Goal: Task Accomplishment & Management: Manage account settings

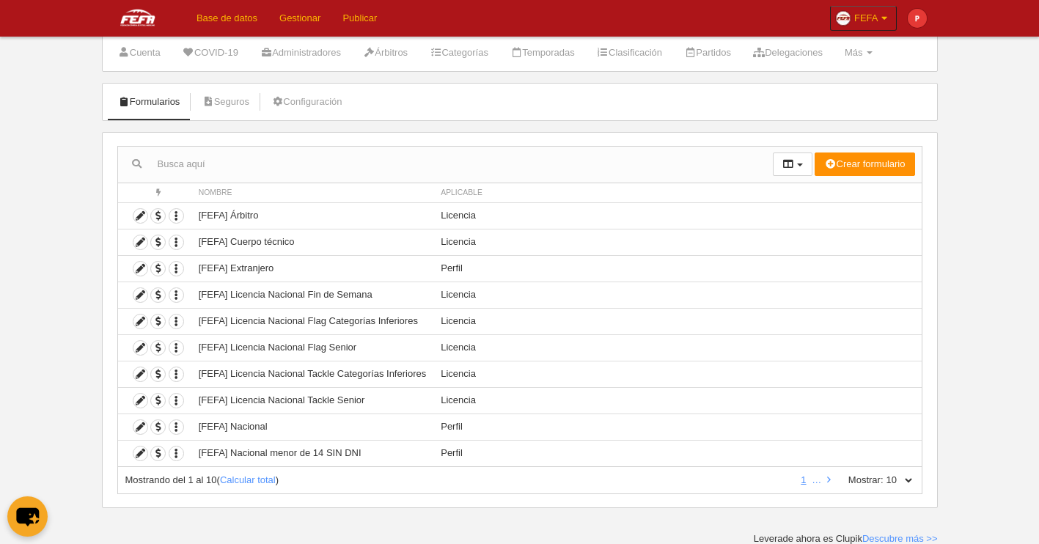
scroll to position [41, 0]
click at [884, 472] on select "10 25 50 100 500" at bounding box center [899, 478] width 31 height 13
select select "100"
click option "100" at bounding box center [0, 0] width 0 height 0
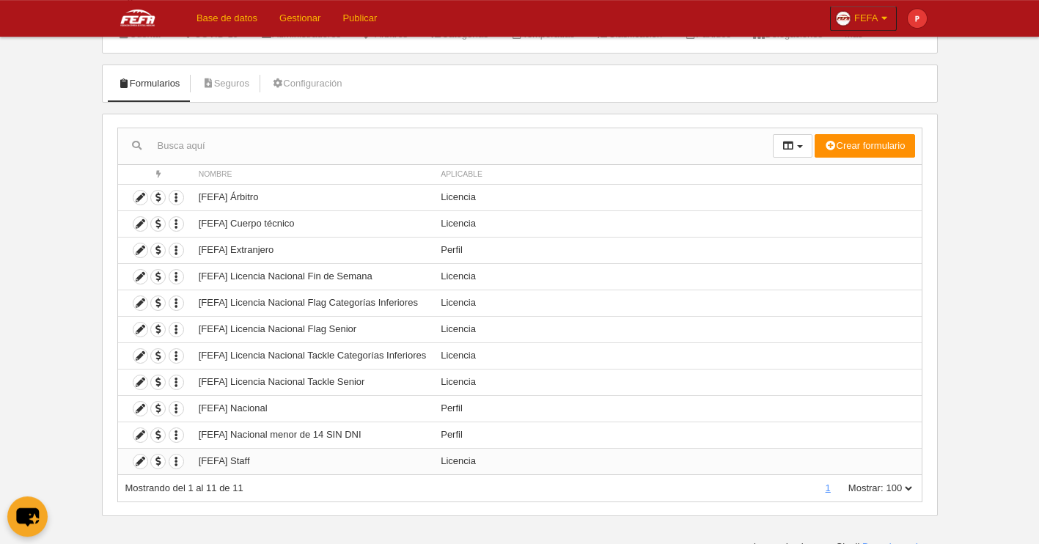
scroll to position [67, 0]
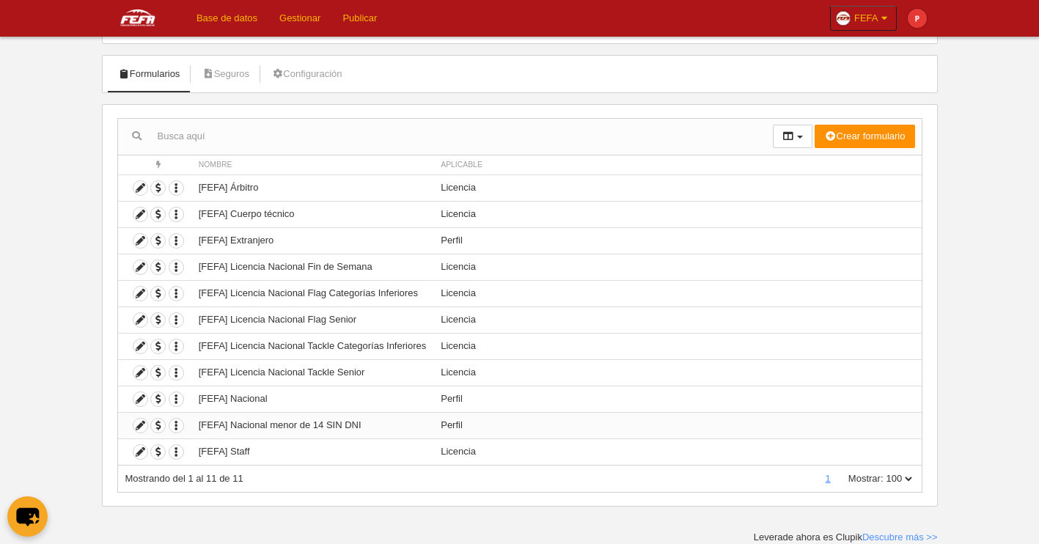
click at [149, 430] on td "Duplicar formulario Borrar formulario" at bounding box center [154, 425] width 73 height 26
click at [146, 428] on icon at bounding box center [140, 426] width 14 height 14
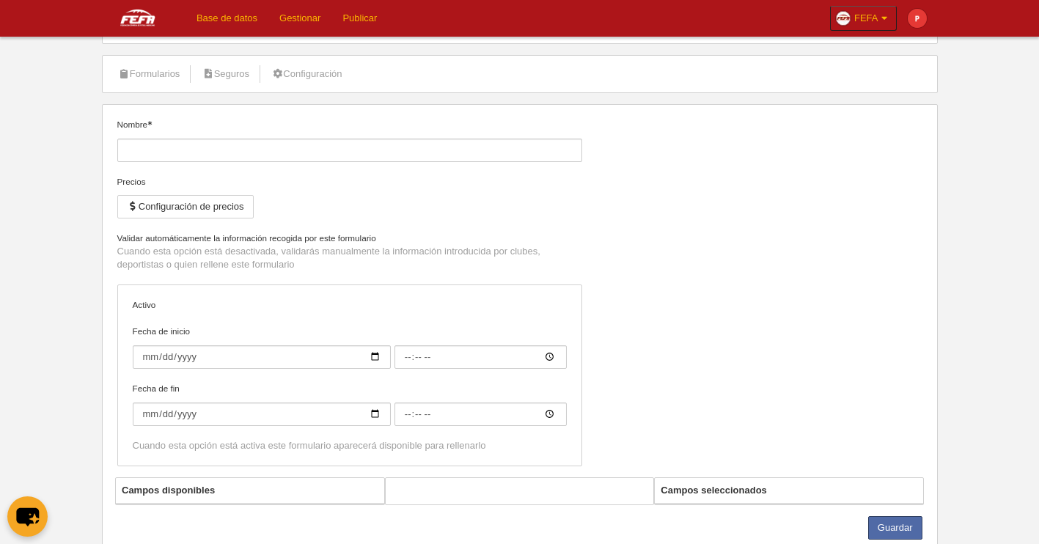
type input "[FEFA] Nacional menor de 14 SIN DNI"
checkbox input "true"
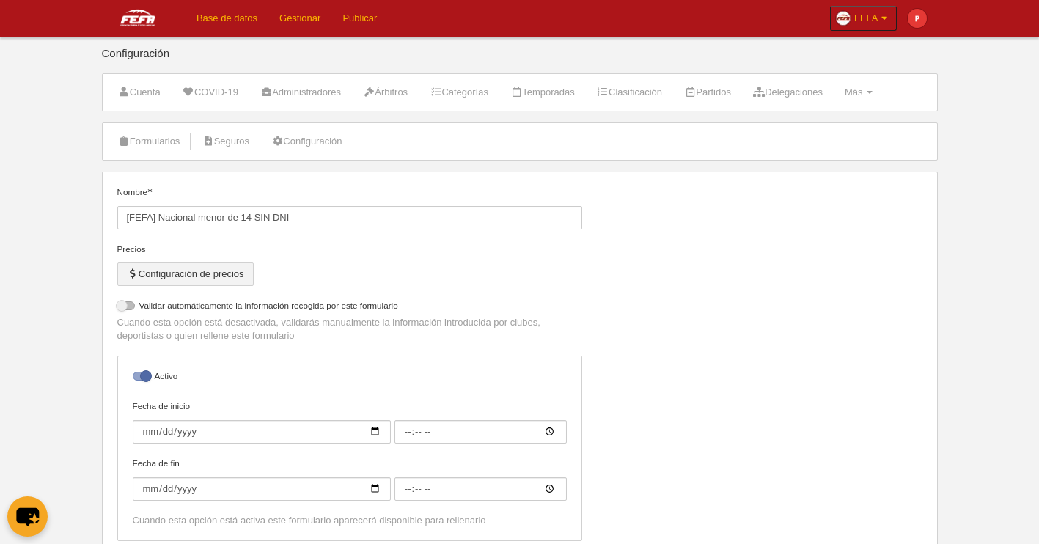
click at [218, 273] on button "Configuración de precios" at bounding box center [185, 274] width 136 height 23
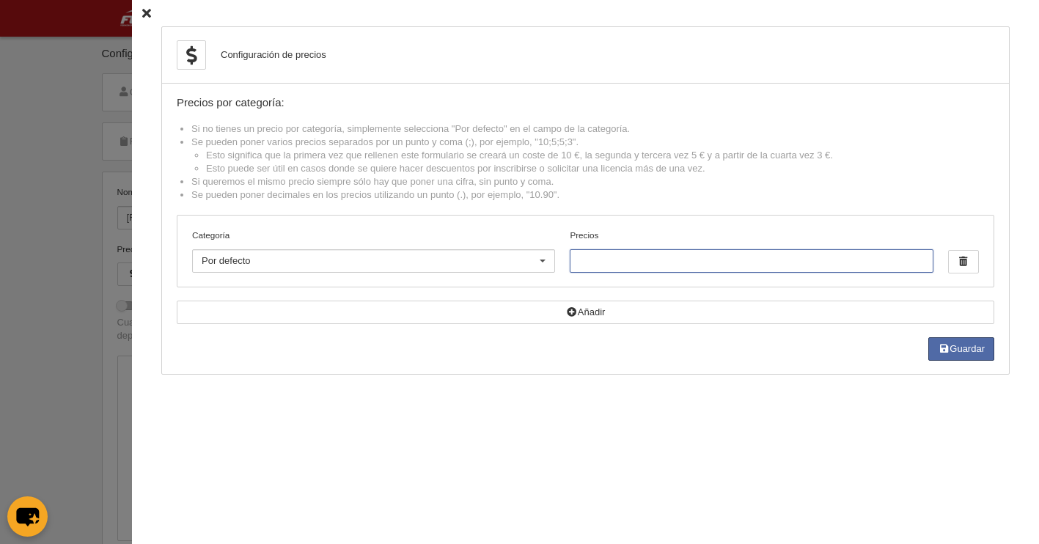
click at [618, 263] on input "Precios" at bounding box center [751, 260] width 363 height 23
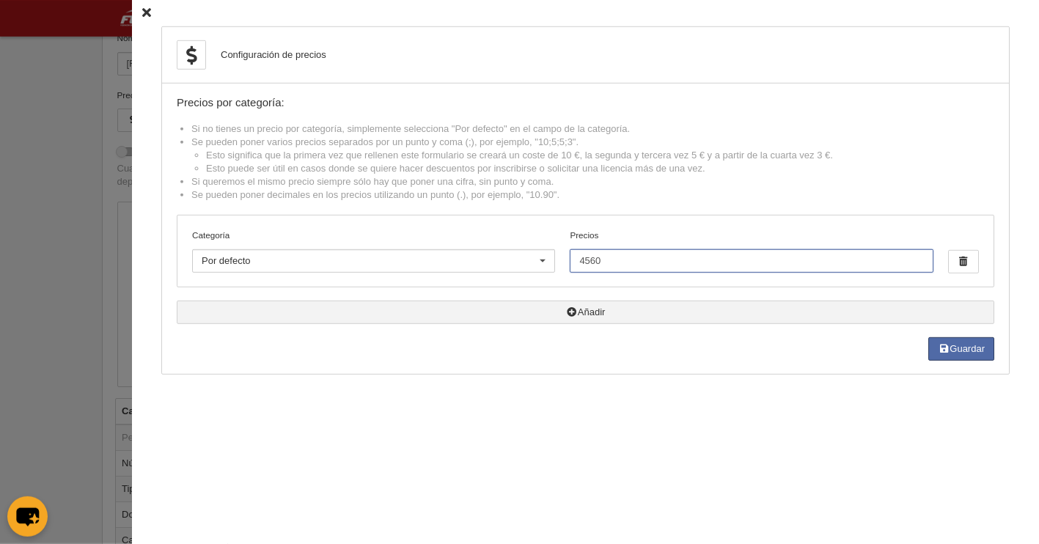
scroll to position [164, 0]
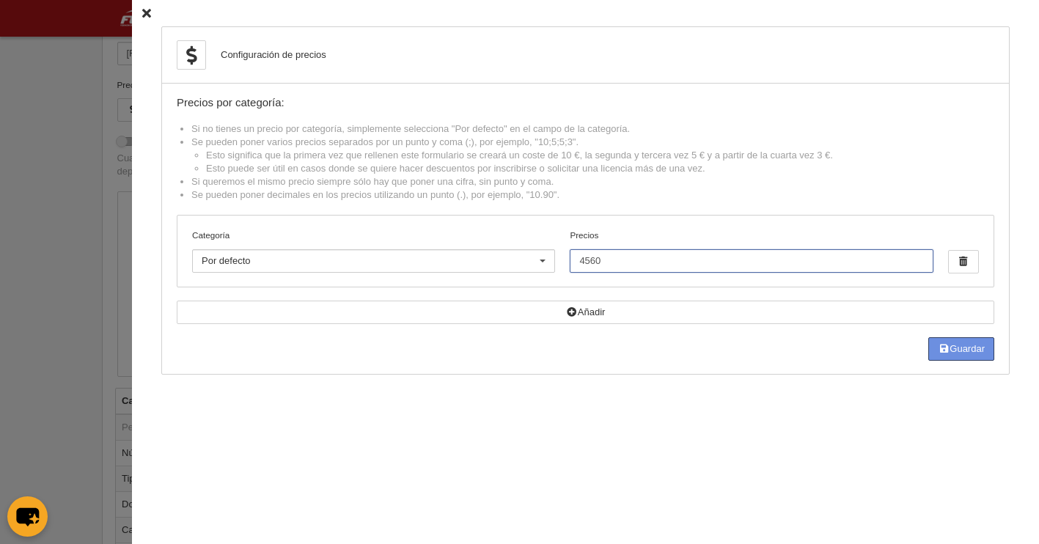
type input "4560"
click at [956, 353] on button "Guardar" at bounding box center [961, 348] width 66 height 23
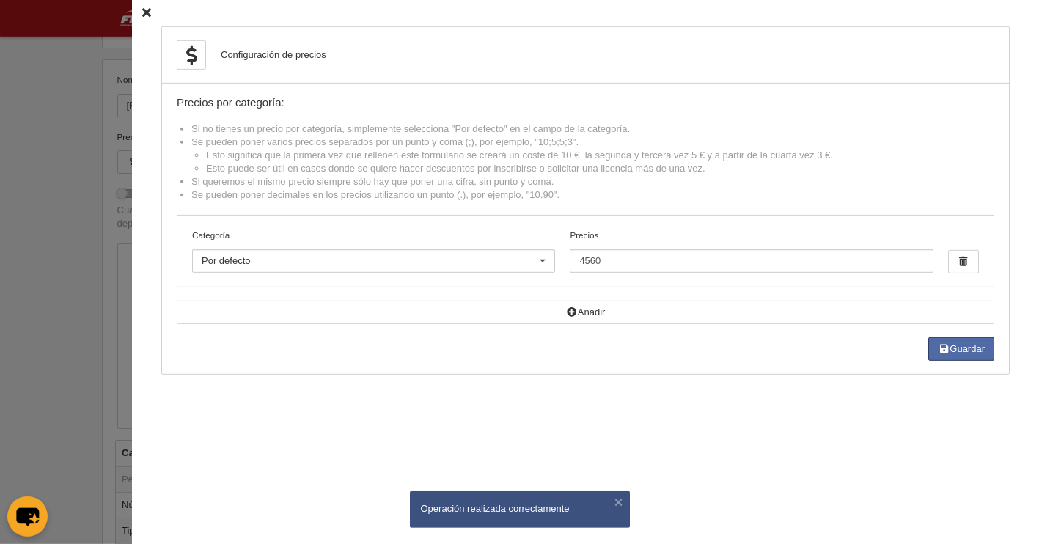
scroll to position [106, 0]
click at [142, 9] on icon at bounding box center [146, 14] width 9 height 10
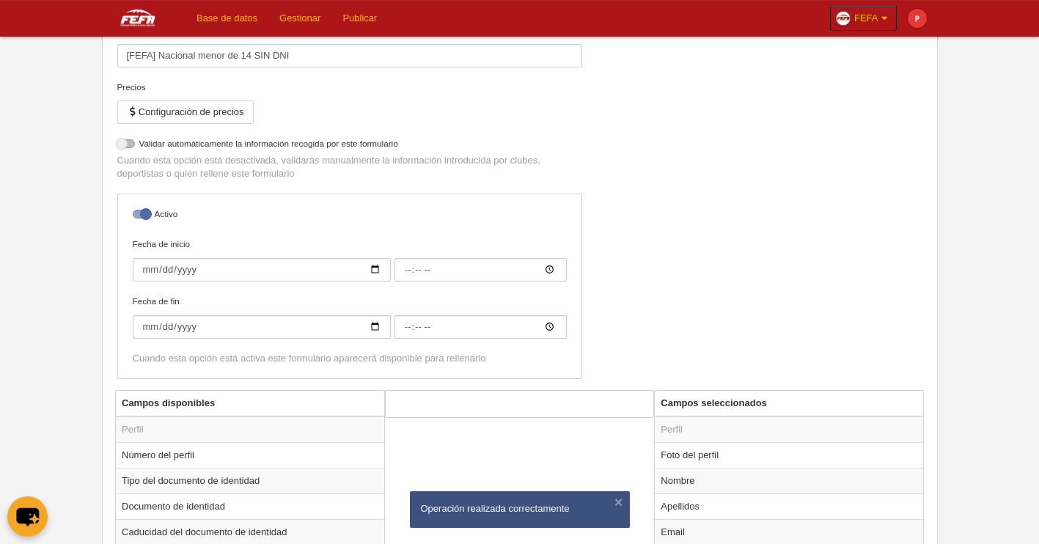
scroll to position [164, 0]
click at [137, 215] on div at bounding box center [142, 212] width 18 height 9
click at [137, 215] on input "checkbox" at bounding box center [138, 216] width 10 height 10
checkbox input "false"
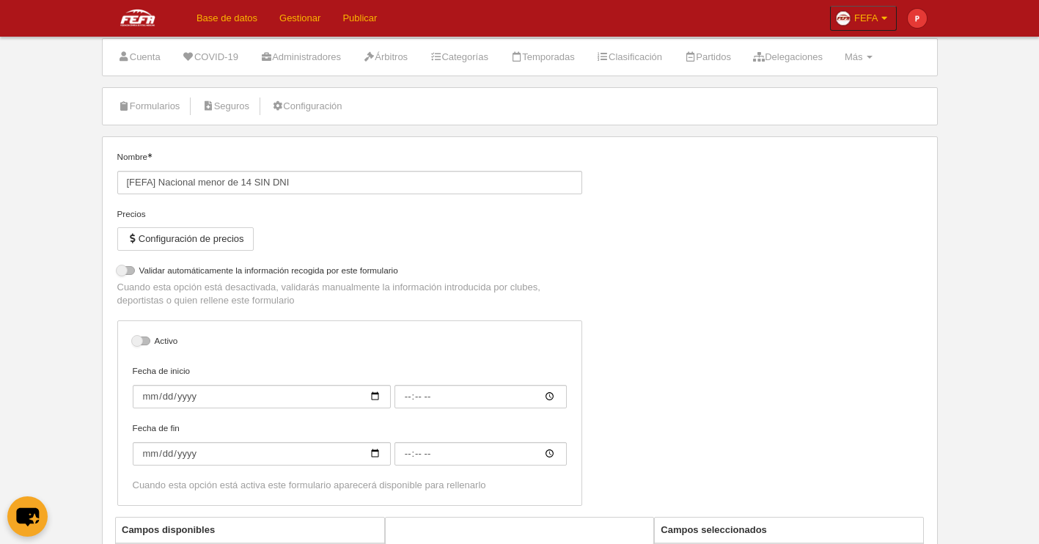
scroll to position [12, 0]
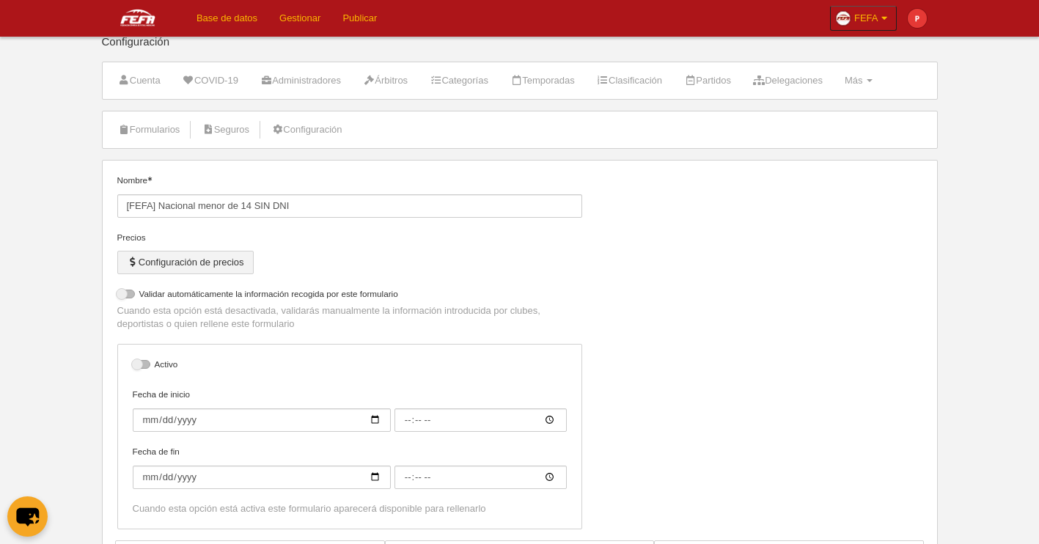
click at [229, 268] on button "Configuración de precios" at bounding box center [185, 262] width 136 height 23
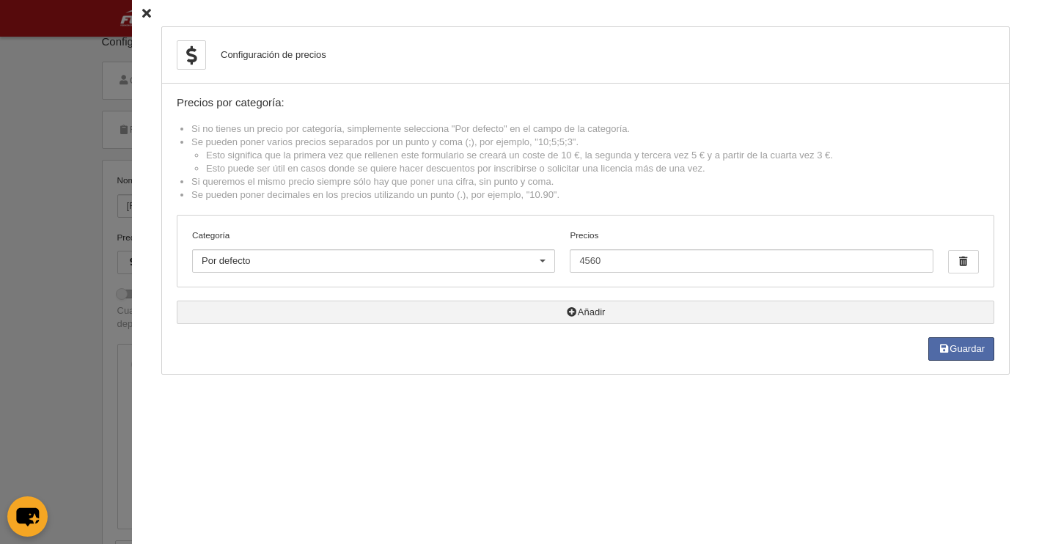
click at [572, 320] on button "Añadir" at bounding box center [586, 312] width 818 height 23
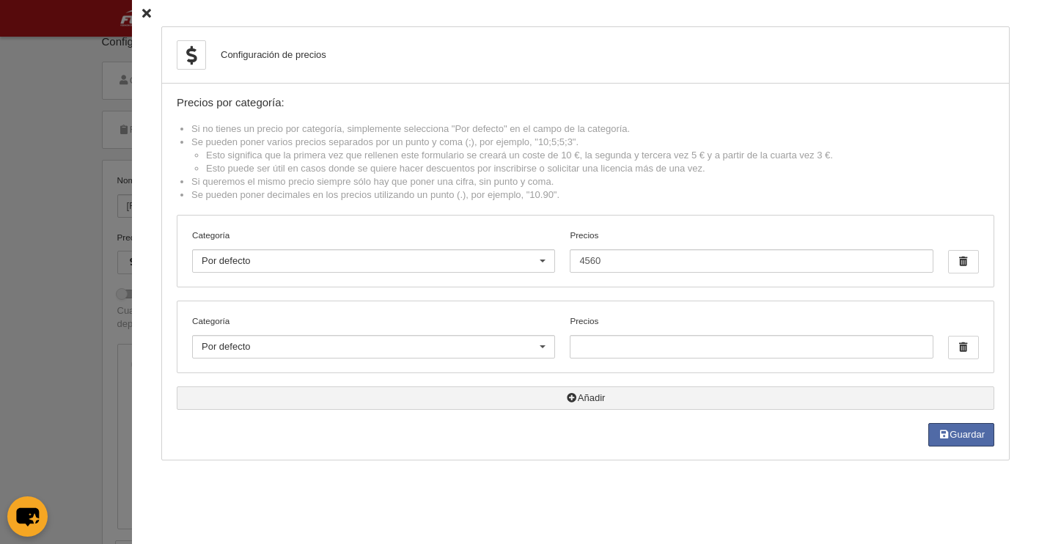
click at [581, 399] on button "Añadir" at bounding box center [586, 397] width 818 height 23
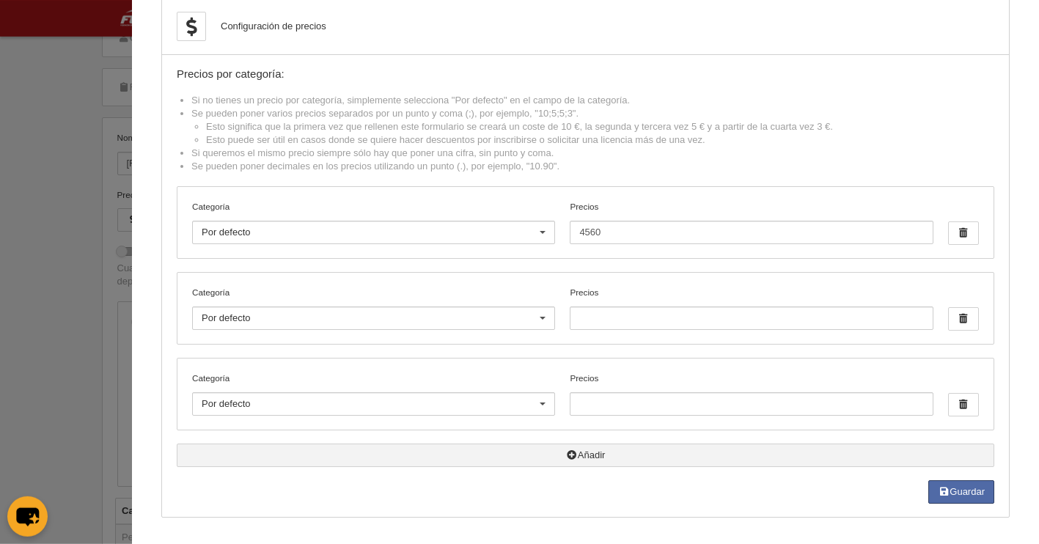
scroll to position [82, 0]
click at [628, 456] on button "Añadir" at bounding box center [586, 455] width 818 height 23
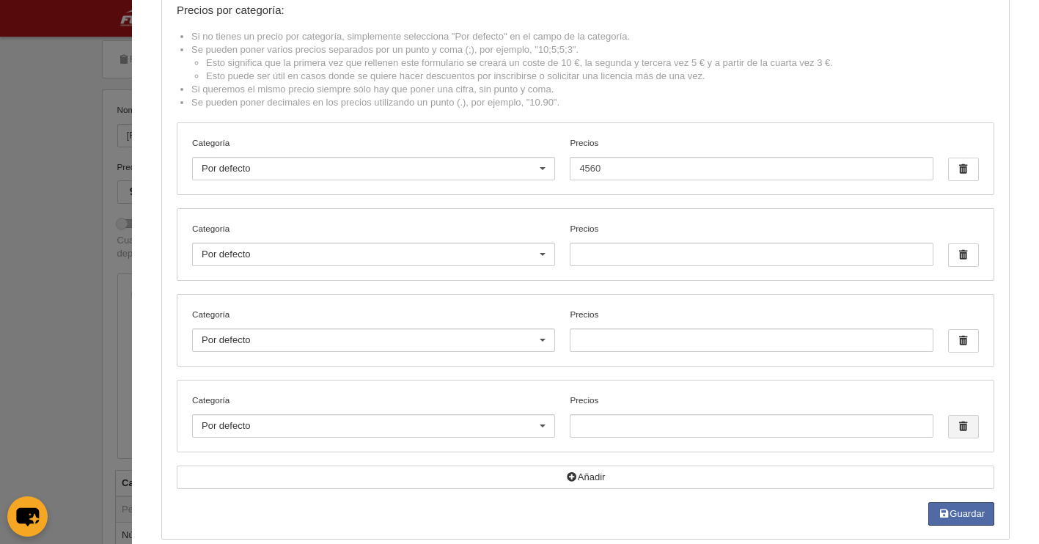
click at [957, 438] on span "button" at bounding box center [963, 427] width 29 height 22
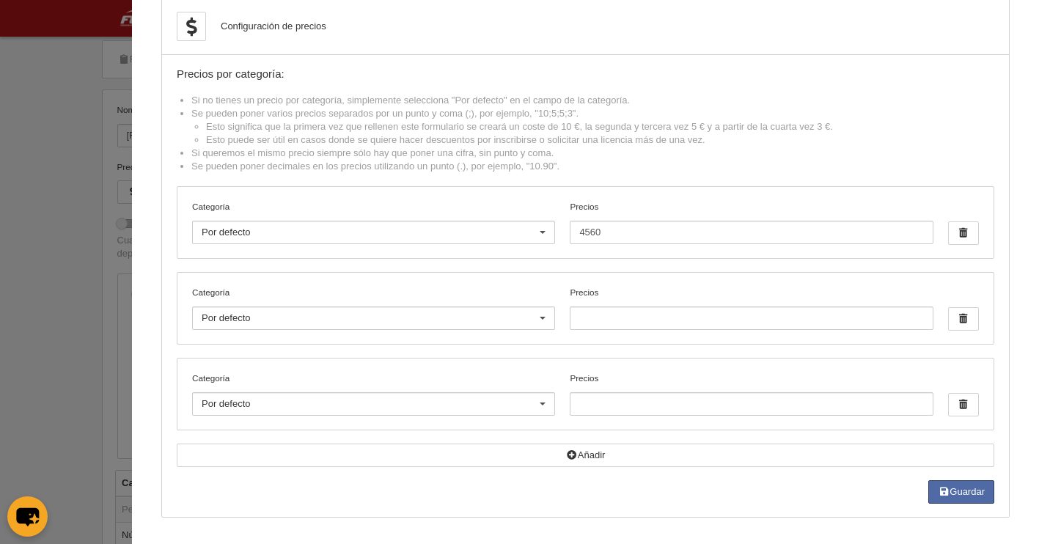
scroll to position [33, 0]
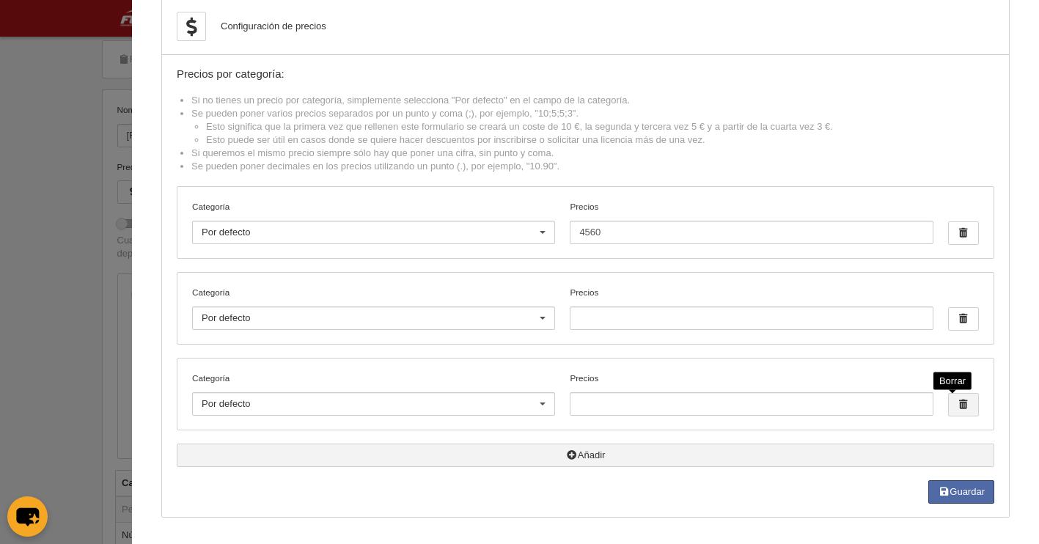
drag, startPoint x: 950, startPoint y: 395, endPoint x: 953, endPoint y: 408, distance: 13.5
click at [950, 397] on span "button" at bounding box center [963, 405] width 29 height 22
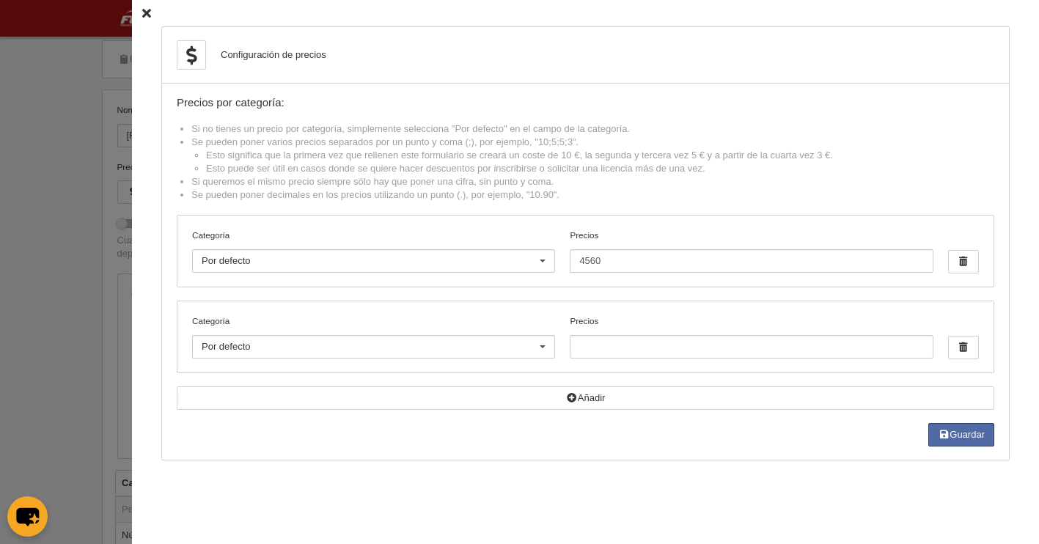
click at [968, 366] on div at bounding box center [963, 347] width 45 height 37
click at [957, 346] on span "button" at bounding box center [963, 348] width 29 height 22
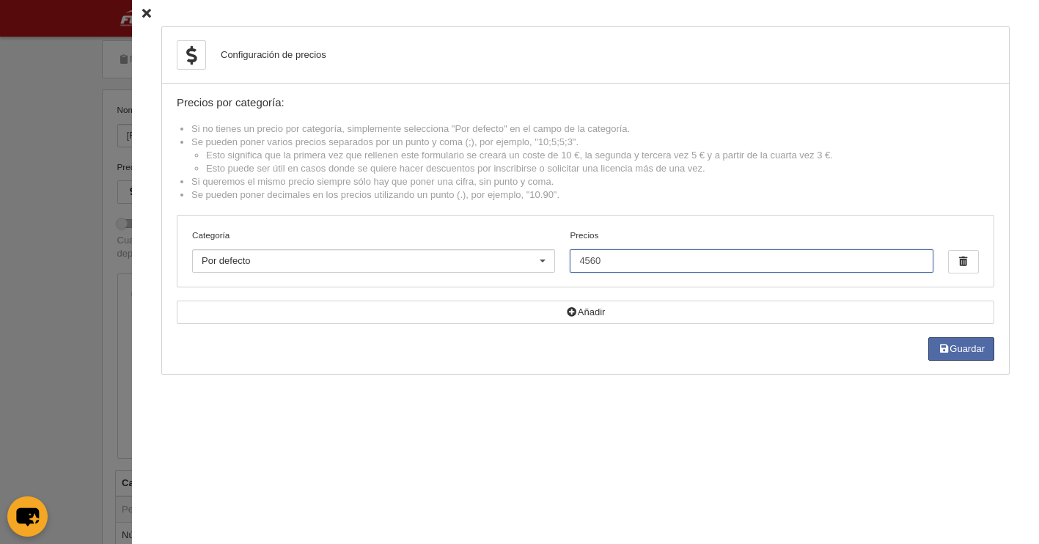
click at [611, 266] on input "4560" at bounding box center [751, 260] width 363 height 23
click at [712, 370] on div "Configuración de precios Precios por categoría: Si no tienes un precio por cate…" at bounding box center [585, 200] width 848 height 348
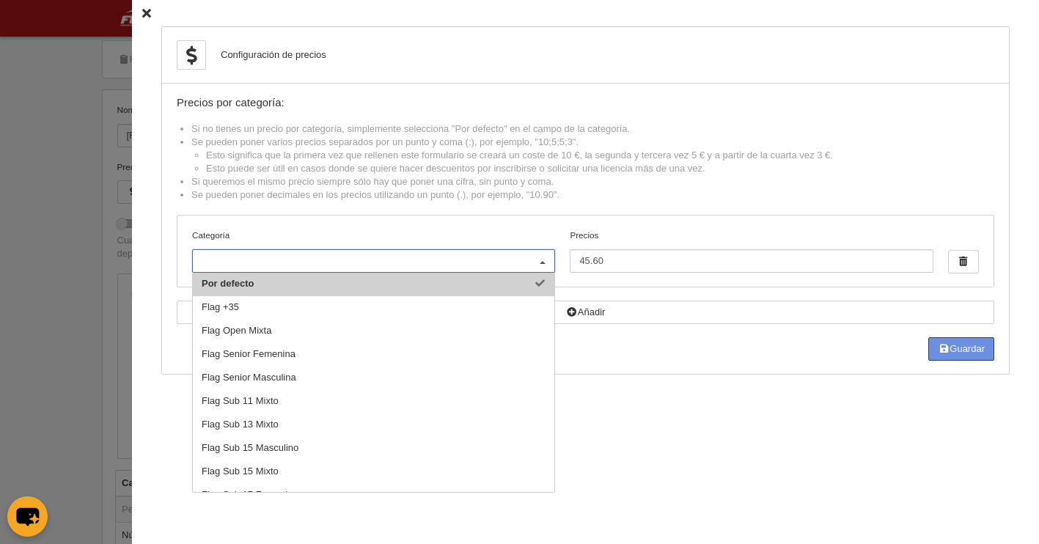
click at [971, 355] on button "Guardar" at bounding box center [961, 348] width 66 height 23
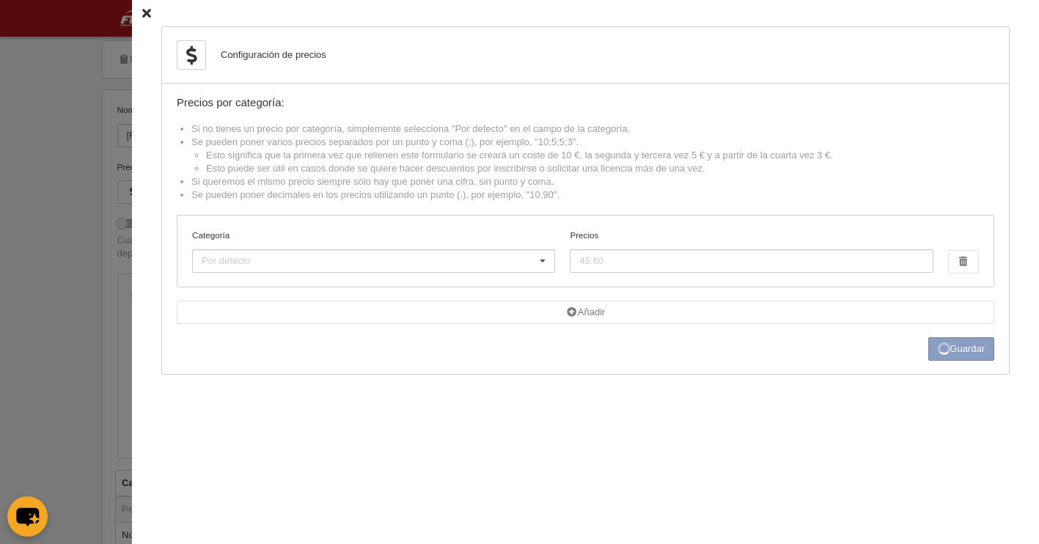
type input "45.6"
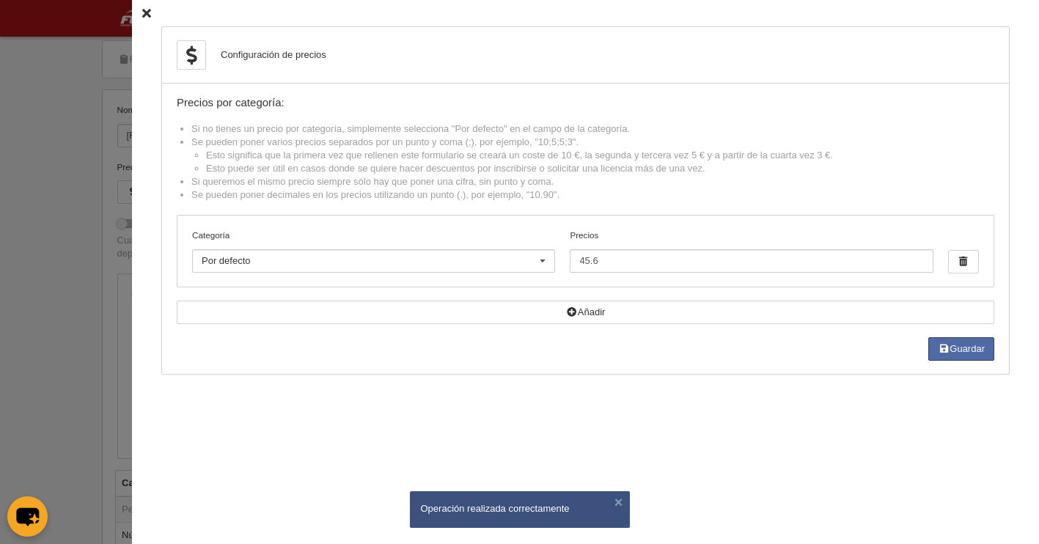
click at [132, 15] on div "Configuración de precios Precios por categoría: Si no tienes un precio por cate…" at bounding box center [585, 272] width 907 height 544
click at [142, 13] on icon at bounding box center [146, 14] width 9 height 10
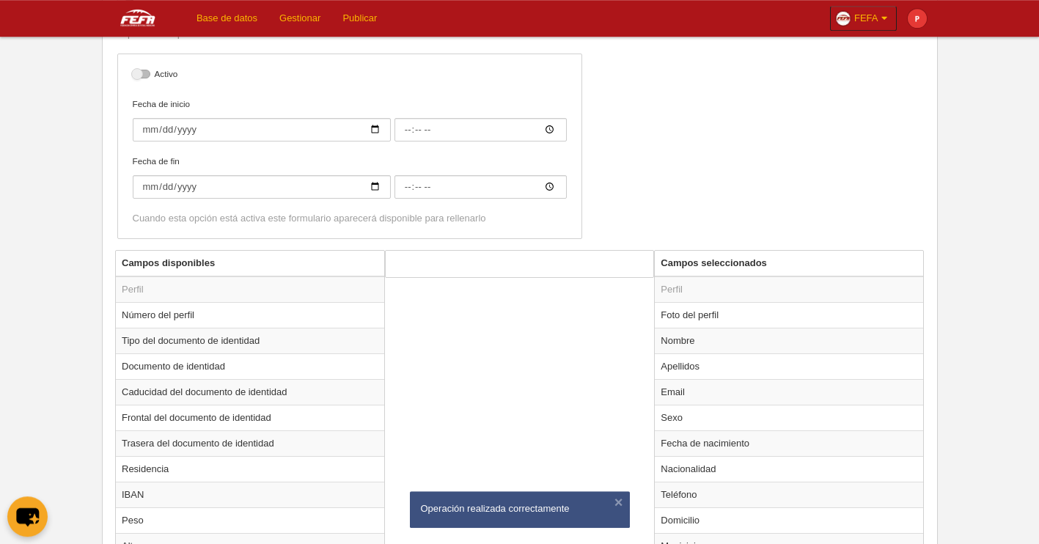
scroll to position [352, 0]
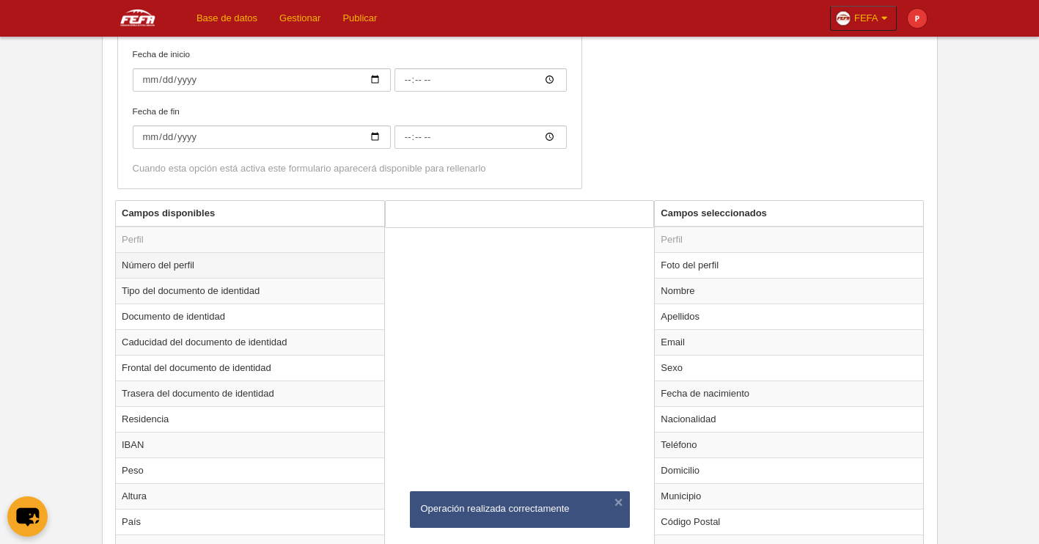
click at [181, 261] on td "Número del perfil" at bounding box center [250, 265] width 268 height 26
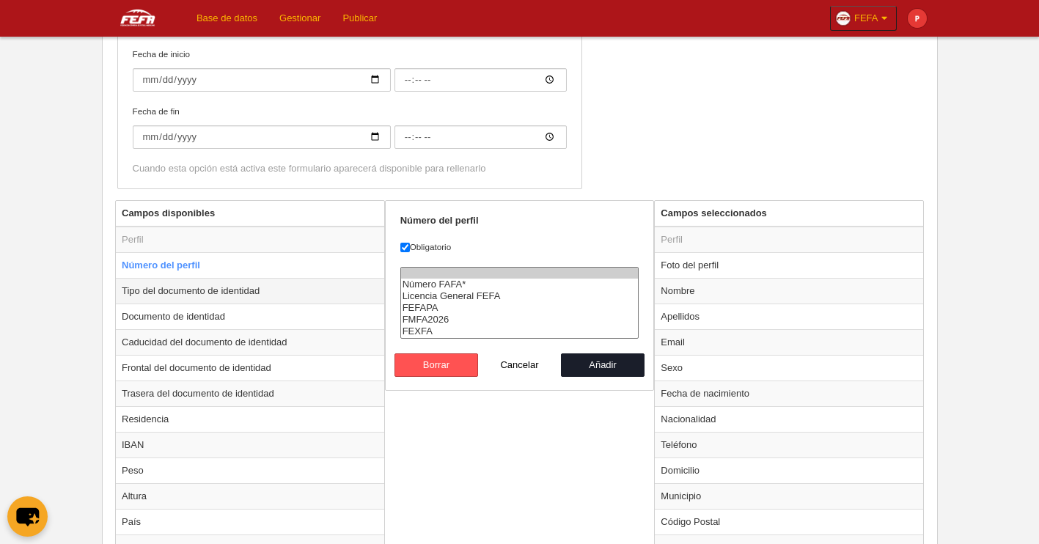
click at [210, 297] on td "Tipo del documento de identidad" at bounding box center [250, 291] width 268 height 26
radio input "false"
radio input "true"
select select
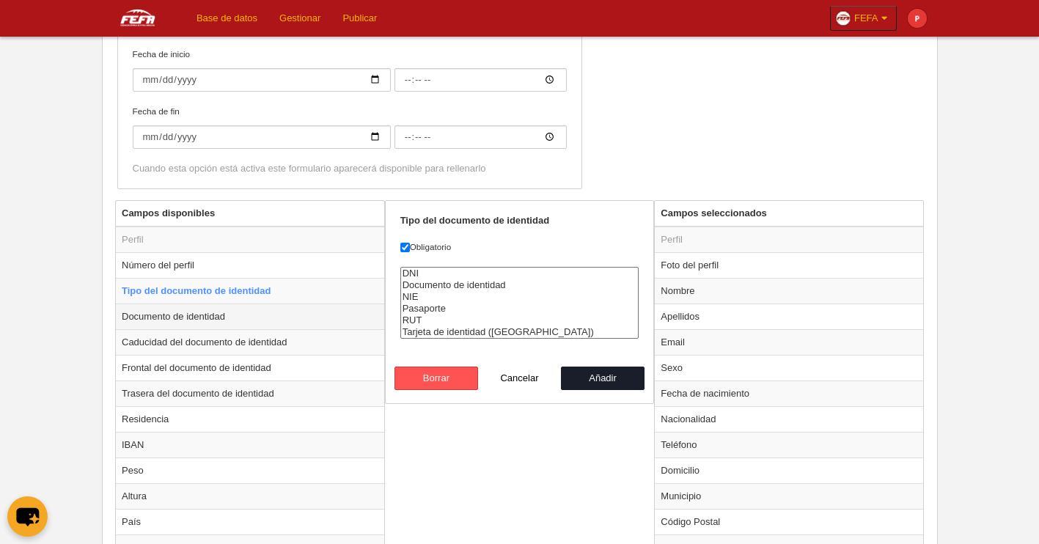
click at [207, 324] on td "Documento de identidad" at bounding box center [250, 317] width 268 height 26
radio input "false"
radio input "true"
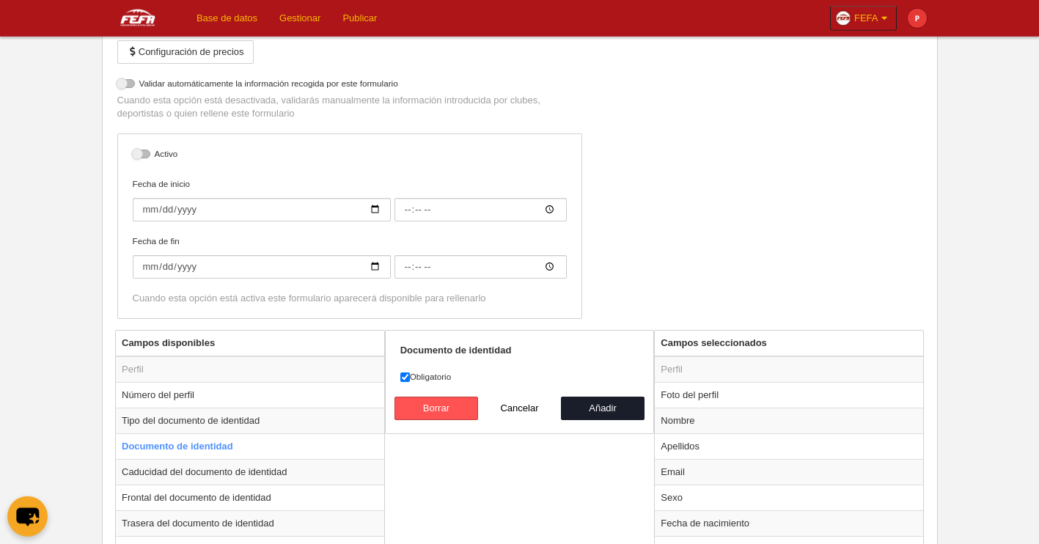
scroll to position [246, 0]
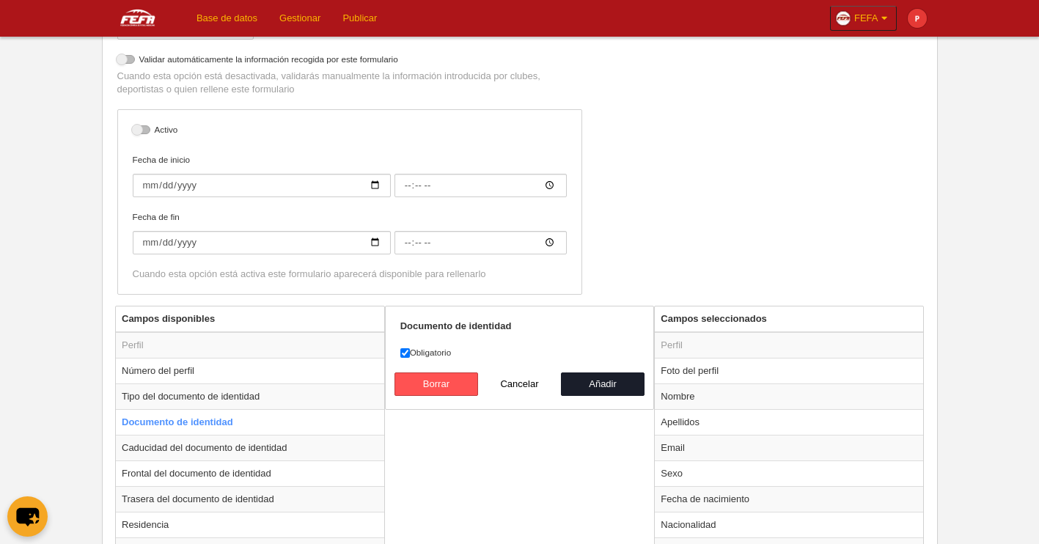
click at [411, 355] on label "Obligatorio" at bounding box center [519, 352] width 239 height 13
click at [410, 355] on input "Obligatorio" at bounding box center [405, 353] width 10 height 10
checkbox input "false"
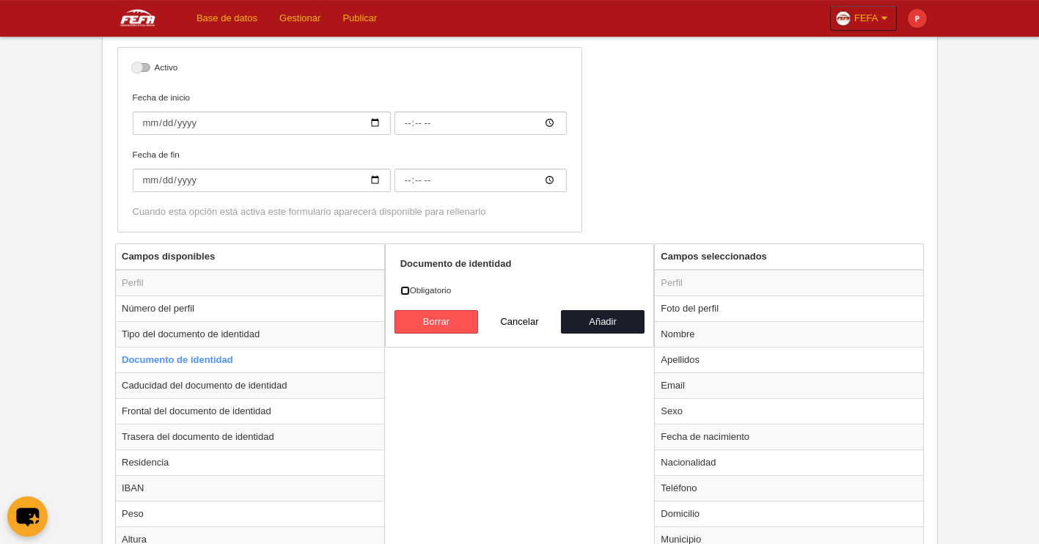
scroll to position [340, 0]
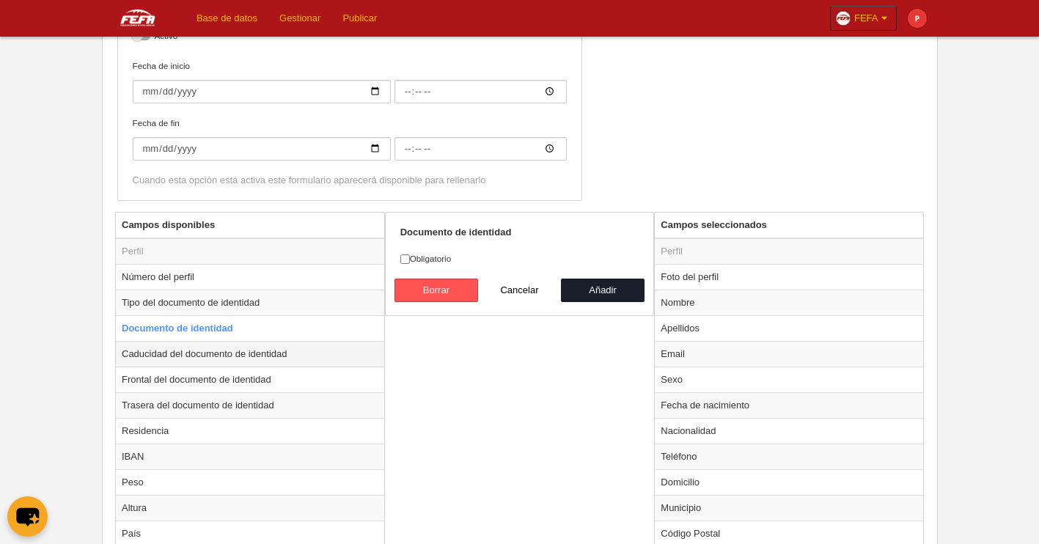
click at [234, 356] on td "Caducidad del documento de identidad" at bounding box center [250, 354] width 268 height 26
radio input "false"
radio input "true"
click at [410, 262] on input "Obligatorio" at bounding box center [405, 259] width 10 height 10
checkbox input "false"
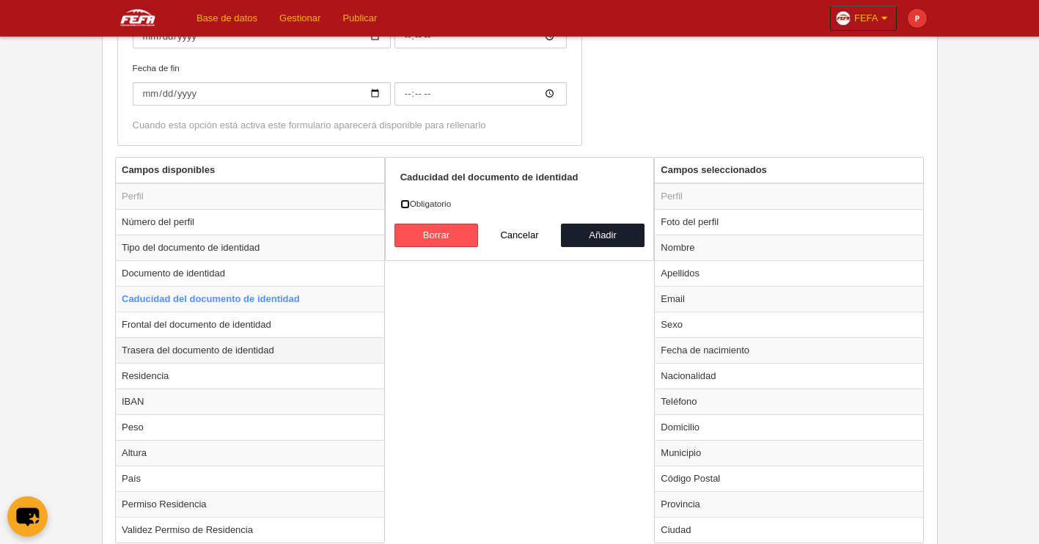
scroll to position [399, 0]
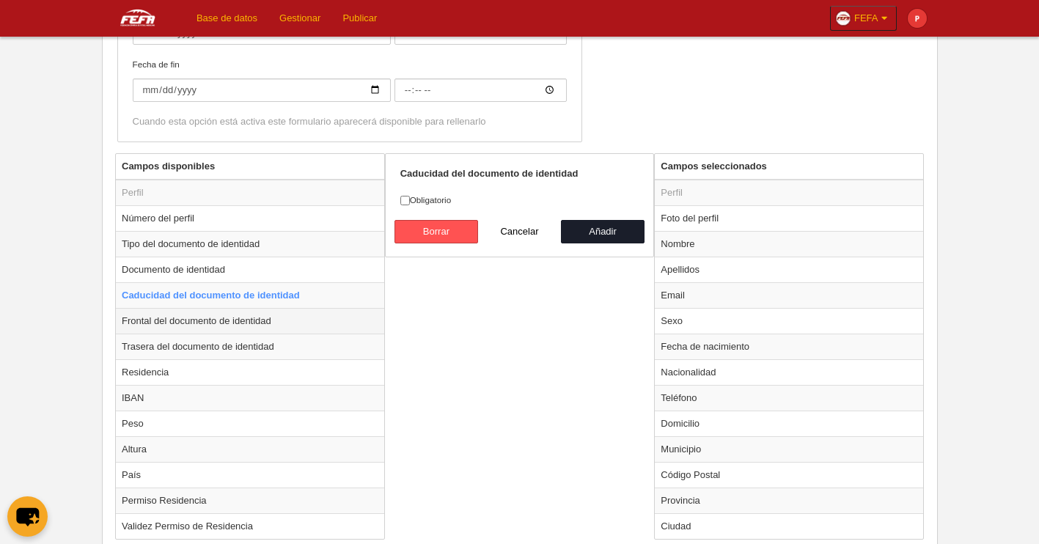
click at [245, 315] on td "Frontal del documento de identidad" at bounding box center [250, 321] width 268 height 26
radio input "false"
radio input "true"
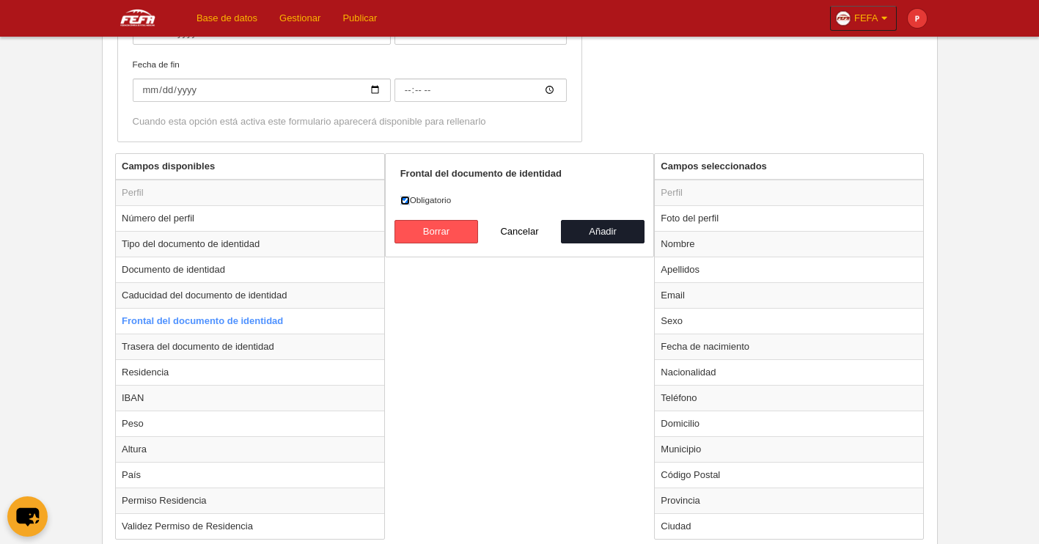
click at [406, 203] on input "Obligatorio" at bounding box center [405, 201] width 10 height 10
checkbox input "false"
click at [164, 351] on td "Trasera del documento de identidad" at bounding box center [250, 347] width 268 height 26
radio input "false"
radio input "true"
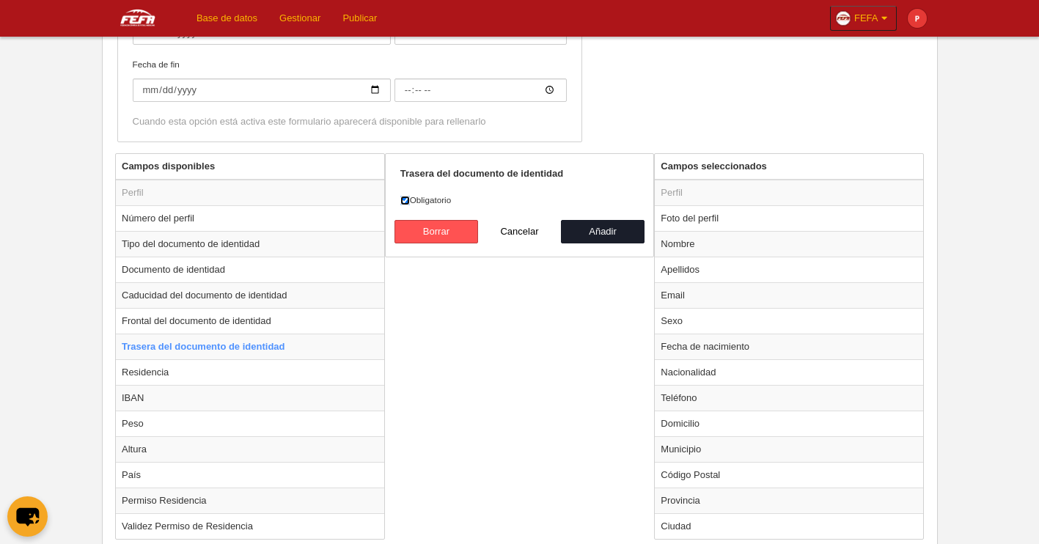
click at [410, 205] on input "Obligatorio" at bounding box center [405, 201] width 10 height 10
checkbox input "false"
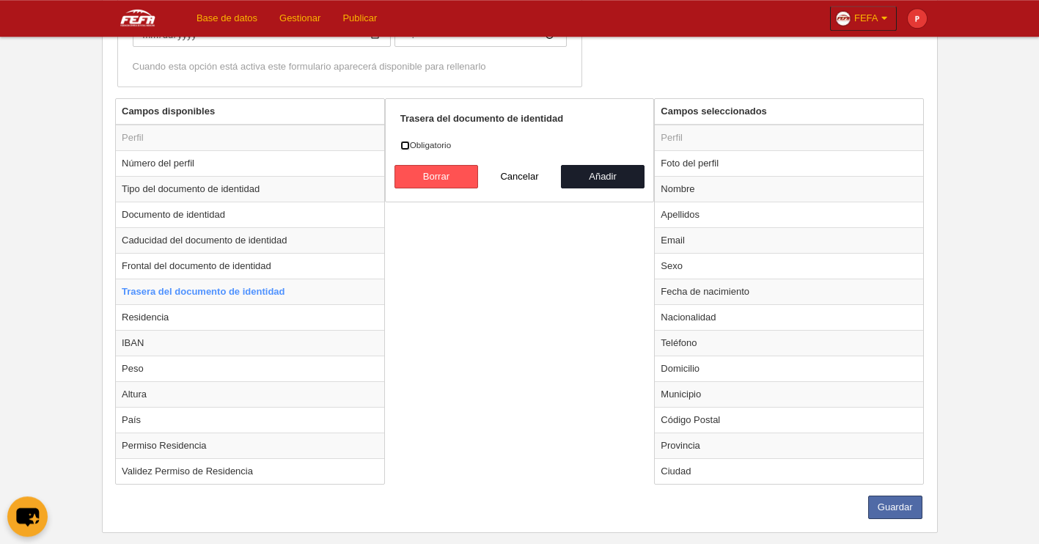
scroll to position [469, 0]
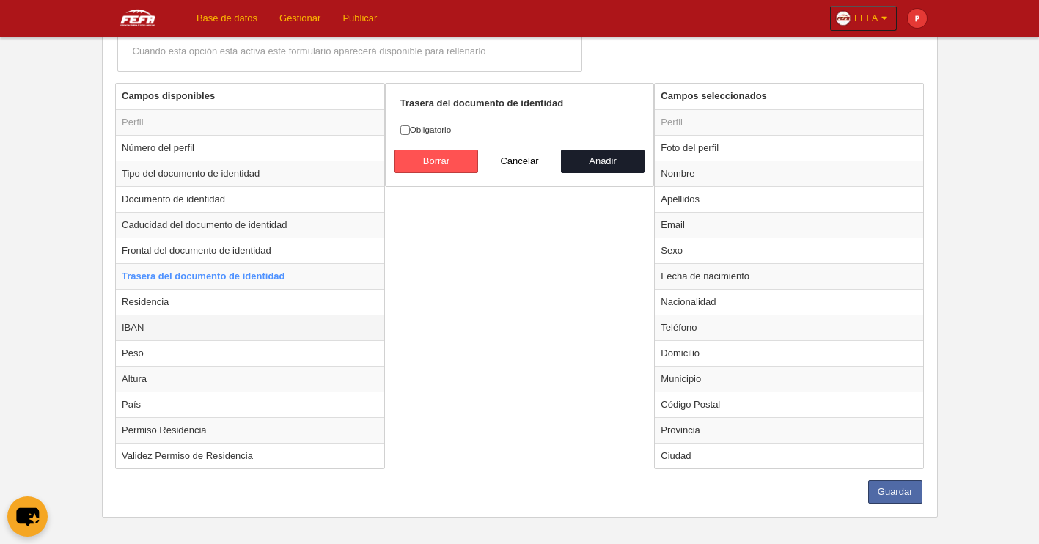
click at [191, 328] on td "IBAN" at bounding box center [250, 328] width 268 height 26
radio input "false"
radio input "true"
checkbox input "true"
click at [200, 301] on td "Residencia" at bounding box center [250, 302] width 268 height 26
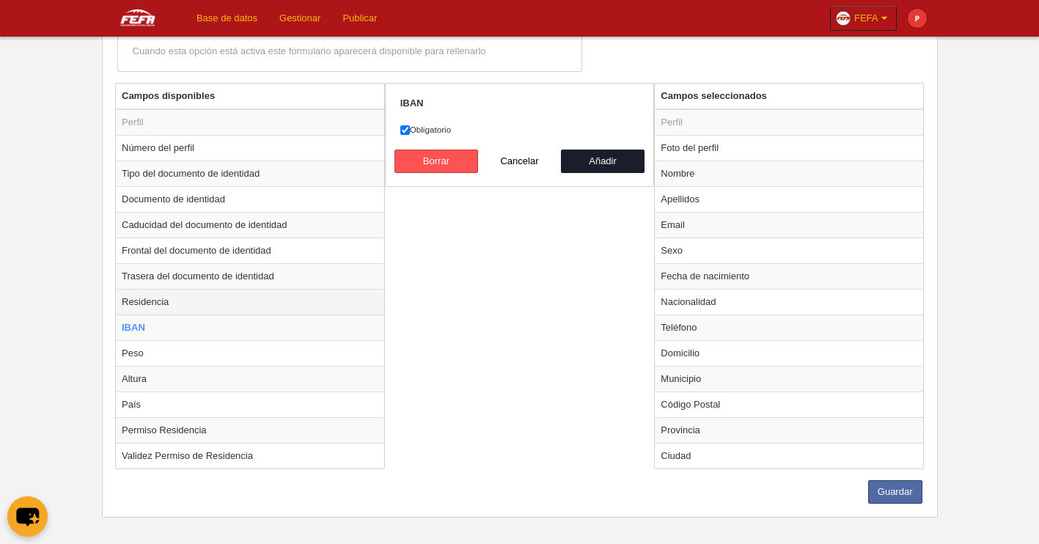
radio input "true"
click at [413, 130] on label "Obligatorio" at bounding box center [519, 129] width 239 height 13
click at [410, 130] on input "Obligatorio" at bounding box center [405, 130] width 10 height 10
checkbox input "false"
click at [153, 331] on td "IBAN" at bounding box center [250, 328] width 268 height 26
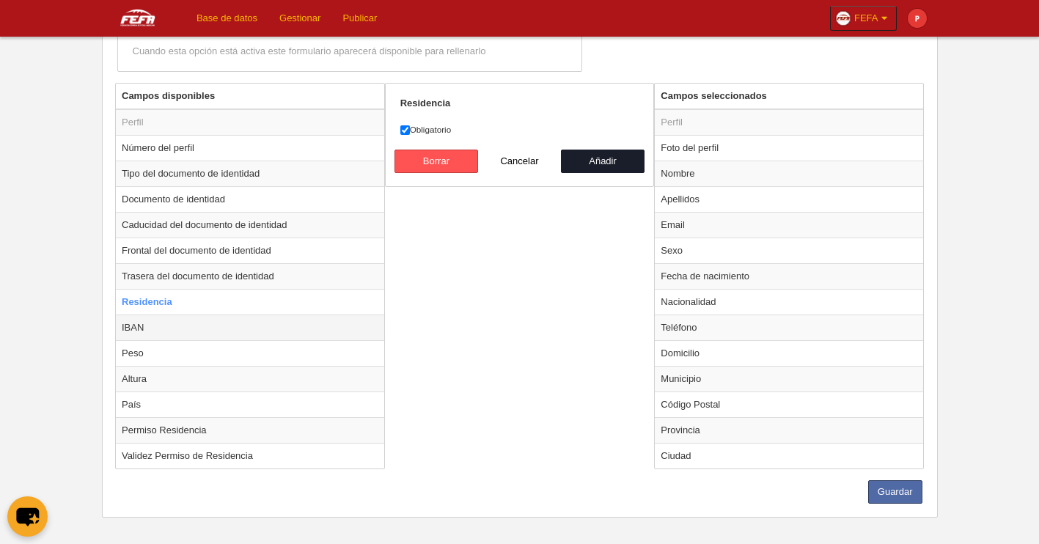
radio input "false"
radio input "true"
click at [406, 131] on input "Obligatorio" at bounding box center [405, 130] width 10 height 10
checkbox input "false"
click at [154, 356] on td "Peso" at bounding box center [250, 353] width 268 height 26
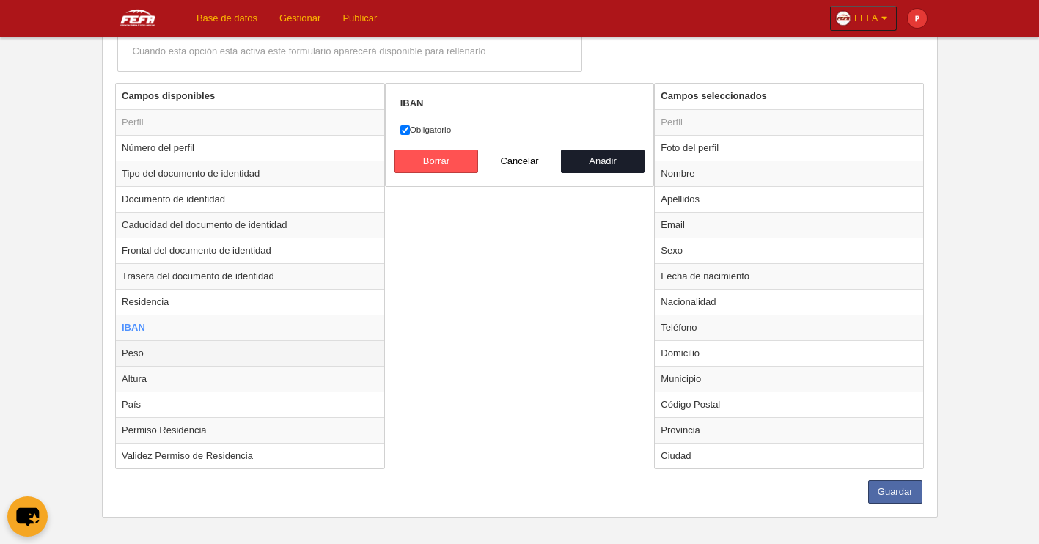
radio input "false"
radio input "true"
click at [403, 125] on label "Obligatorio" at bounding box center [519, 129] width 239 height 13
click at [403, 125] on input "Obligatorio" at bounding box center [405, 130] width 10 height 10
checkbox input "false"
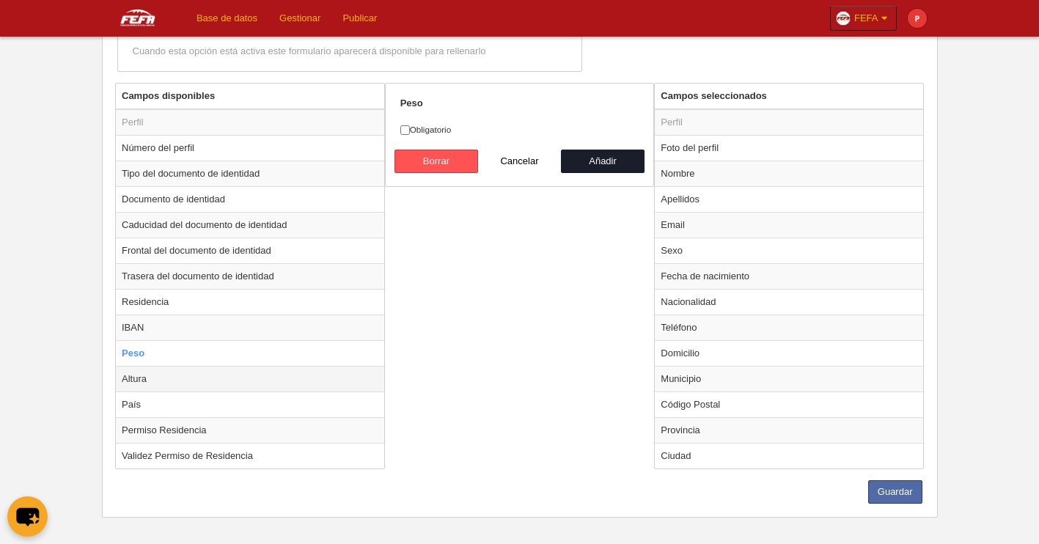
click at [162, 386] on td "Altura" at bounding box center [250, 379] width 268 height 26
radio input "false"
radio input "true"
click at [399, 132] on div "Altura Obligatorio [GEOGRAPHIC_DATA] Cancelar Añadir" at bounding box center [520, 135] width 270 height 104
click at [405, 130] on input "Obligatorio" at bounding box center [405, 130] width 10 height 10
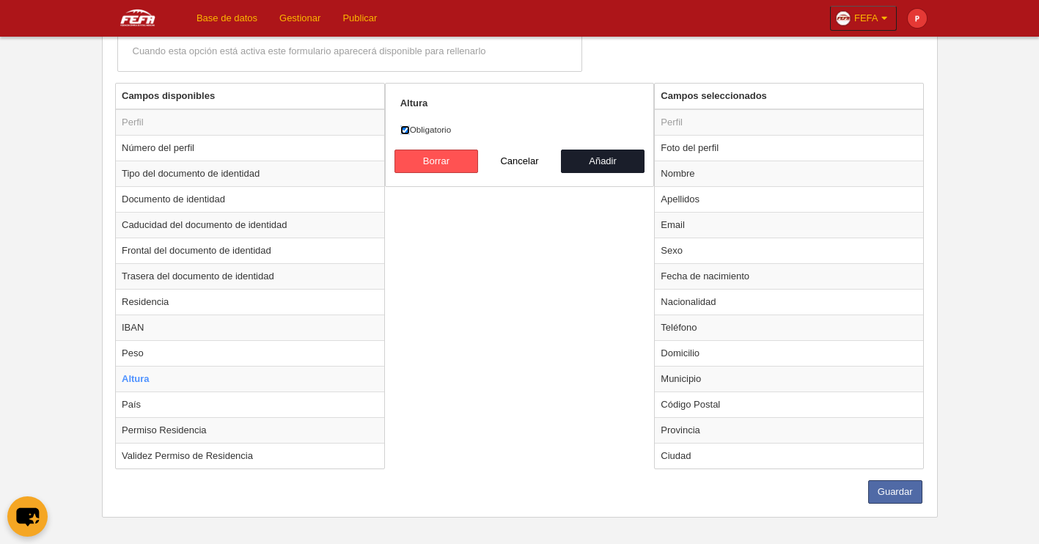
checkbox input "false"
click at [182, 411] on td "País" at bounding box center [250, 405] width 268 height 26
radio input "false"
radio input "true"
click at [411, 130] on label "Obligatorio" at bounding box center [519, 129] width 239 height 13
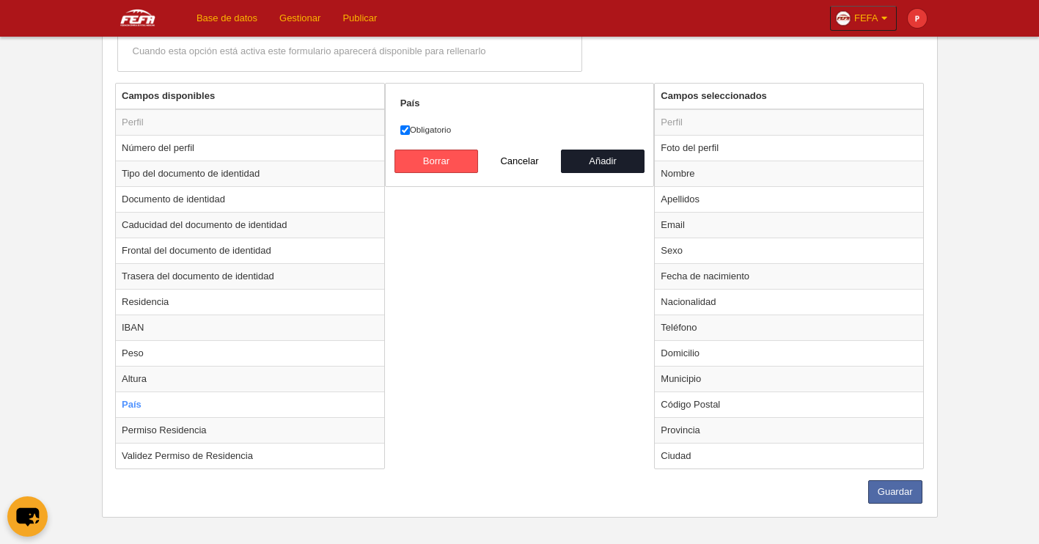
click at [410, 130] on input "Obligatorio" at bounding box center [405, 130] width 10 height 10
checkbox input "false"
click at [204, 427] on td "Permiso Residencia" at bounding box center [250, 430] width 268 height 26
radio input "false"
radio input "true"
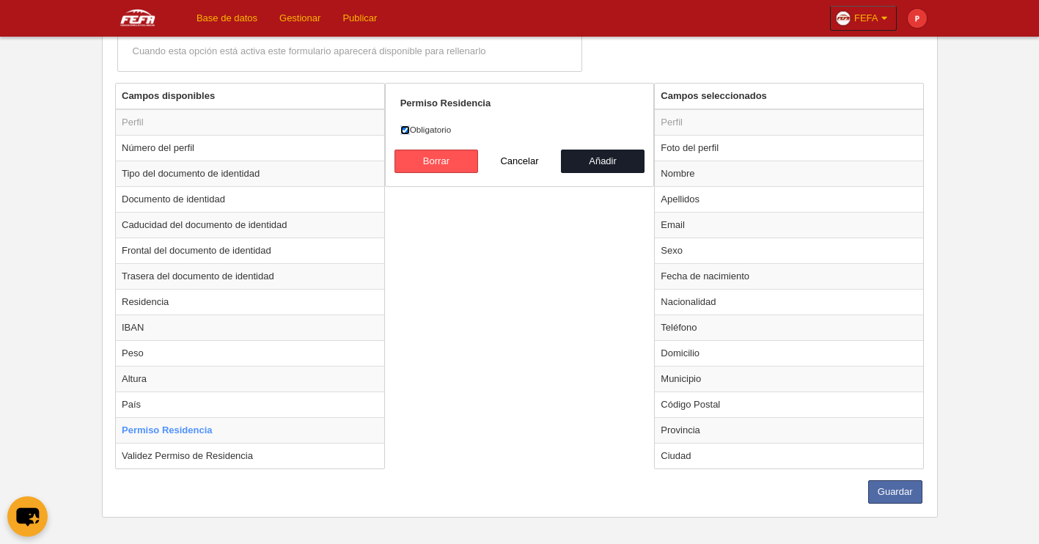
click at [408, 132] on input "Obligatorio" at bounding box center [405, 130] width 10 height 10
checkbox input "false"
click at [225, 466] on td "Validez Permiso de Residencia" at bounding box center [250, 456] width 268 height 26
radio input "false"
radio input "true"
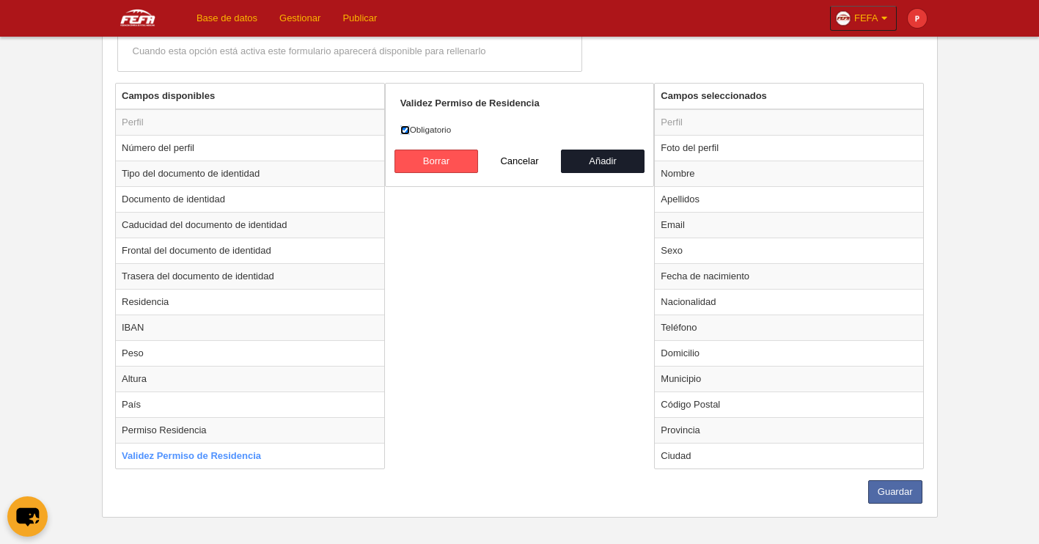
click at [410, 128] on input "Obligatorio" at bounding box center [405, 130] width 10 height 10
checkbox input "false"
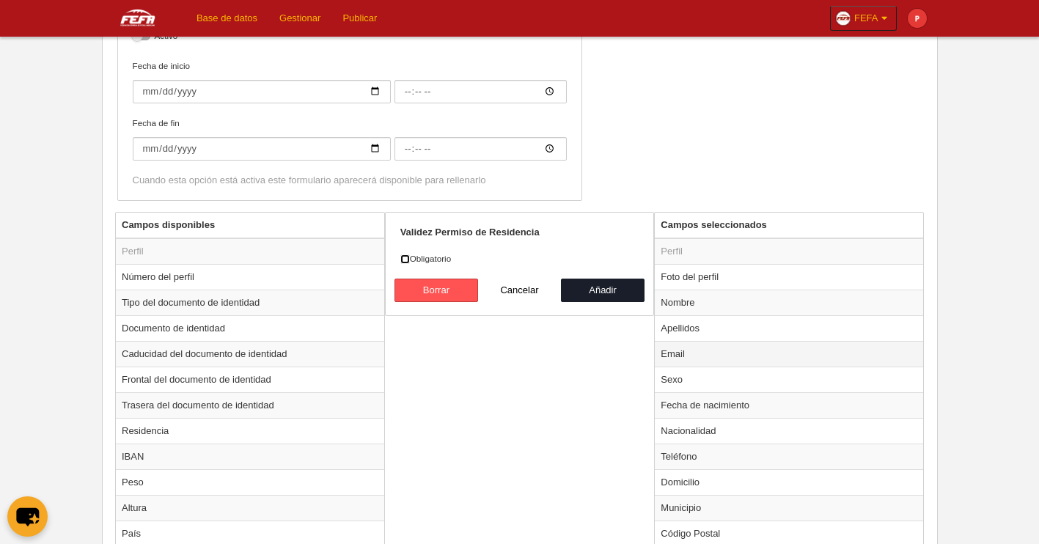
scroll to position [364, 0]
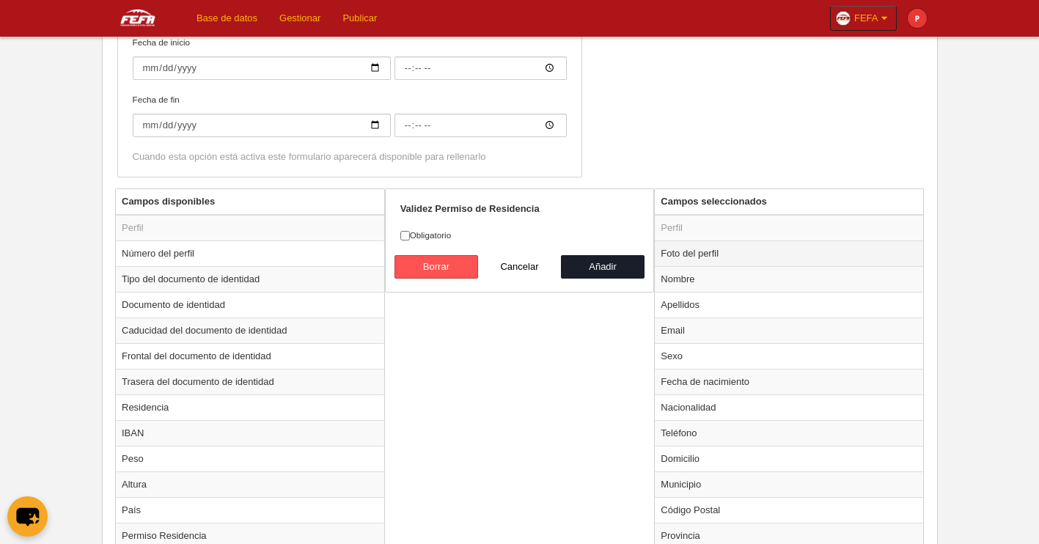
click at [695, 262] on td "Foto del perfil" at bounding box center [789, 254] width 268 height 26
radio input "false"
radio input "true"
checkbox input "true"
click at [688, 285] on td "Nombre" at bounding box center [789, 279] width 268 height 26
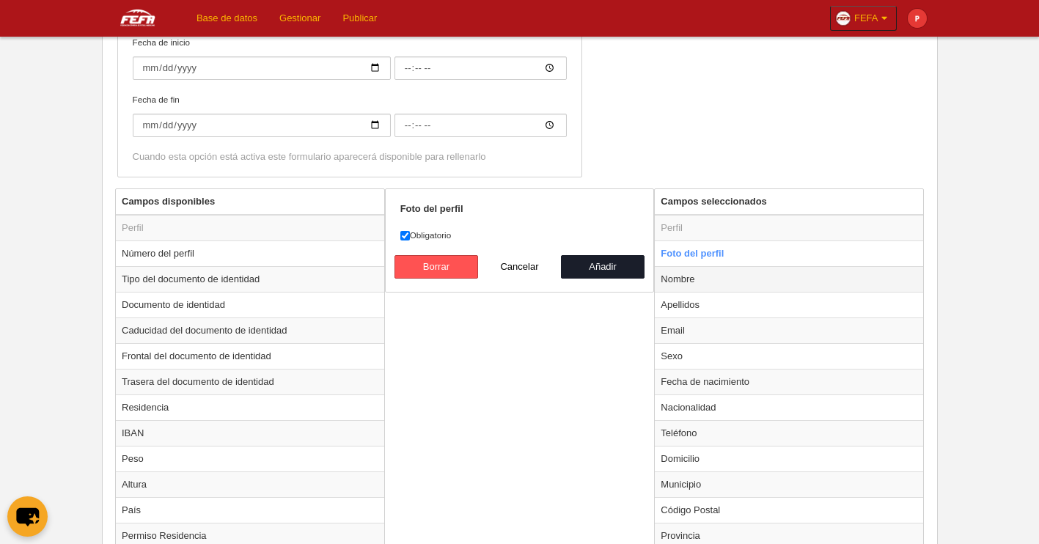
radio input "false"
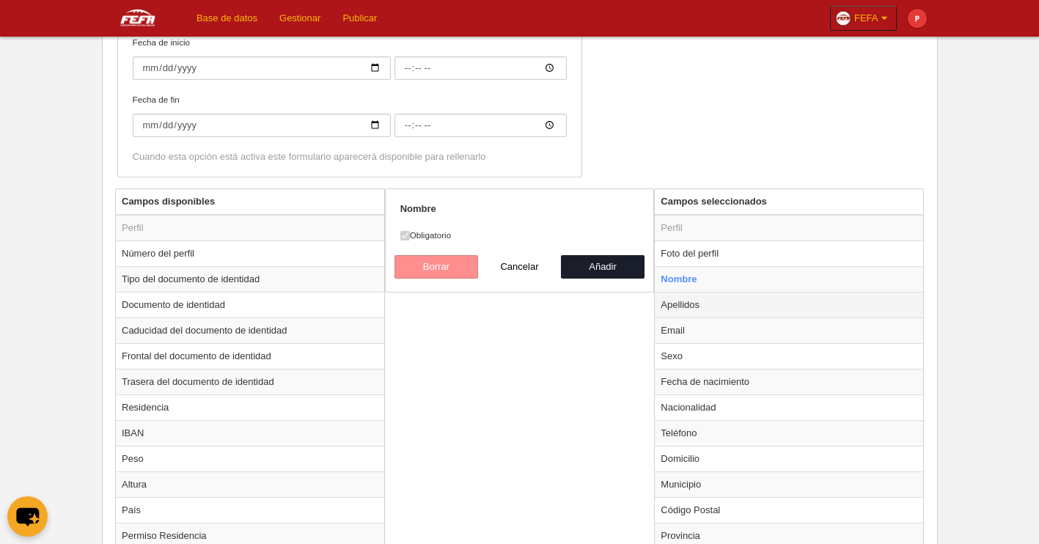
click at [682, 303] on td "Apellidos" at bounding box center [789, 305] width 268 height 26
radio input "false"
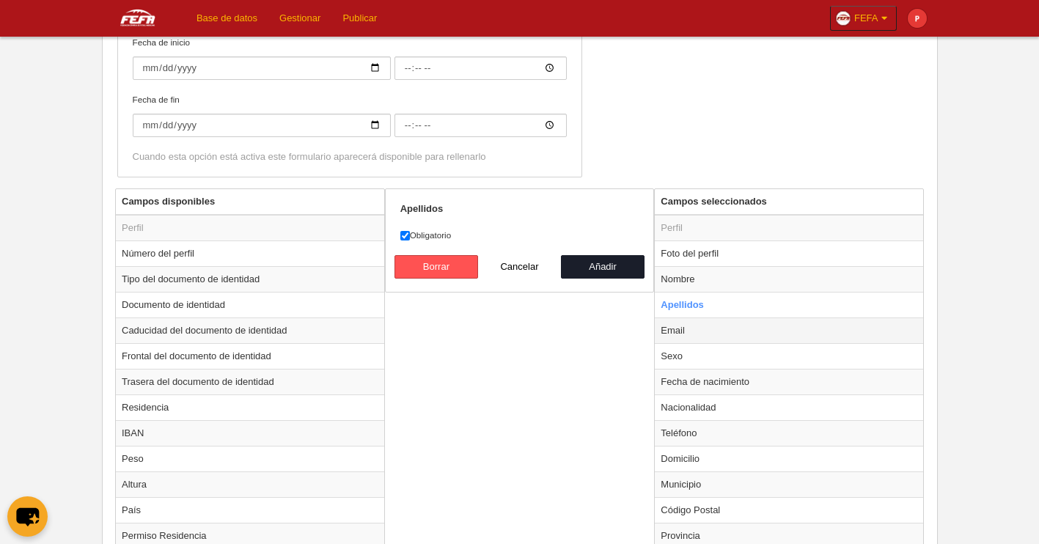
click at [677, 330] on td "Email" at bounding box center [789, 331] width 268 height 26
radio input "false"
click at [680, 354] on td "Sexo" at bounding box center [789, 356] width 268 height 26
radio input "false"
radio input "true"
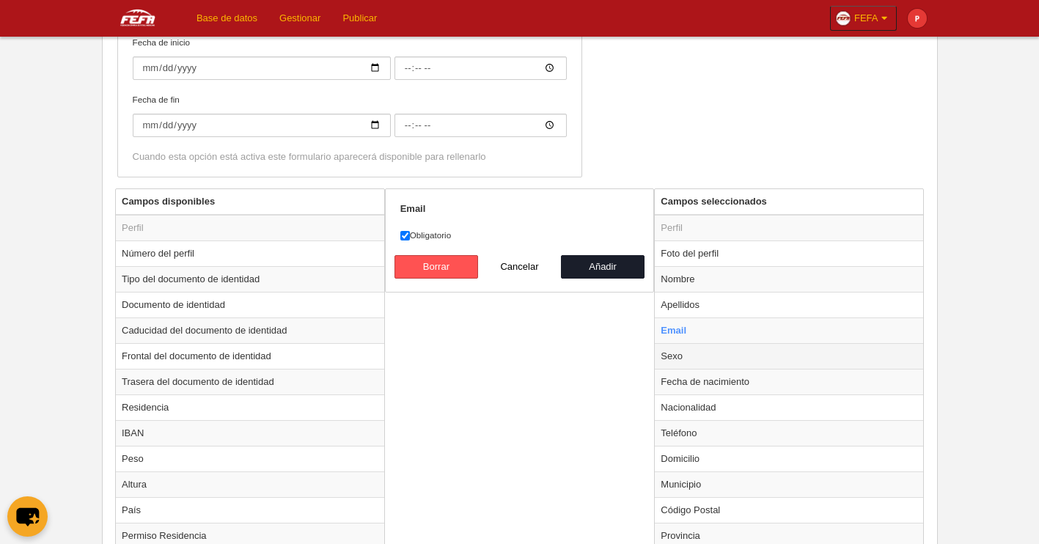
select select
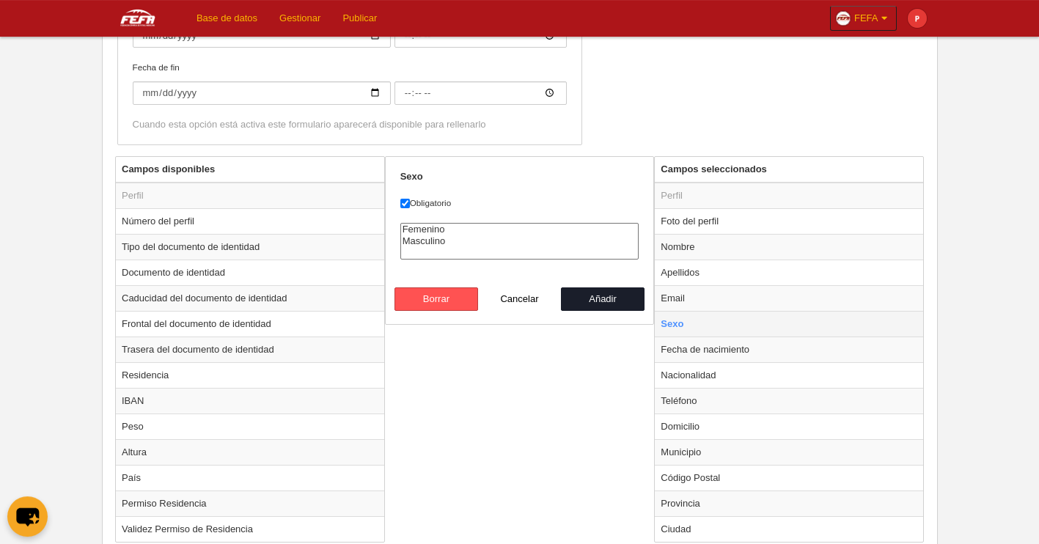
scroll to position [411, 0]
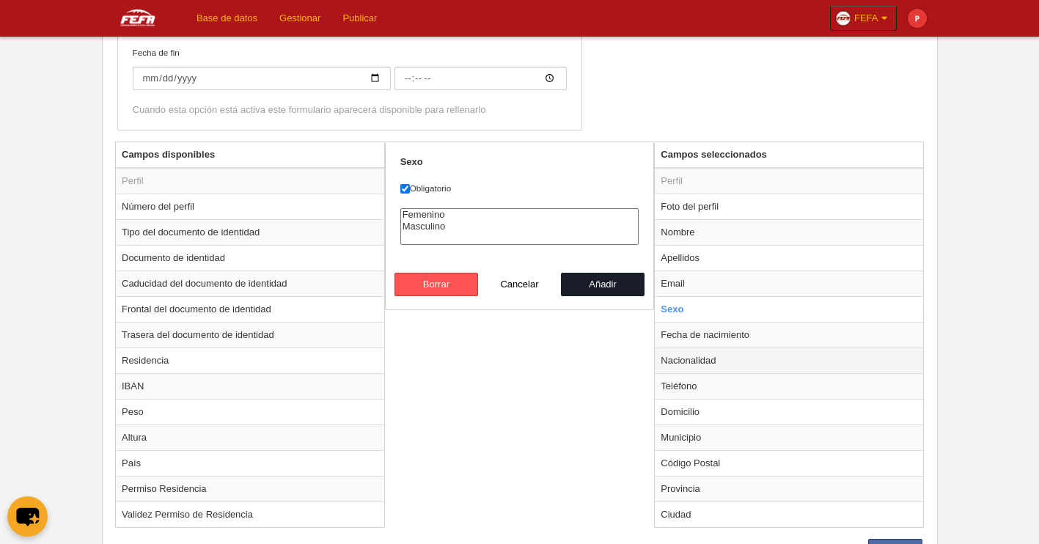
click at [708, 362] on td "Nacionalidad" at bounding box center [789, 361] width 268 height 26
radio input "false"
radio input "true"
select select "es"
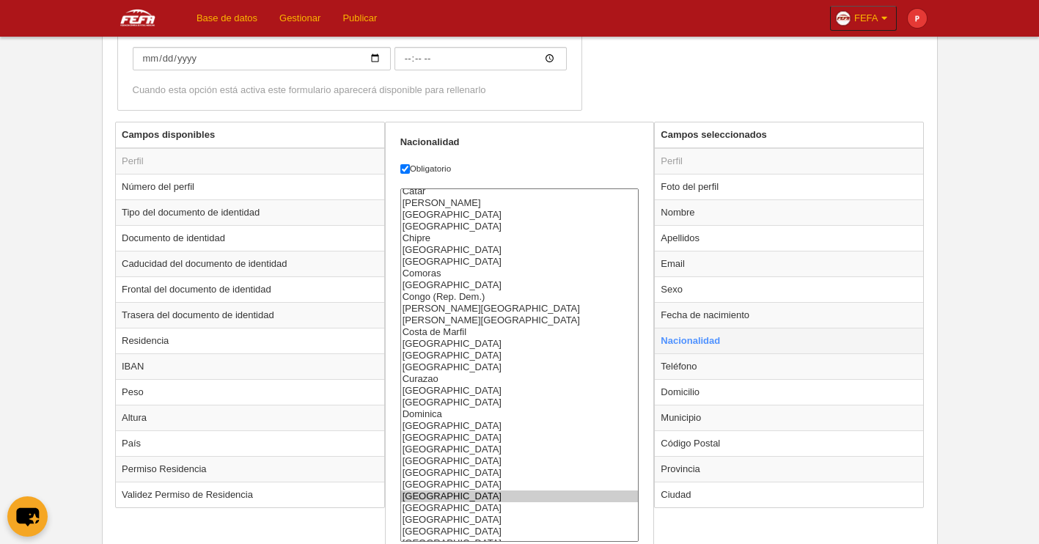
scroll to position [469, 0]
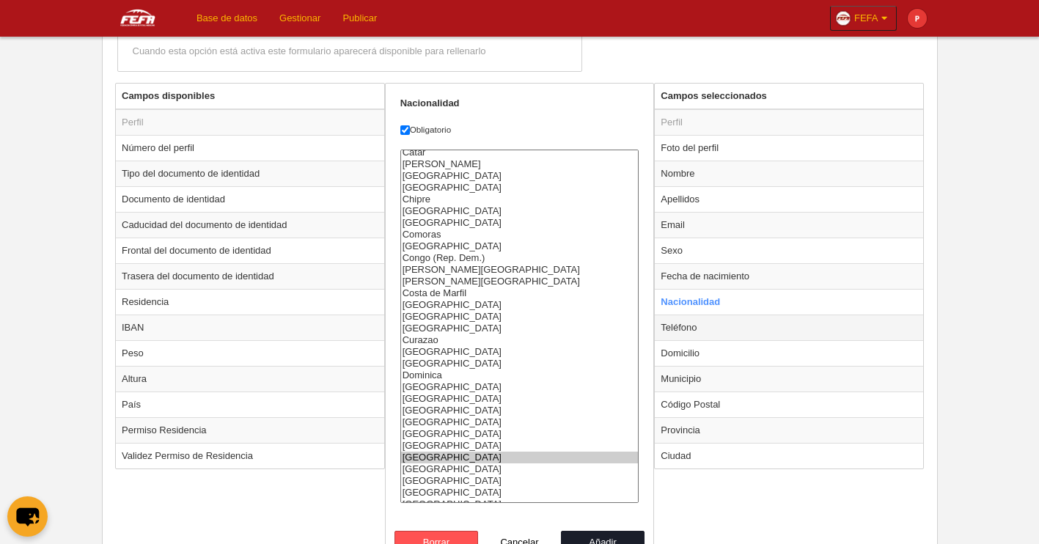
click at [703, 333] on td "Teléfono" at bounding box center [789, 328] width 268 height 26
radio input "false"
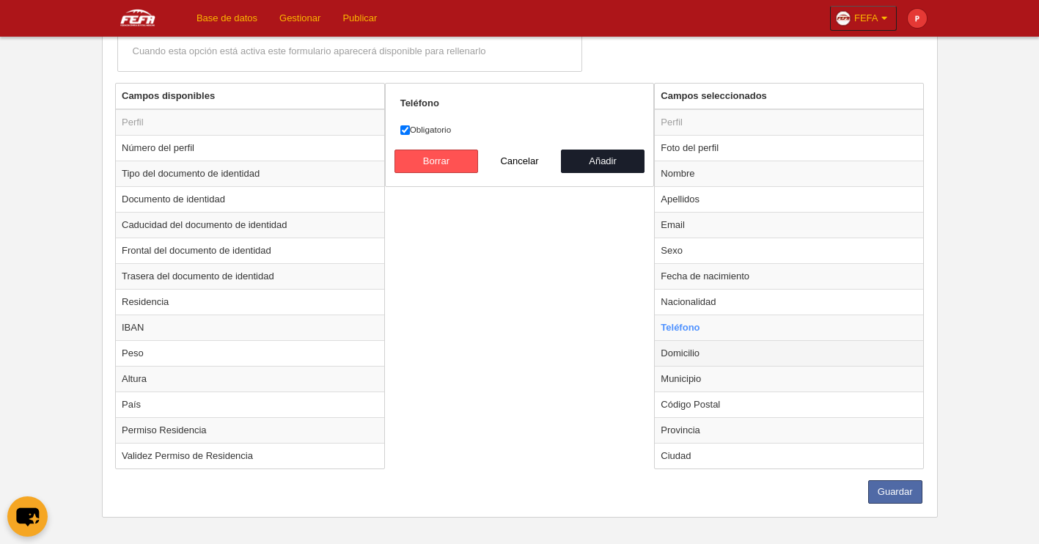
click at [705, 353] on td "Domicilio" at bounding box center [789, 353] width 268 height 26
radio input "false"
radio input "true"
checkbox input "false"
click at [700, 385] on td "Municipio" at bounding box center [789, 379] width 268 height 26
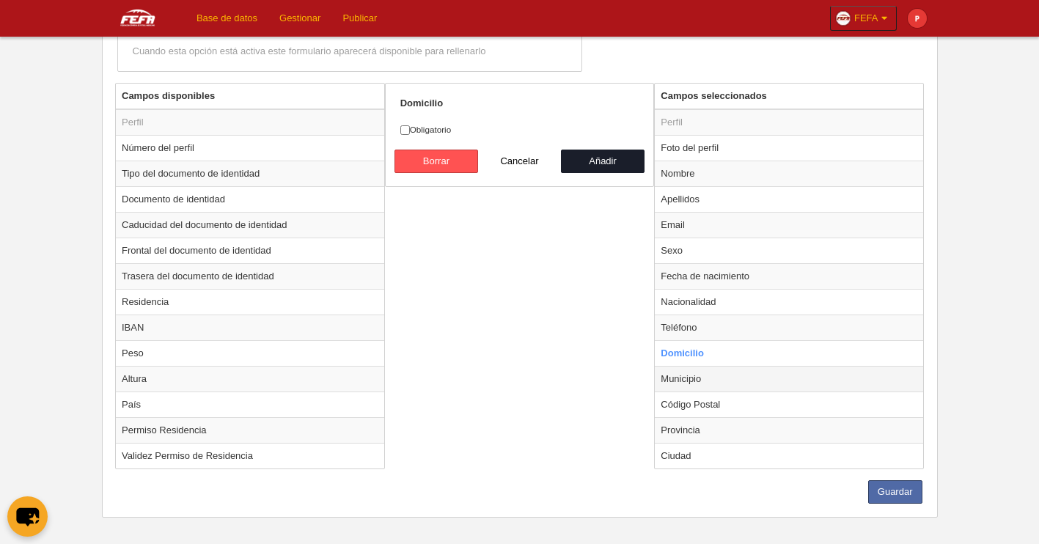
radio input "false"
click at [705, 401] on td "Código Postal" at bounding box center [789, 405] width 268 height 26
radio input "false"
click at [697, 431] on td "Provincia" at bounding box center [789, 430] width 268 height 26
radio input "false"
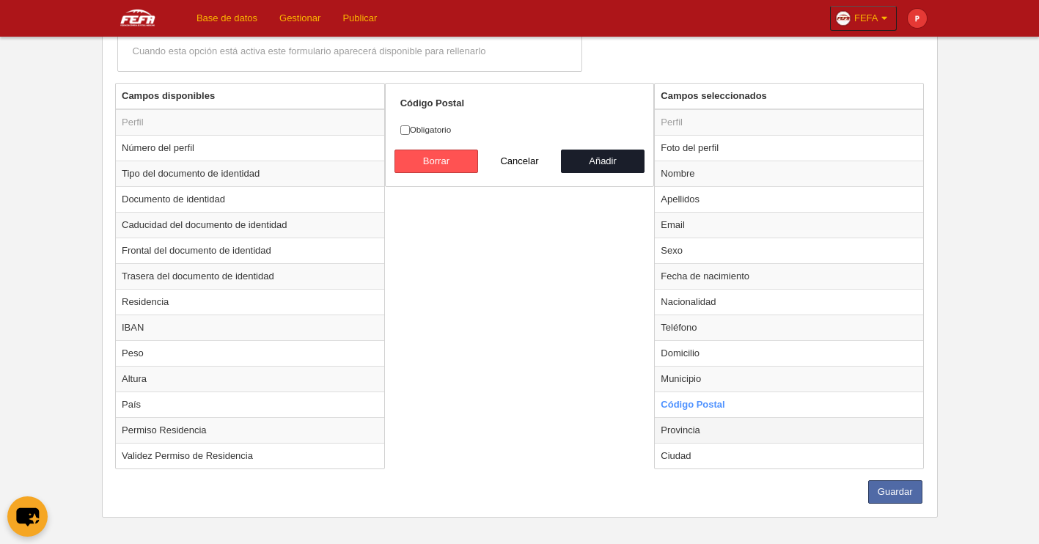
radio input "true"
select select
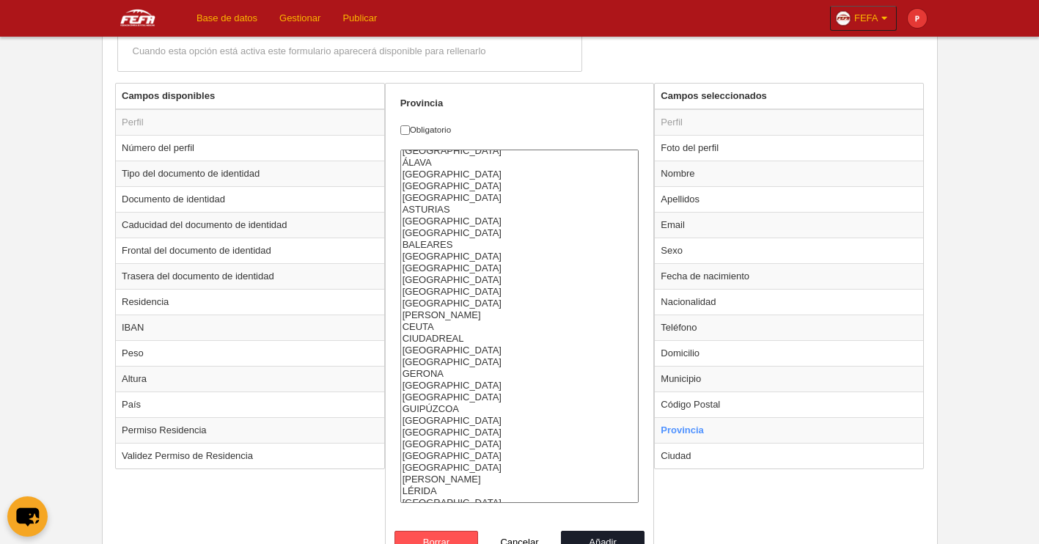
scroll to position [0, 0]
click at [409, 128] on input "Obligatorio" at bounding box center [405, 130] width 10 height 10
checkbox input "false"
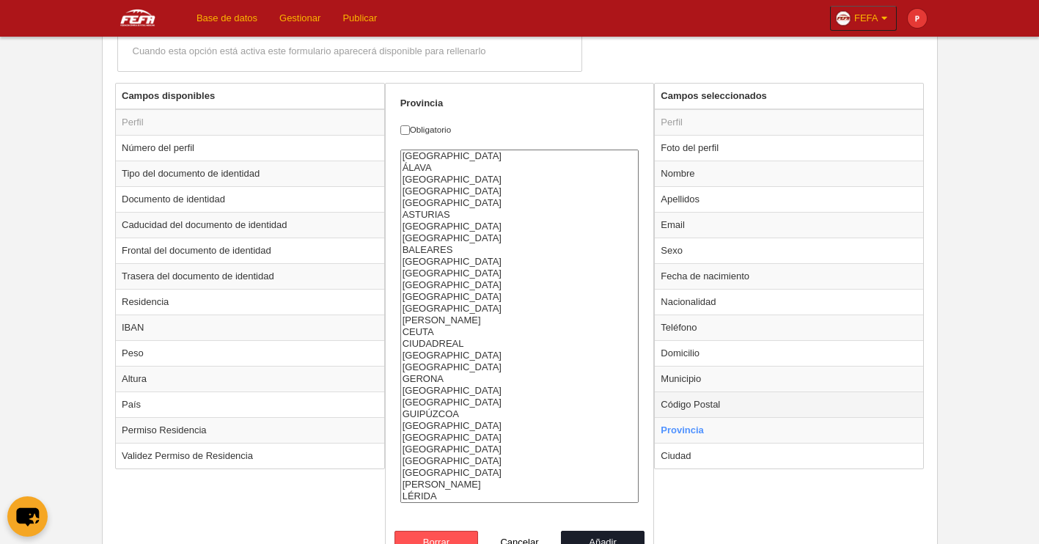
click at [815, 401] on td "Código Postal" at bounding box center [789, 405] width 268 height 26
radio input "true"
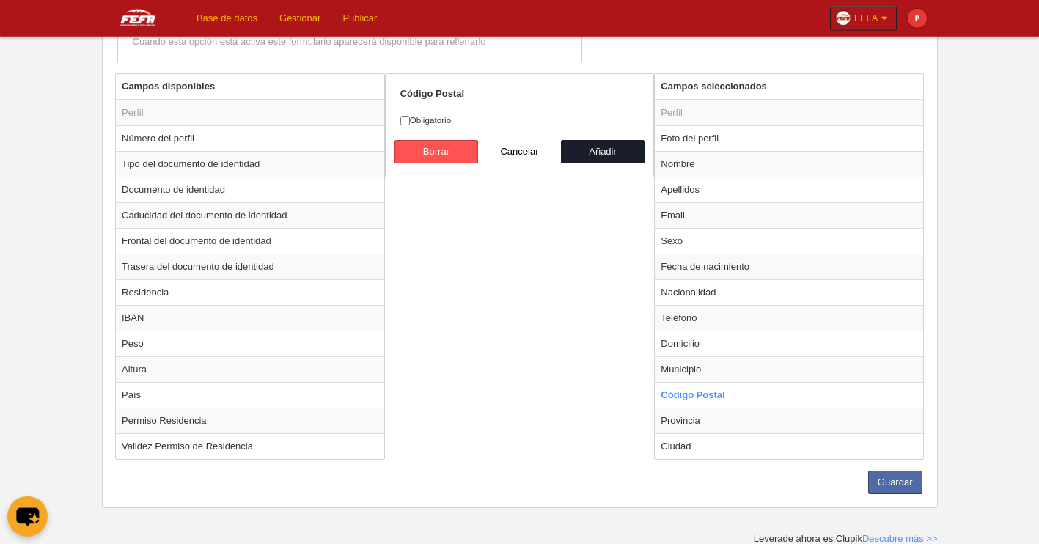
scroll to position [480, 0]
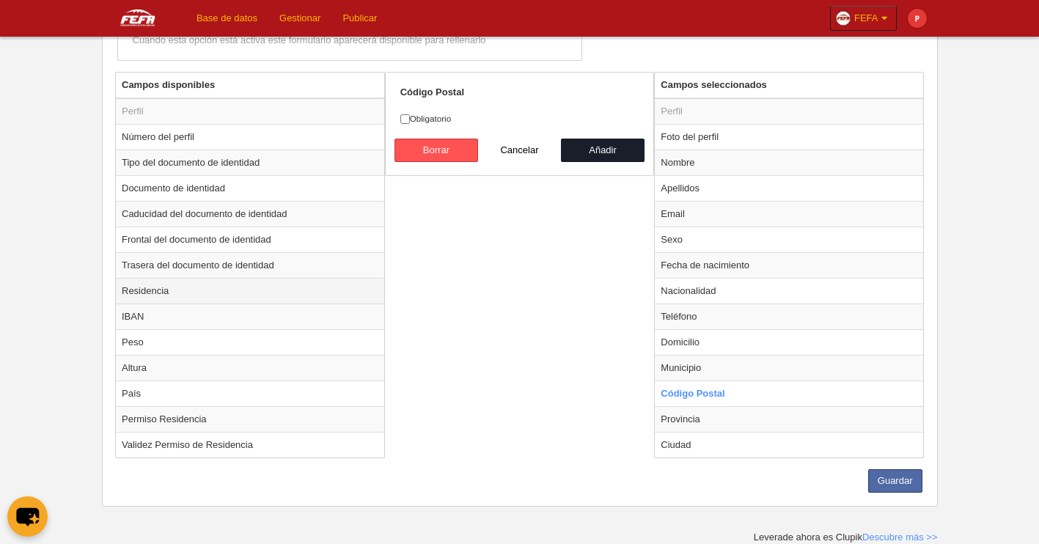
click at [273, 293] on td "Residencia" at bounding box center [250, 291] width 268 height 26
radio input "true"
checkbox input "true"
click at [230, 267] on td "Trasera del documento de identidad" at bounding box center [250, 265] width 268 height 26
radio input "true"
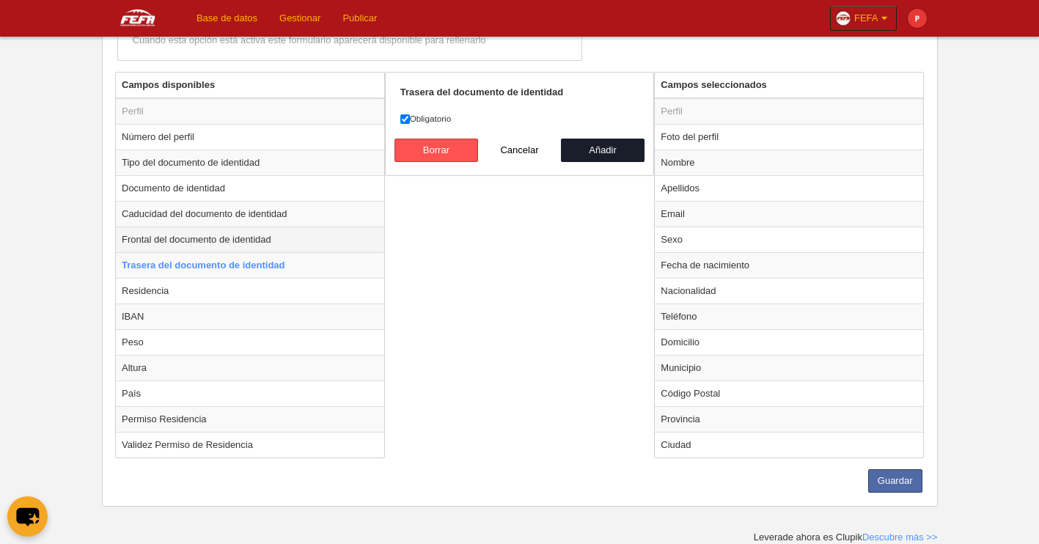
click at [238, 242] on td "Frontal del documento de identidad" at bounding box center [250, 240] width 268 height 26
radio input "true"
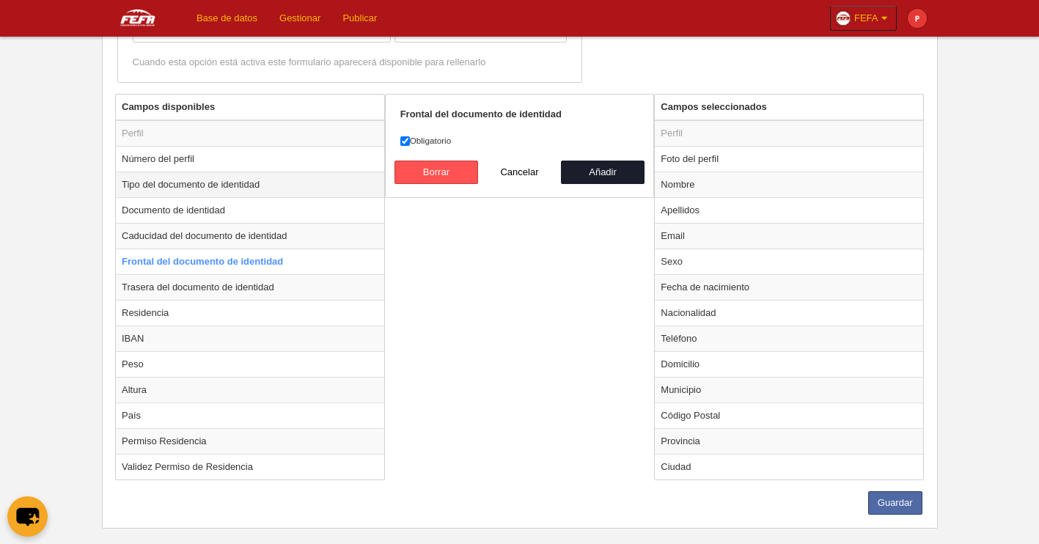
scroll to position [457, 0]
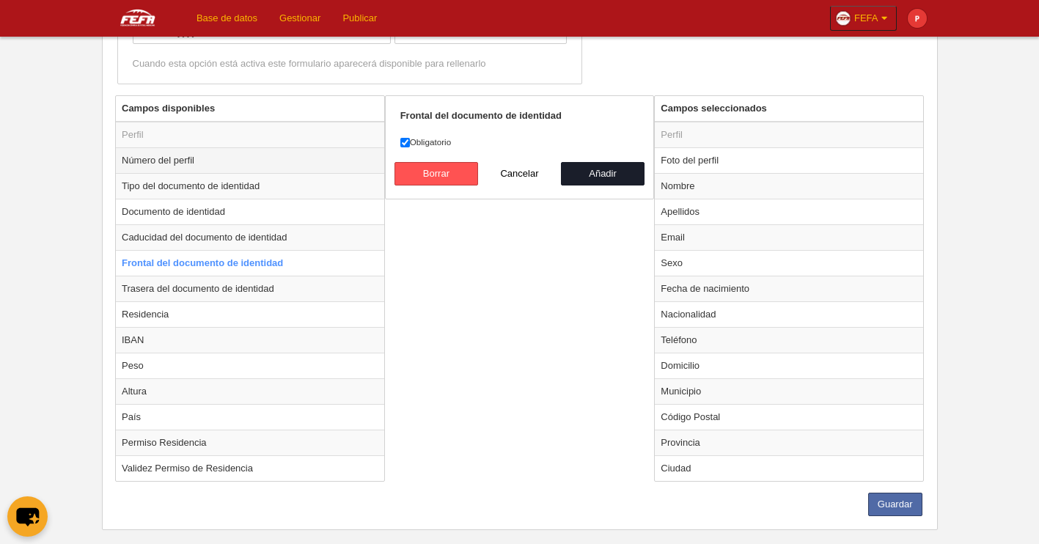
click at [208, 167] on td "Número del perfil" at bounding box center [250, 160] width 268 height 26
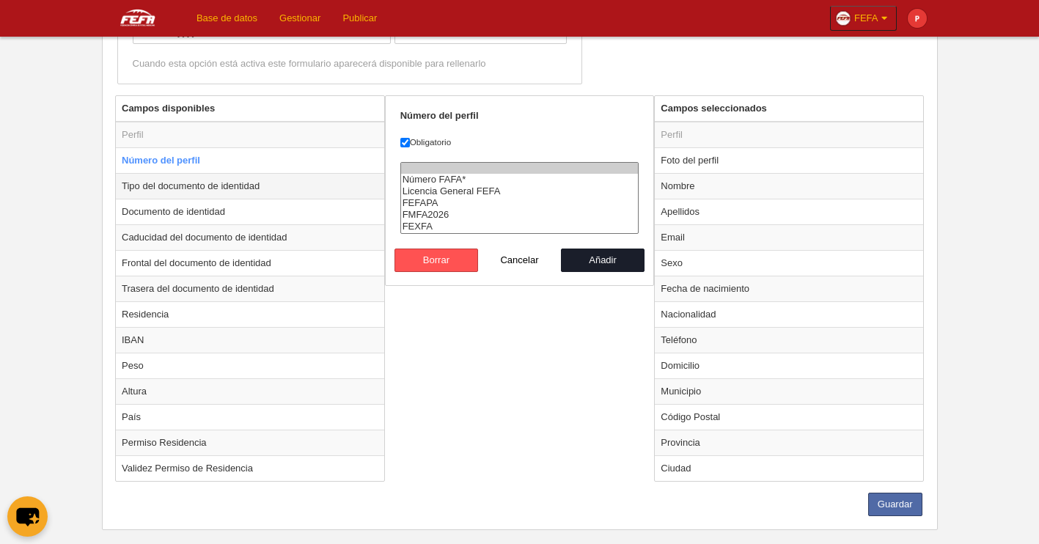
click at [213, 194] on td "Tipo del documento de identidad" at bounding box center [250, 186] width 268 height 26
radio input "false"
radio input "true"
select select
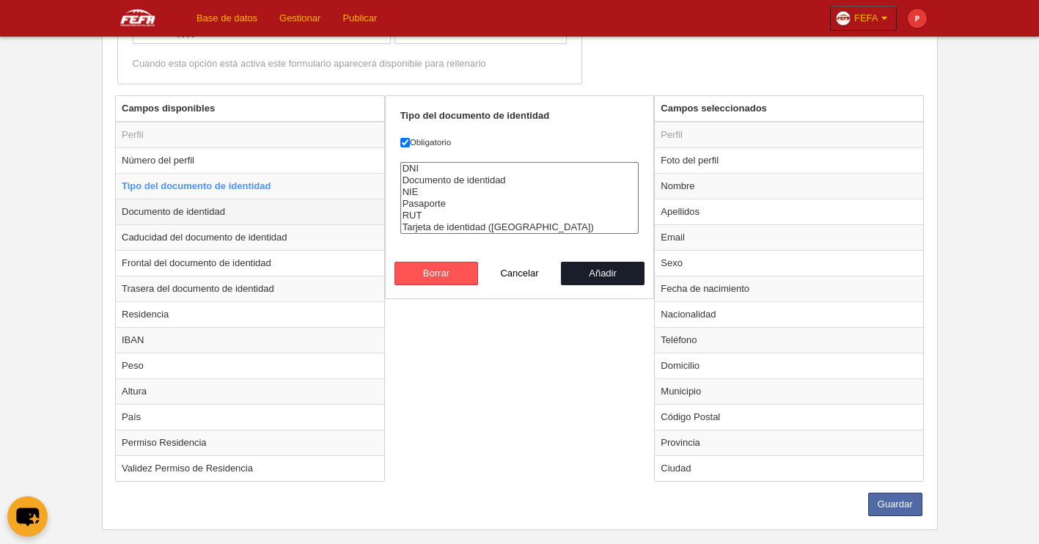
click at [219, 215] on td "Documento de identidad" at bounding box center [250, 212] width 268 height 26
radio input "false"
radio input "true"
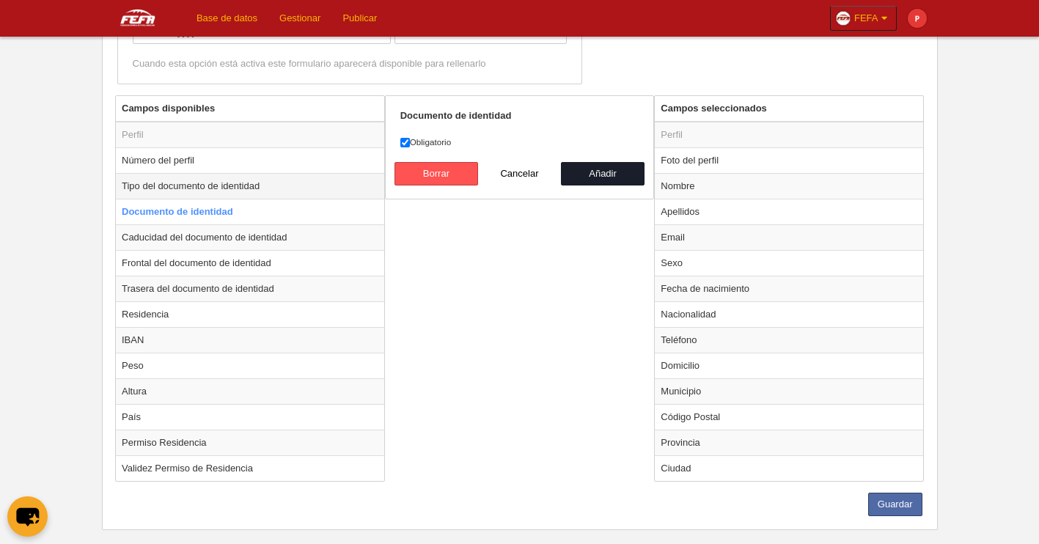
click at [221, 187] on td "Tipo del documento de identidad" at bounding box center [250, 186] width 268 height 26
radio input "true"
select select
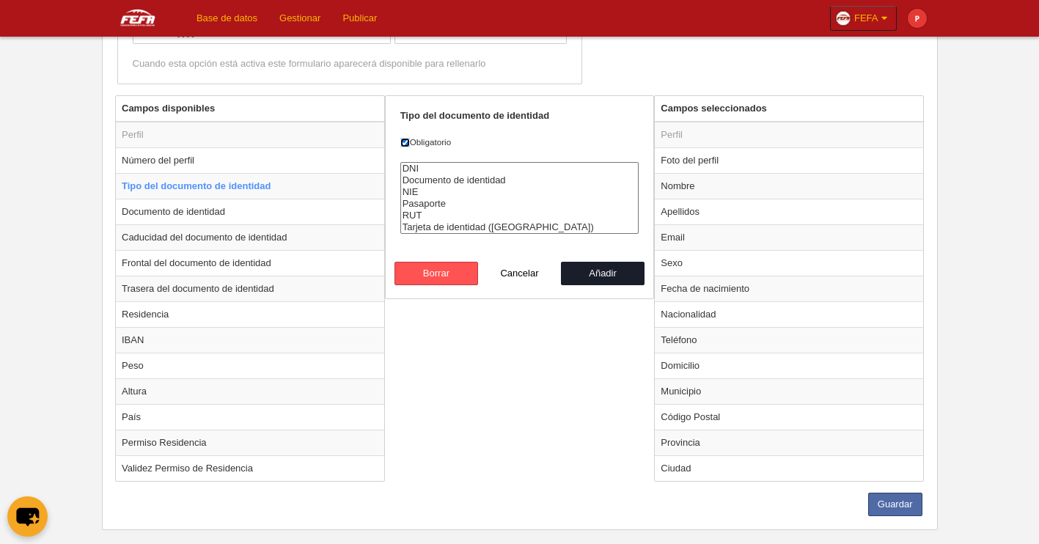
click at [404, 146] on input "Obligatorio" at bounding box center [405, 143] width 10 height 10
checkbox input "false"
click at [239, 236] on td "Caducidad del documento de identidad" at bounding box center [250, 237] width 268 height 26
radio input "false"
radio input "true"
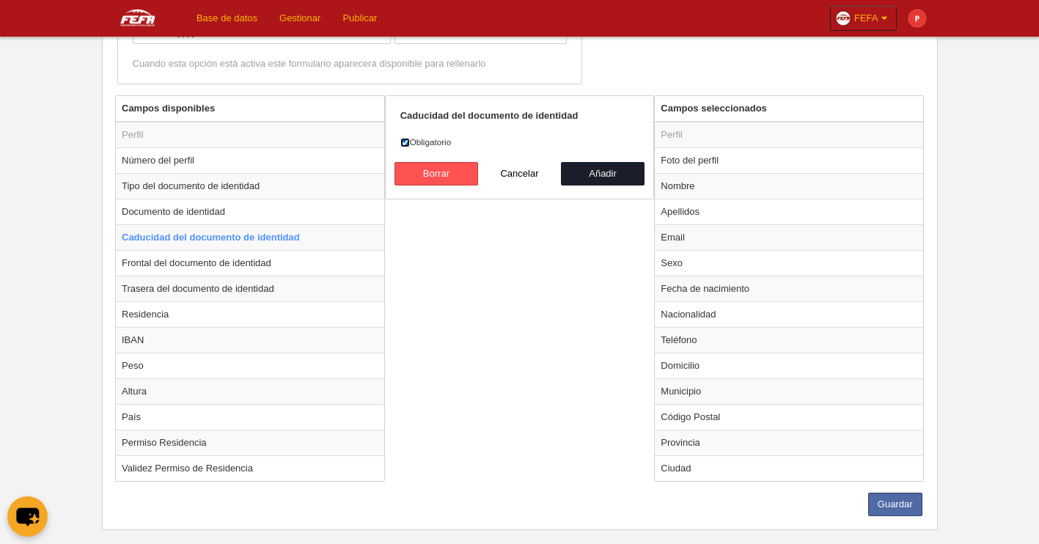
click at [403, 144] on input "Obligatorio" at bounding box center [405, 143] width 10 height 10
checkbox input "false"
click at [892, 503] on button "Guardar" at bounding box center [895, 504] width 54 height 23
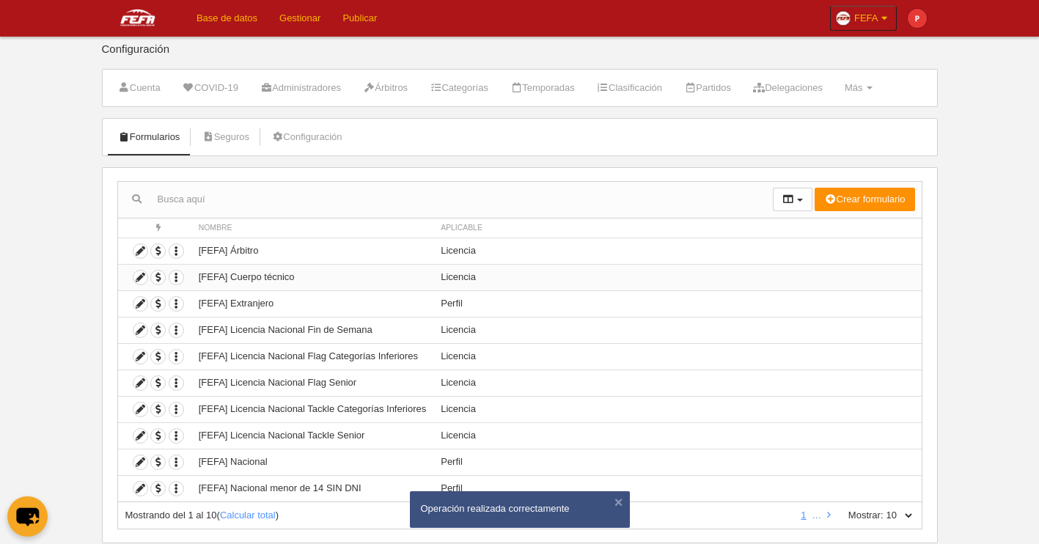
scroll to position [41, 0]
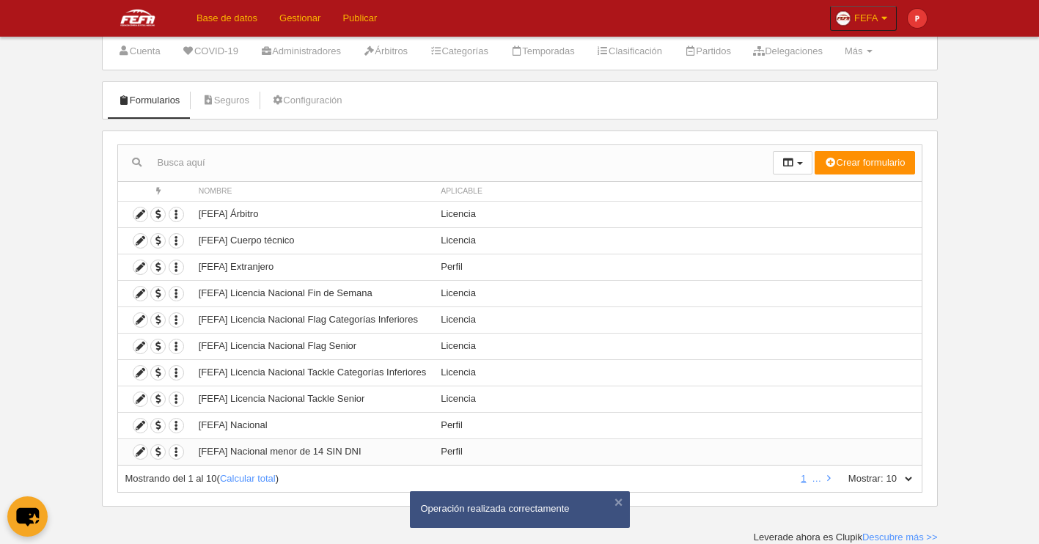
click at [349, 458] on td "[FEFA] Nacional menor de 14 SIN DNI" at bounding box center [312, 452] width 242 height 26
click at [146, 455] on icon at bounding box center [140, 452] width 14 height 14
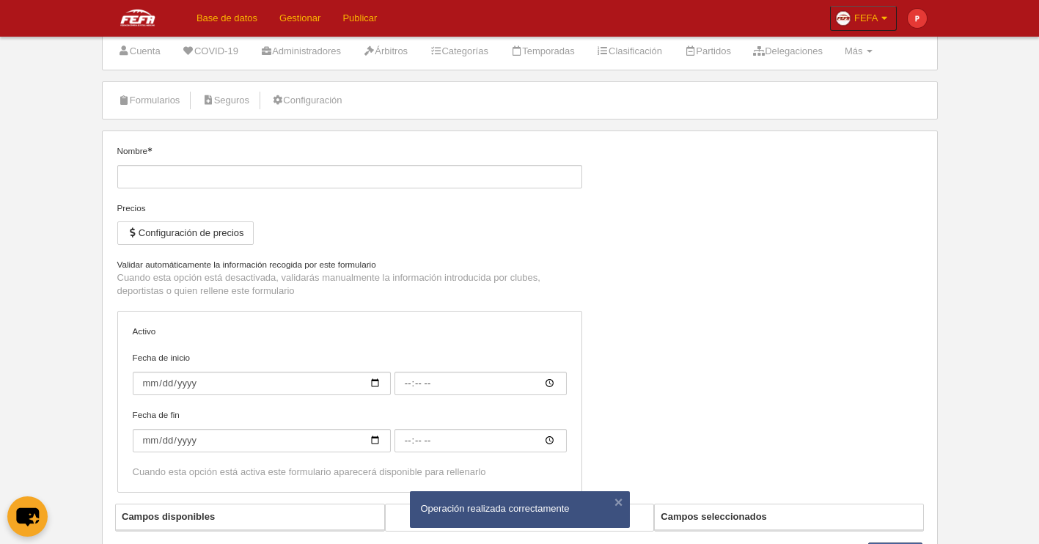
type input "[FEFA] Nacional menor de 14 SIN DNI"
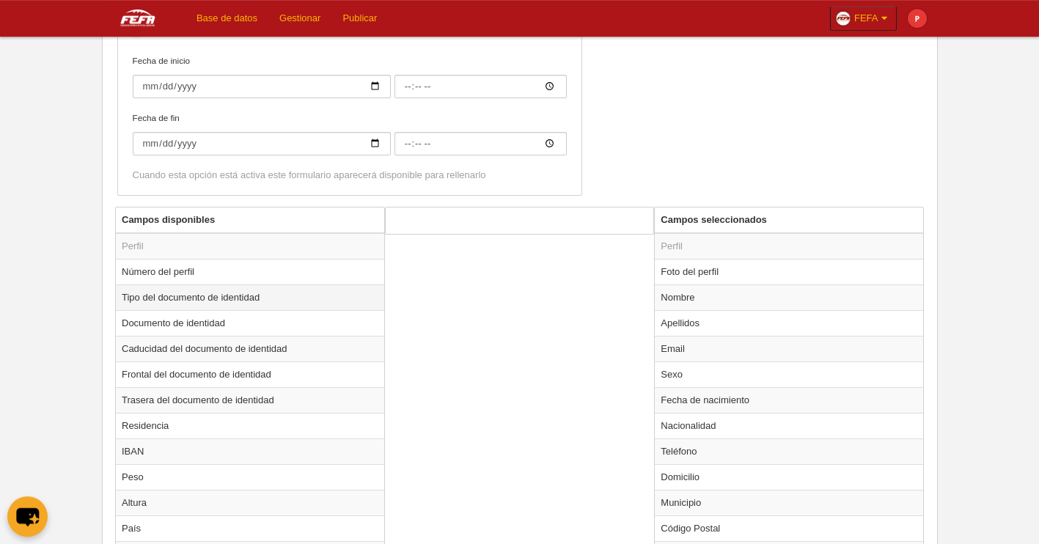
scroll to position [358, 0]
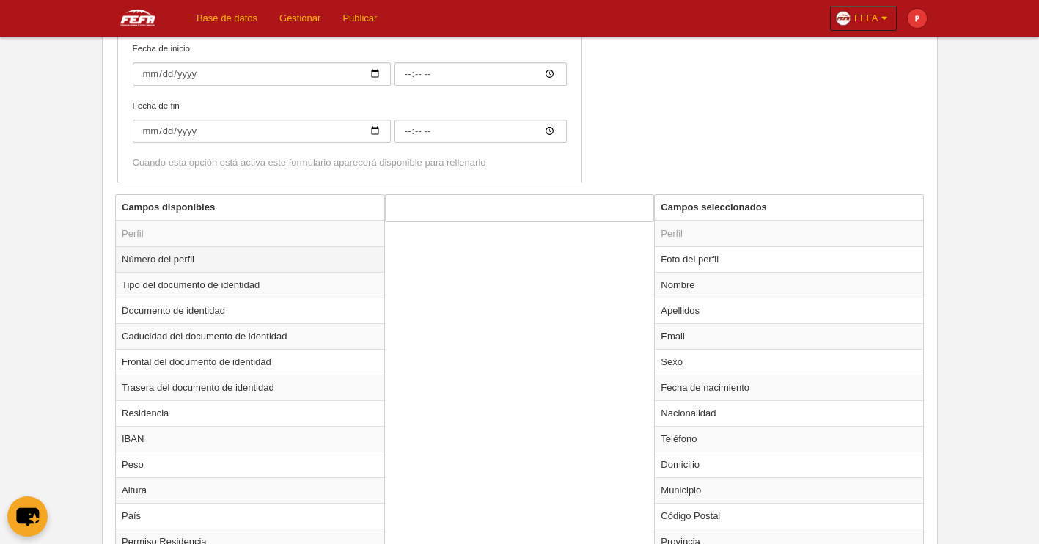
click at [146, 263] on td "Número del perfil" at bounding box center [250, 259] width 268 height 26
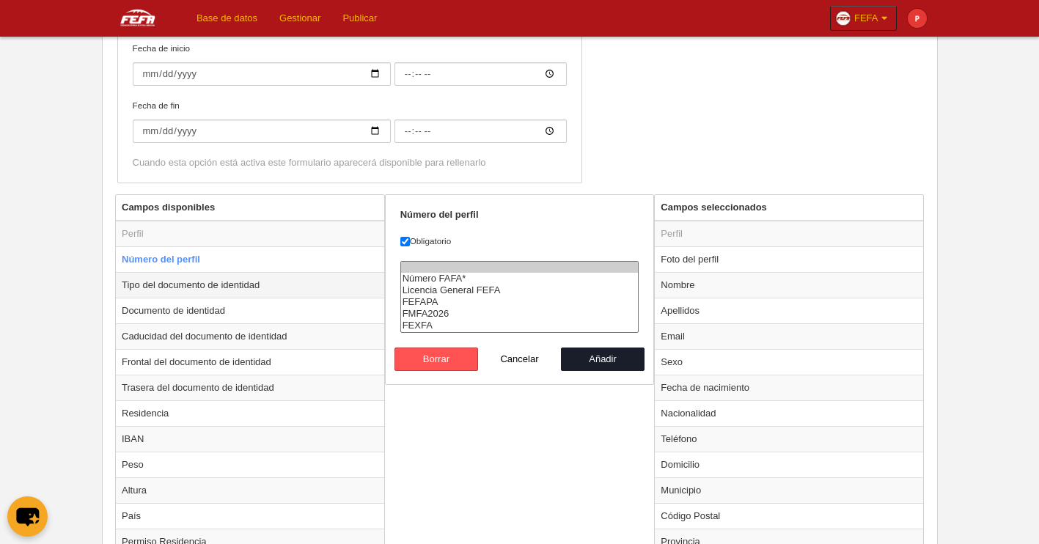
click at [158, 281] on td "Tipo del documento de identidad" at bounding box center [250, 285] width 268 height 26
radio input "false"
radio input "true"
select select
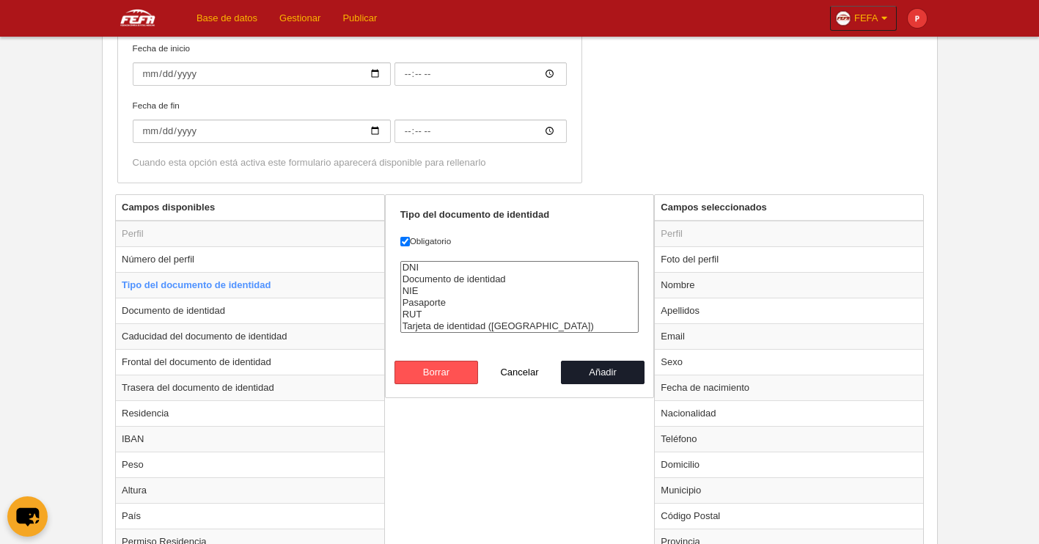
click at [413, 243] on label "Obligatorio" at bounding box center [519, 241] width 239 height 13
click at [410, 243] on input "Obligatorio" at bounding box center [405, 242] width 10 height 10
checkbox input "false"
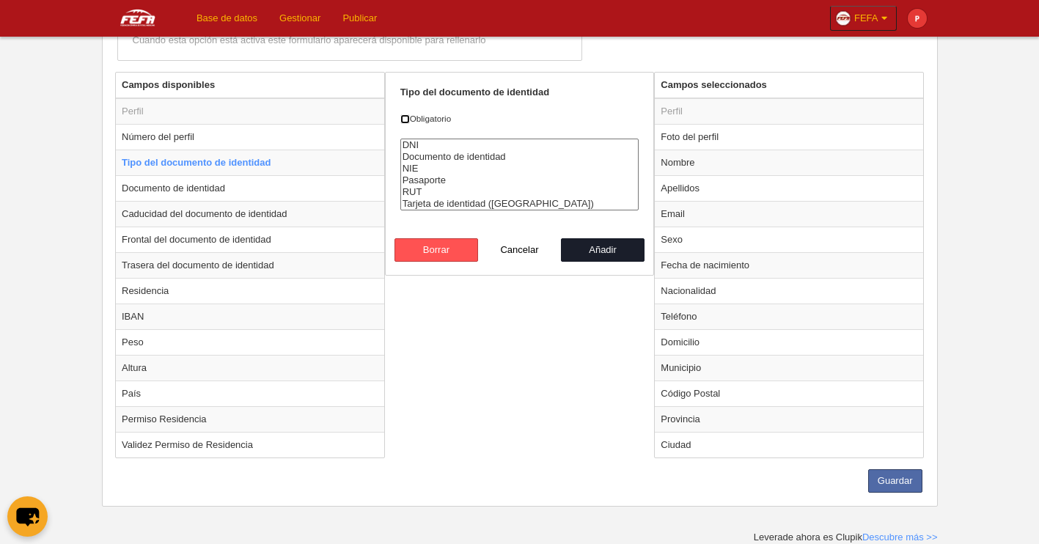
scroll to position [469, 0]
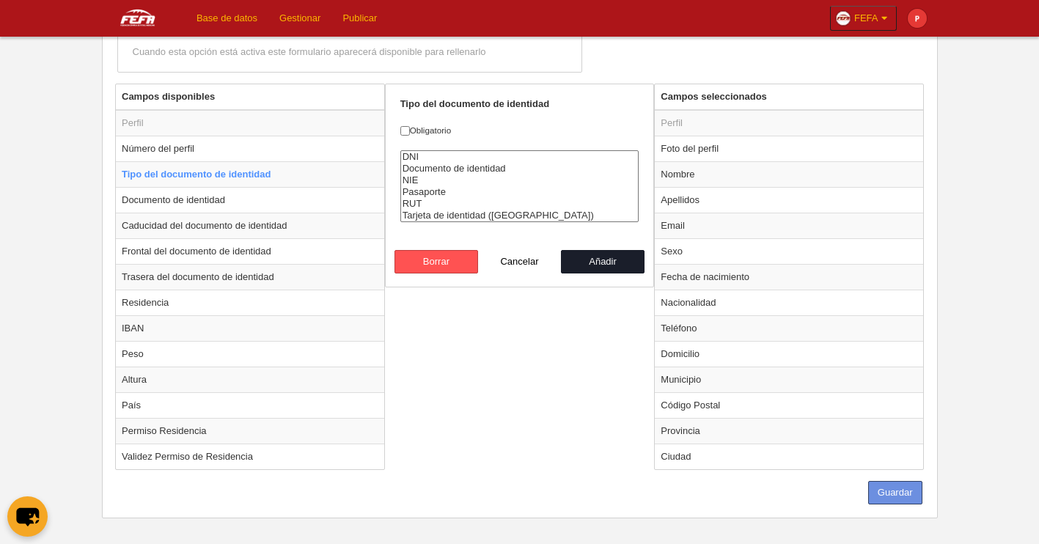
click at [911, 492] on button "Guardar" at bounding box center [895, 492] width 54 height 23
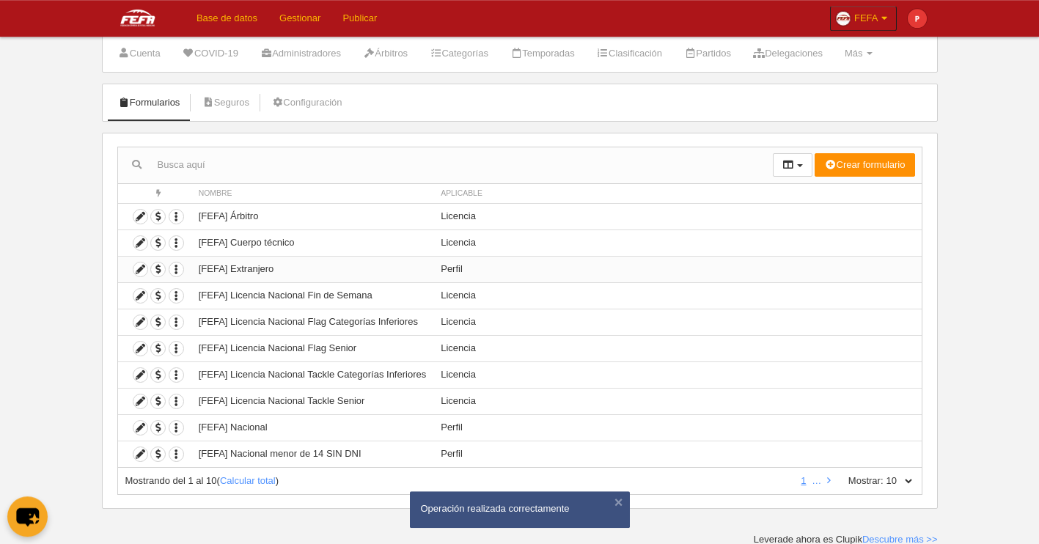
scroll to position [41, 0]
click at [293, 402] on td "[FEFA] Licencia Nacional Tackle Senior" at bounding box center [312, 399] width 242 height 26
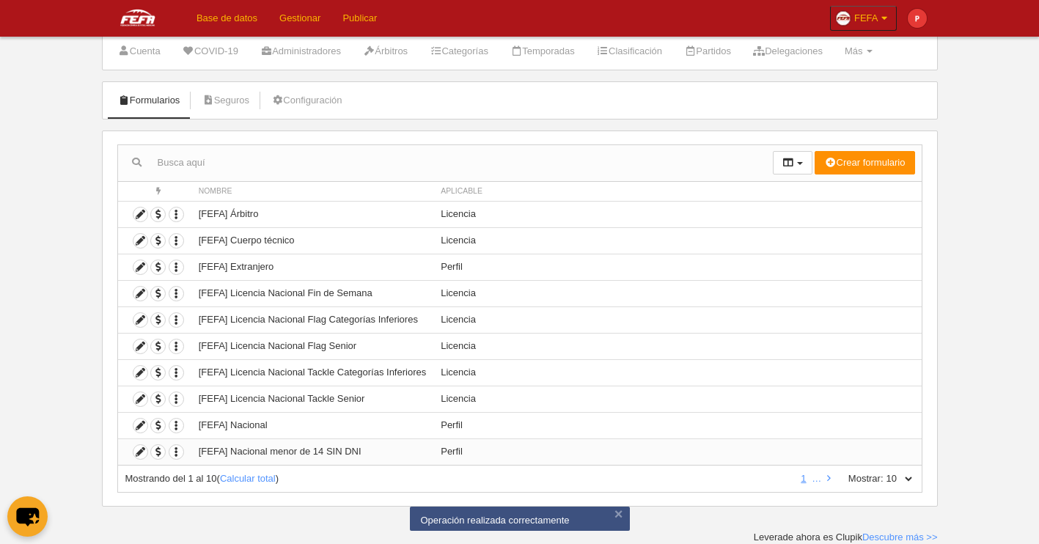
click at [335, 455] on td "[FEFA] Nacional menor de 14 SIN DNI" at bounding box center [312, 452] width 242 height 26
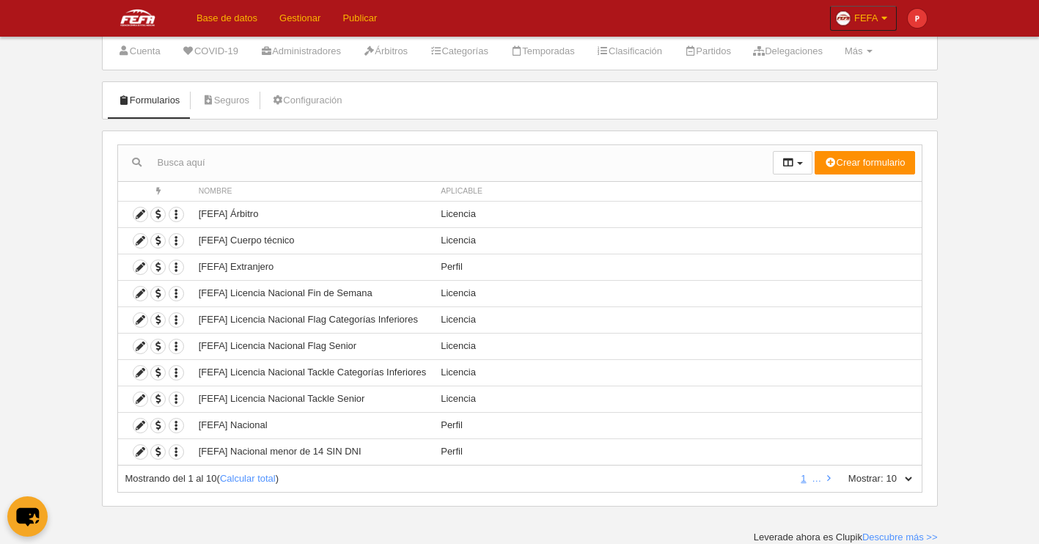
click at [884, 472] on select "10 25 50 100 500" at bounding box center [899, 478] width 31 height 13
select select "50"
click option "50" at bounding box center [0, 0] width 0 height 0
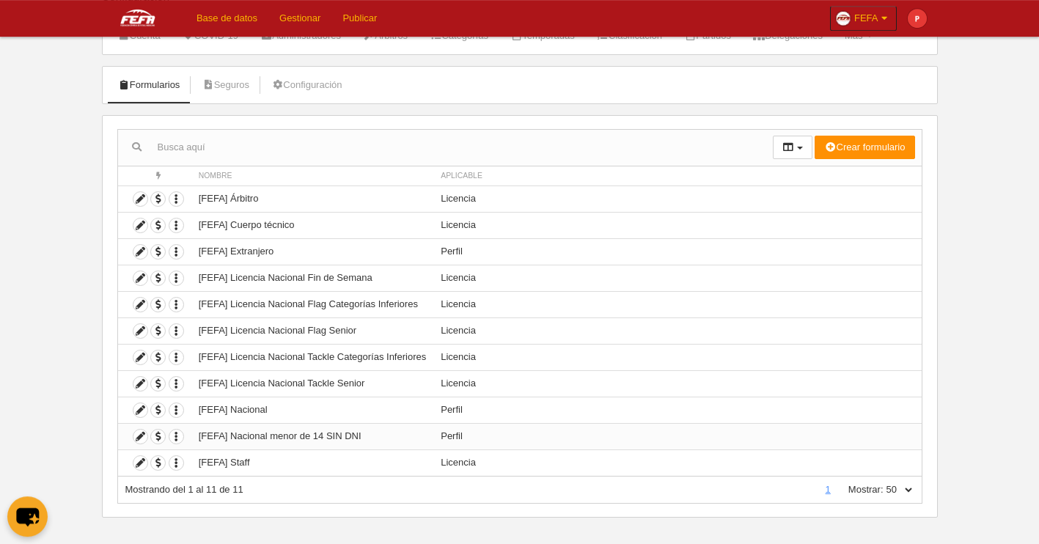
scroll to position [67, 0]
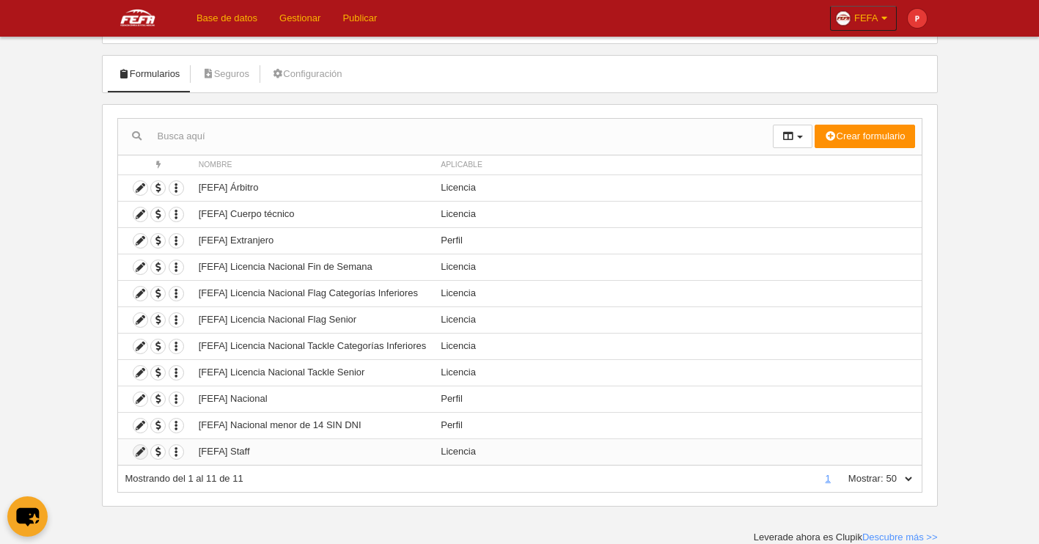
click at [147, 454] on link at bounding box center [140, 451] width 15 height 15
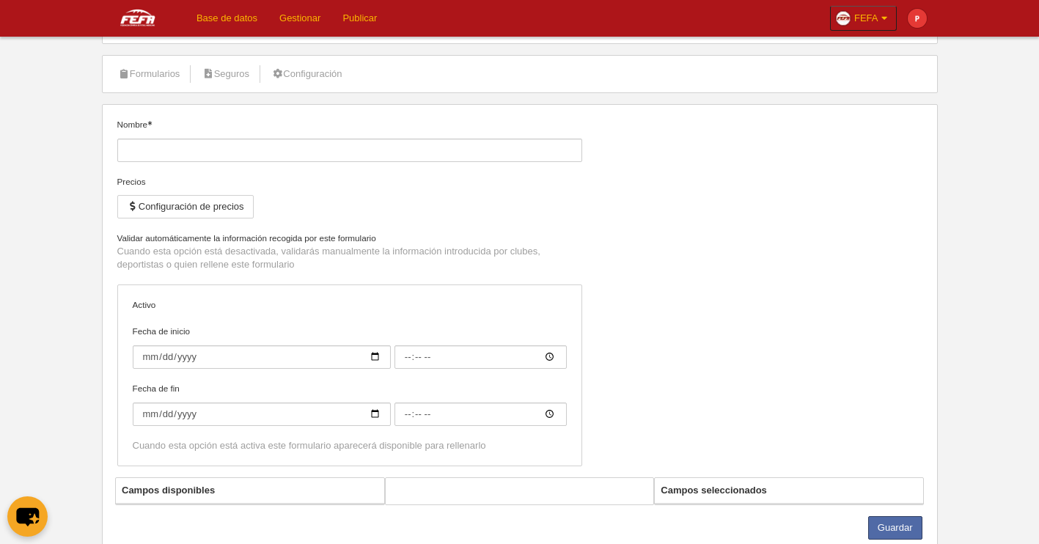
type input "[FEFA] Staff"
checkbox input "true"
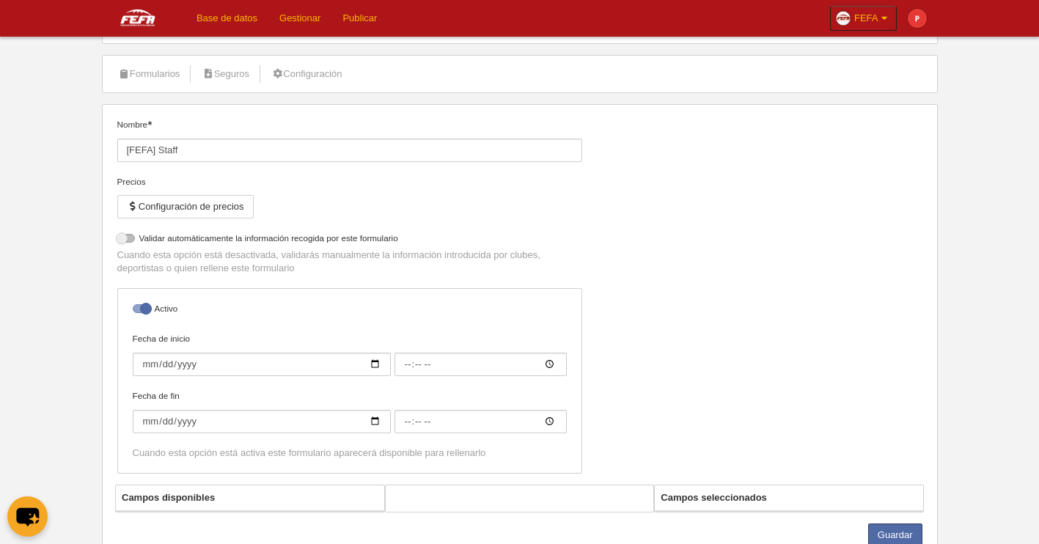
select select "selected"
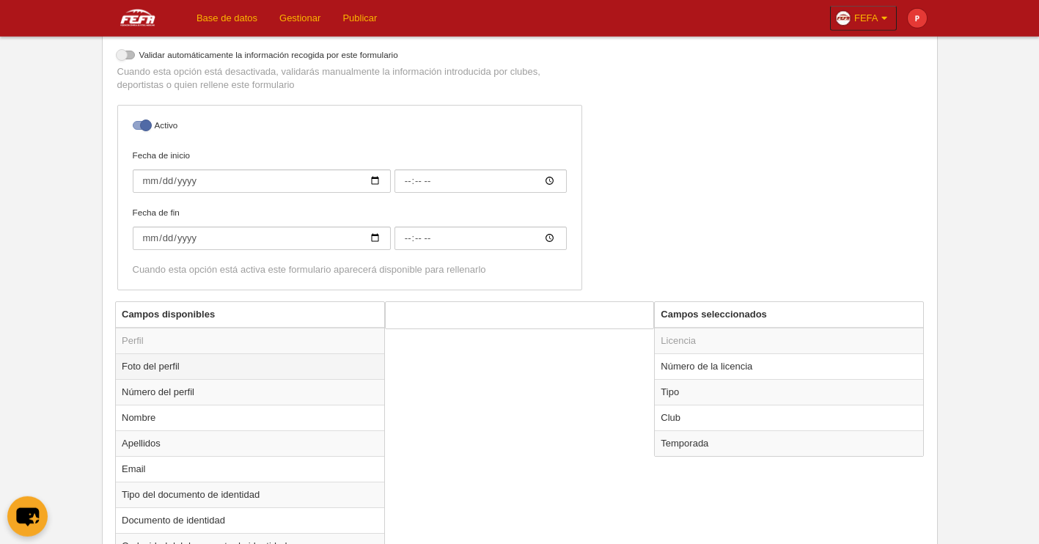
scroll to position [326, 0]
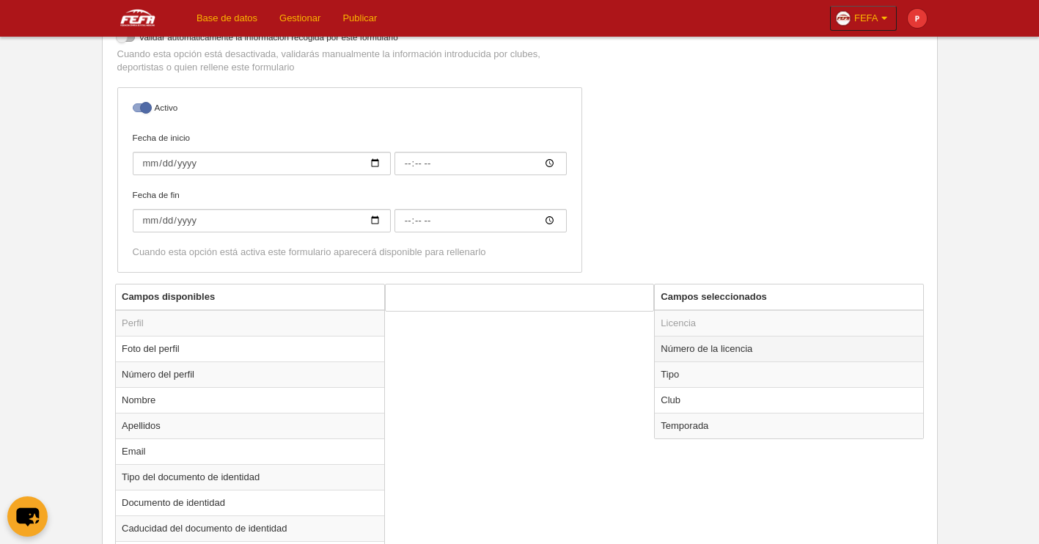
click at [695, 356] on td "Número de la licencia" at bounding box center [789, 349] width 268 height 26
radio input "true"
select select "177"
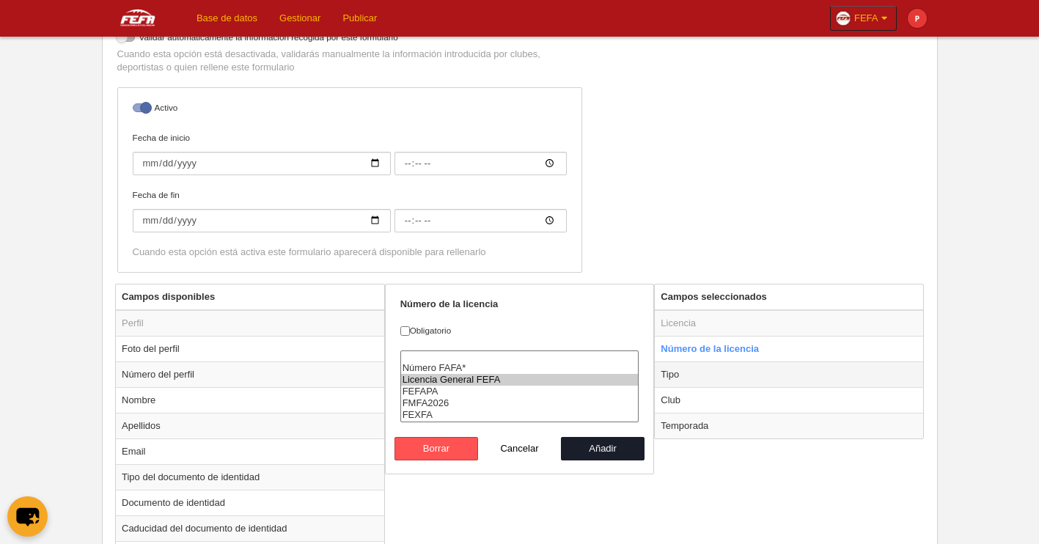
click at [690, 375] on td "Tipo" at bounding box center [789, 375] width 268 height 26
radio input "false"
radio input "true"
checkbox input "true"
select select "executive"
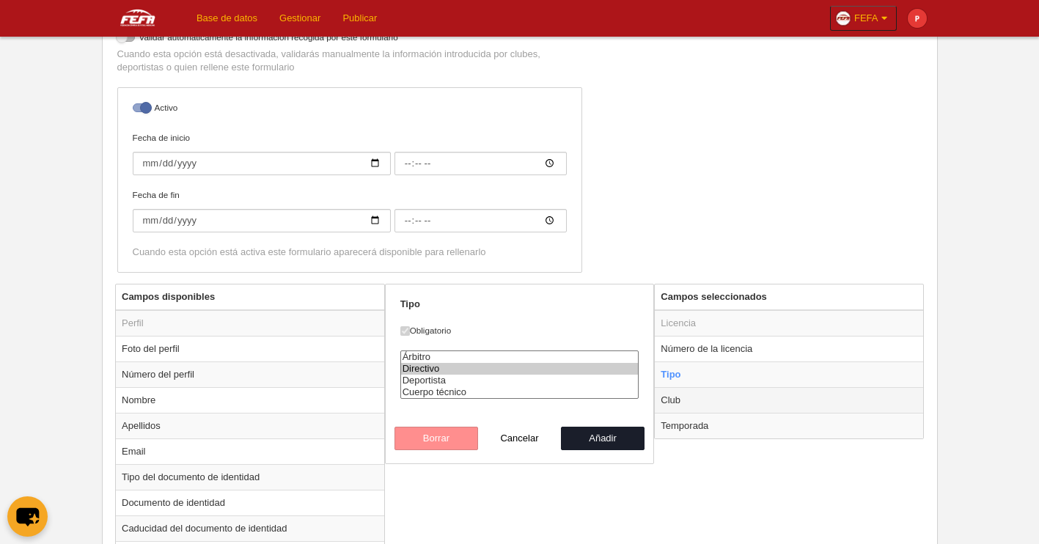
click at [685, 400] on td "Club" at bounding box center [789, 400] width 268 height 26
radio input "false"
radio input "true"
checkbox input "false"
select select
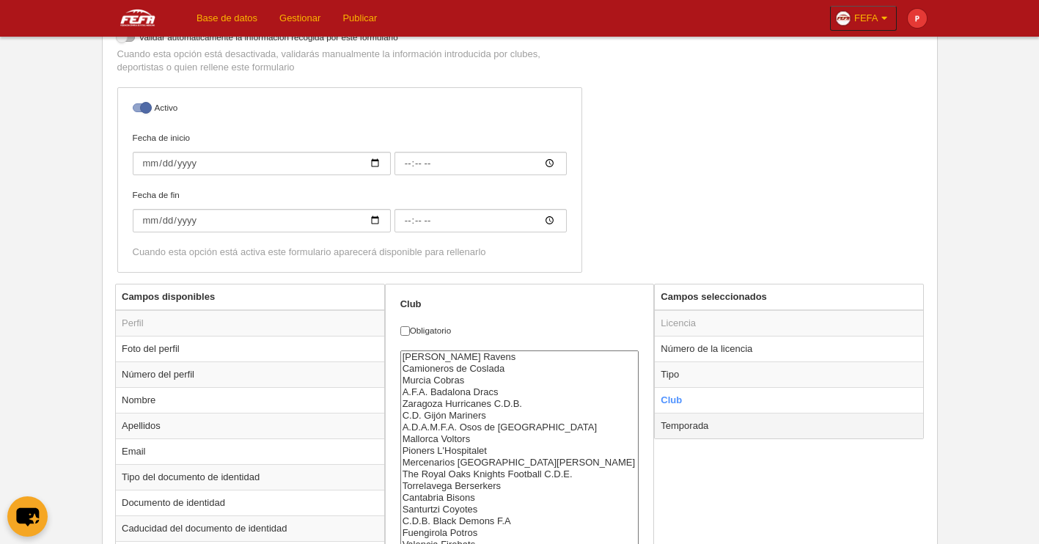
click at [679, 428] on td "Temporada" at bounding box center [789, 426] width 268 height 26
radio input "false"
radio input "true"
checkbox input "true"
select select "8371"
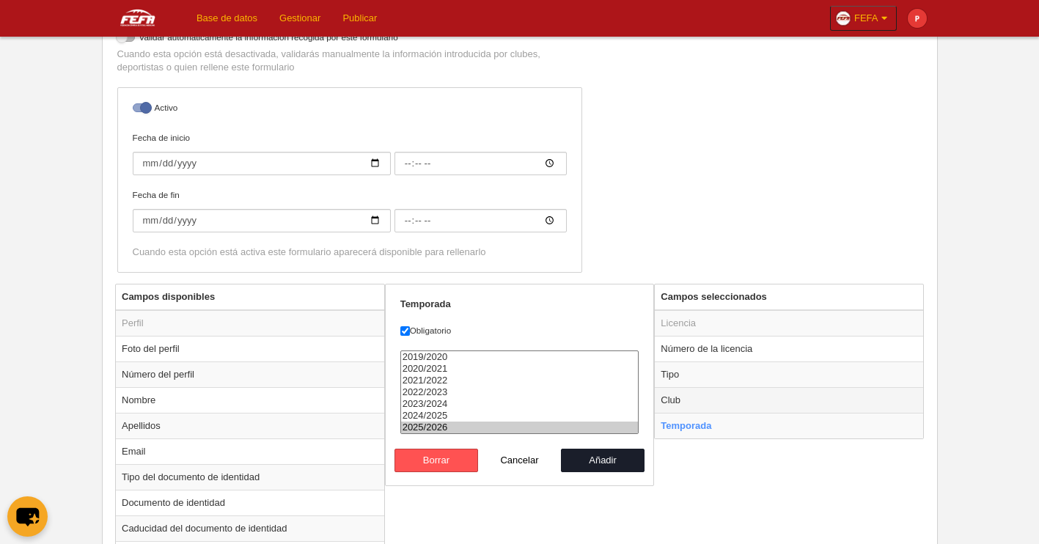
click at [681, 394] on td "Club" at bounding box center [789, 400] width 268 height 26
radio input "true"
checkbox input "false"
select select
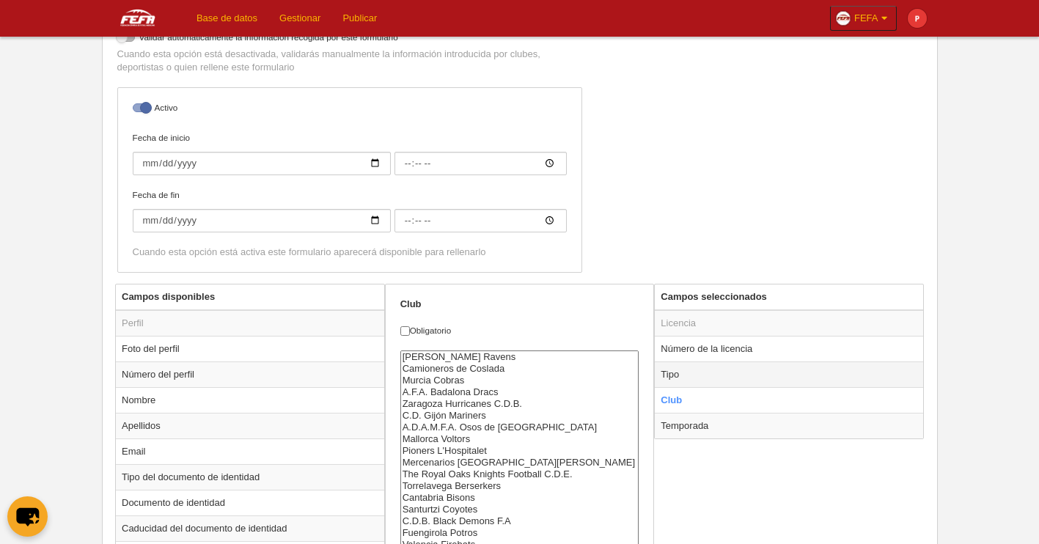
click at [688, 379] on td "Tipo" at bounding box center [789, 375] width 268 height 26
radio input "true"
checkbox input "true"
select select "executive"
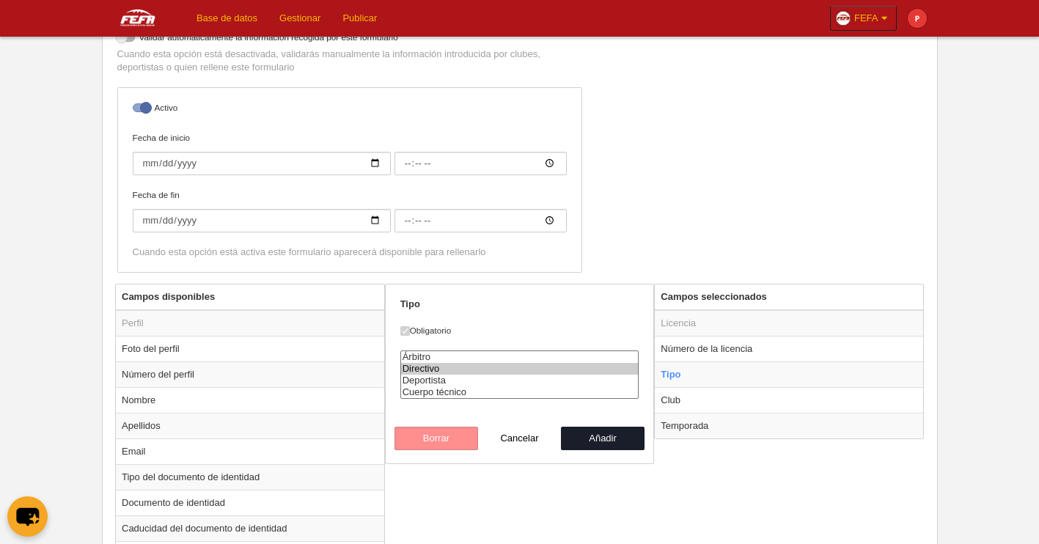
click at [456, 445] on div "Borrar Cancelar Añadir" at bounding box center [520, 438] width 250 height 23
click at [610, 444] on button "Añadir" at bounding box center [603, 438] width 84 height 23
radio input "false"
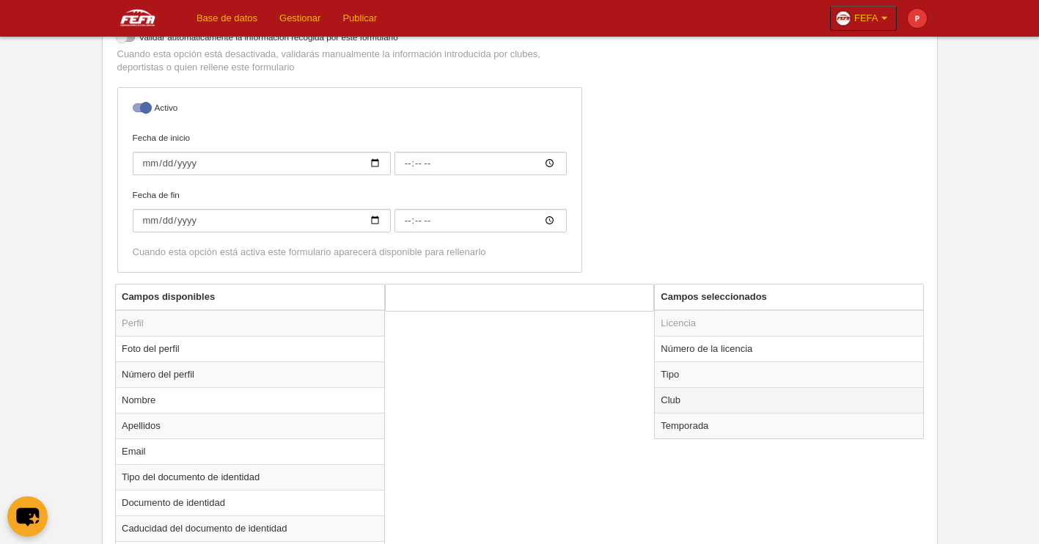
click at [683, 399] on td "Club" at bounding box center [789, 400] width 268 height 26
radio input "true"
select select
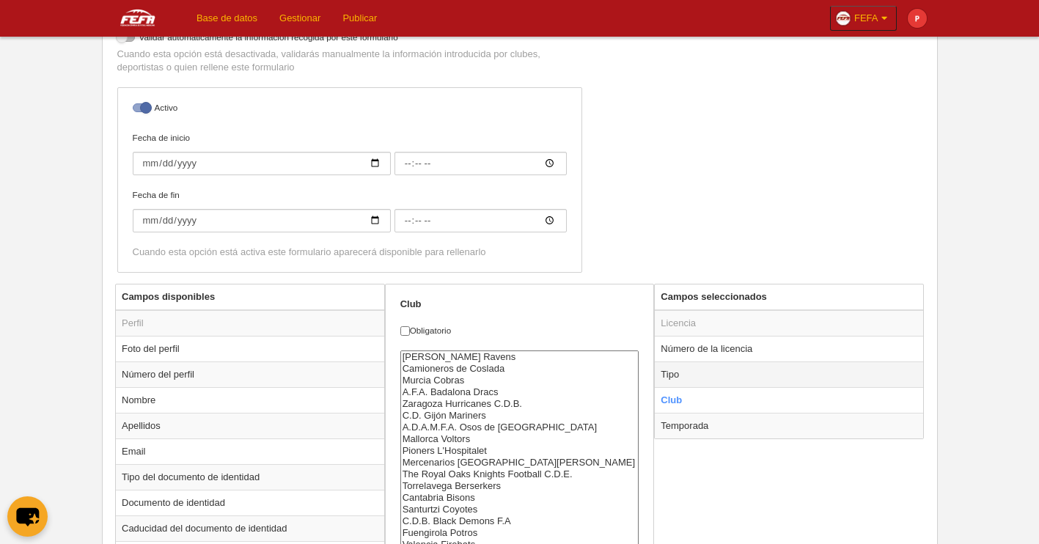
click at [677, 382] on td "Tipo" at bounding box center [789, 375] width 268 height 26
radio input "true"
checkbox input "true"
select select "executive"
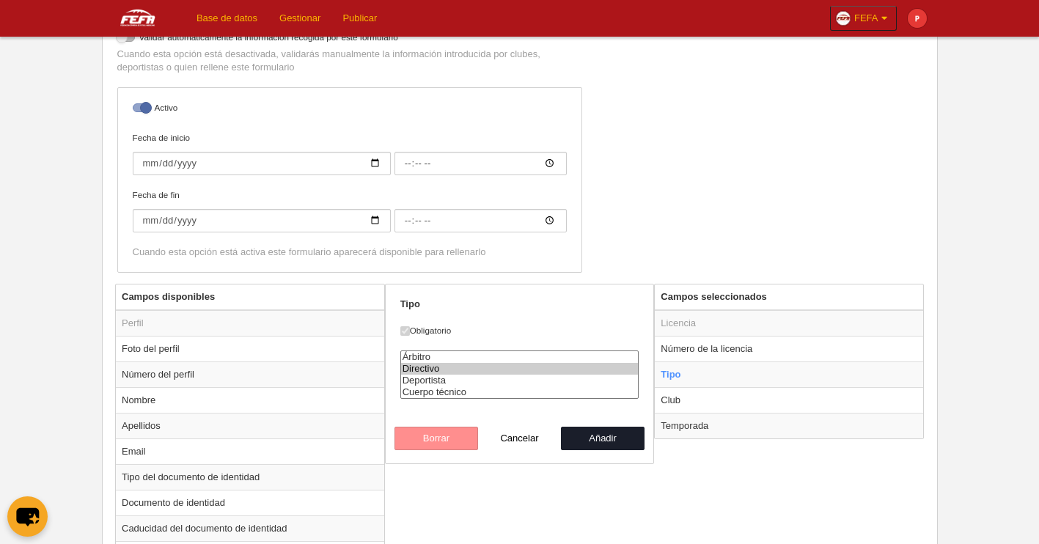
click at [429, 327] on label "Obligatorio" at bounding box center [519, 330] width 239 height 13
click at [689, 351] on td "Número de la licencia" at bounding box center [789, 349] width 268 height 26
radio input "true"
checkbox input "false"
select select "177"
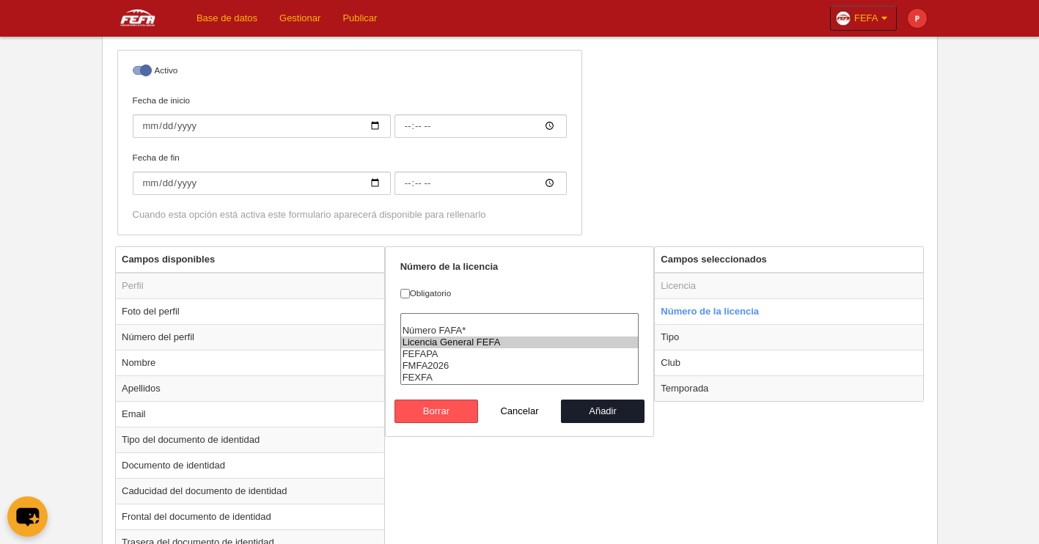
scroll to position [373, 0]
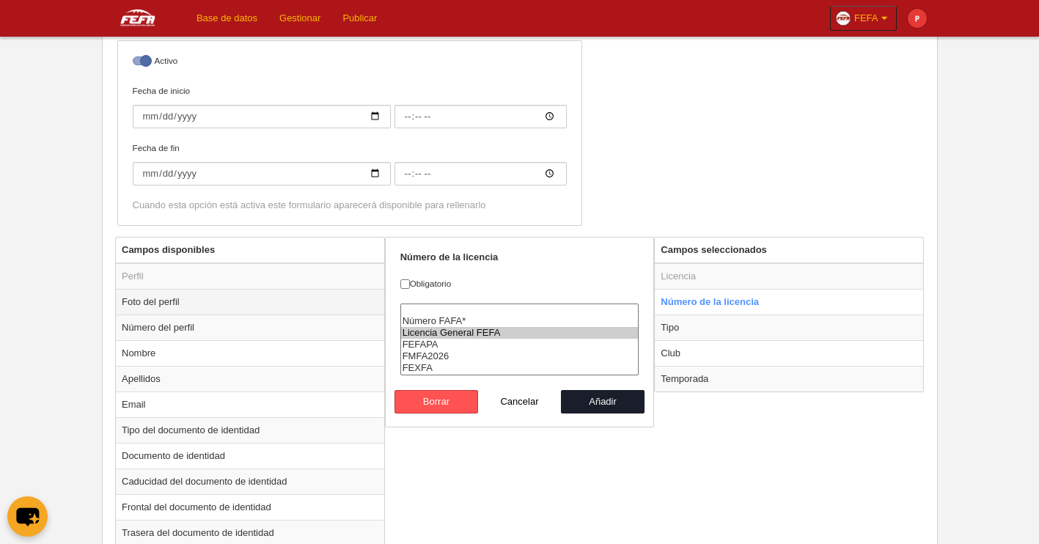
click at [149, 309] on td "Foto del perfil" at bounding box center [250, 302] width 268 height 26
radio input "true"
checkbox input "true"
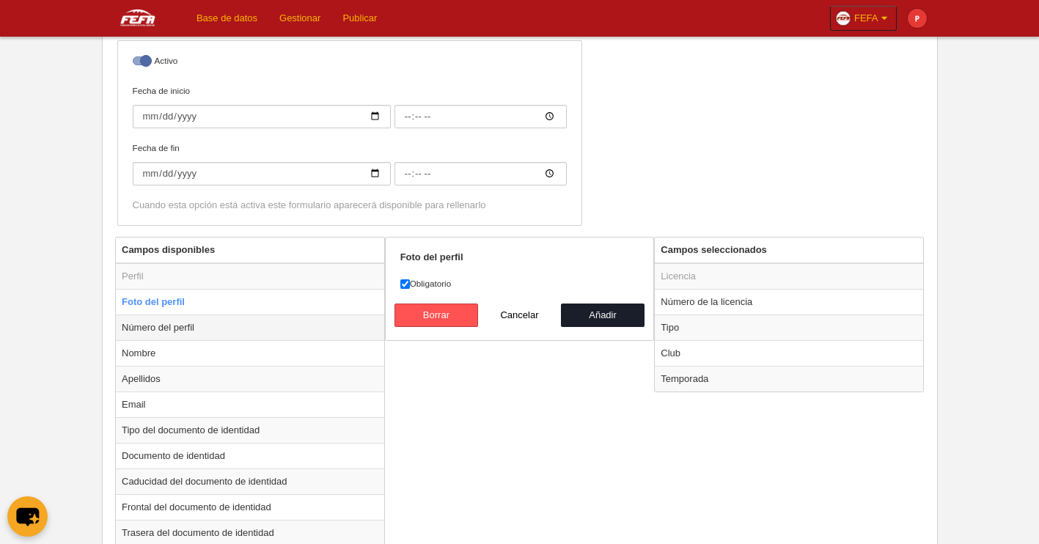
click at [145, 326] on td "Número del perfil" at bounding box center [250, 328] width 268 height 26
radio input "false"
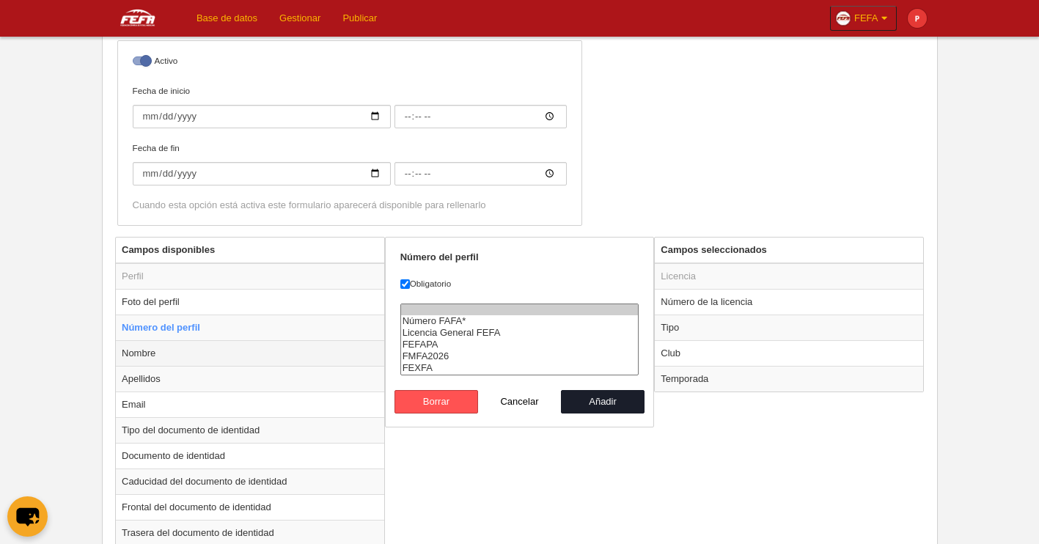
click at [148, 361] on td "Nombre" at bounding box center [250, 353] width 268 height 26
radio input "false"
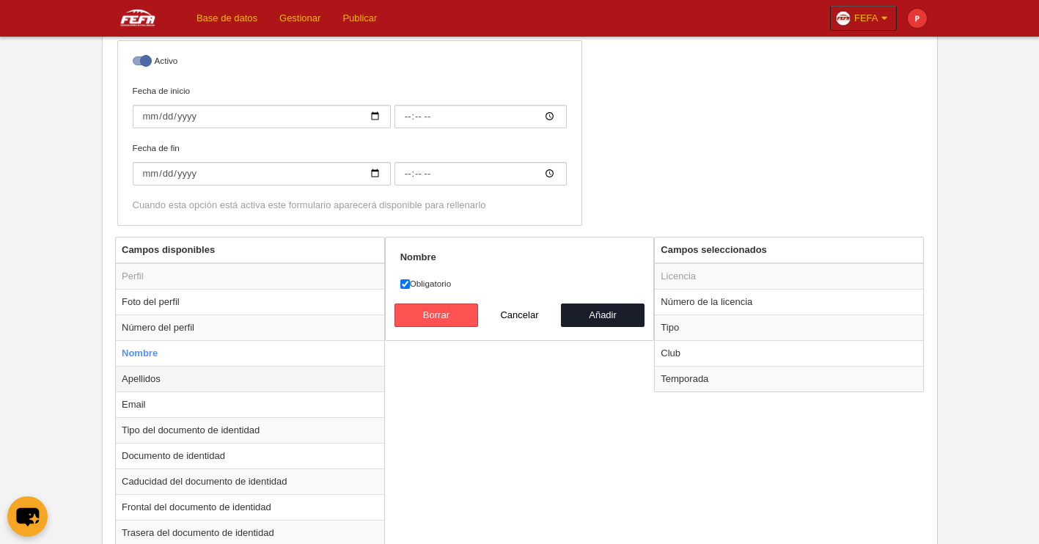
click at [144, 384] on td "Apellidos" at bounding box center [250, 379] width 268 height 26
radio input "false"
radio input "true"
drag, startPoint x: 155, startPoint y: 308, endPoint x: 153, endPoint y: 337, distance: 28.7
click at [155, 308] on td "Foto del perfil" at bounding box center [250, 302] width 268 height 26
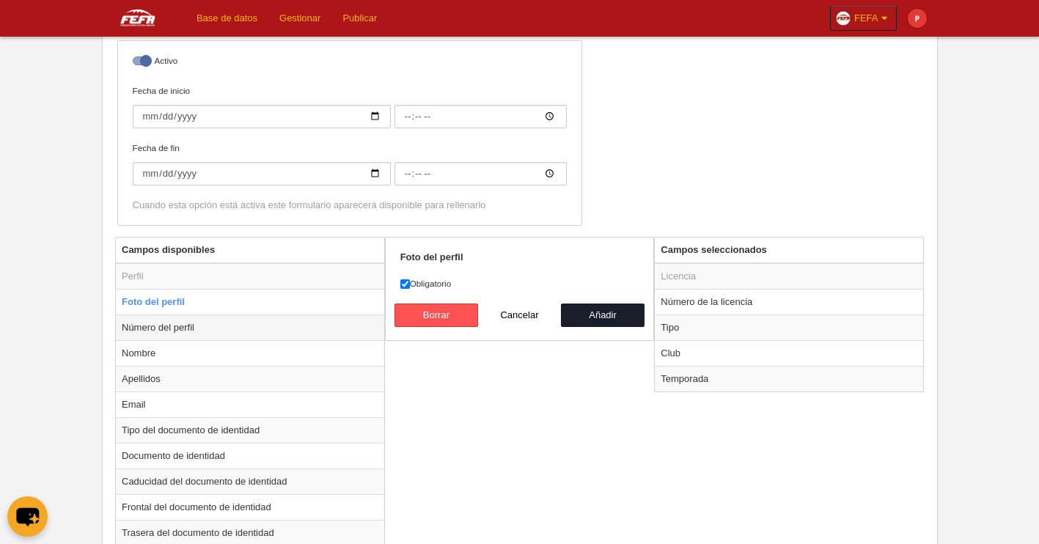
click at [154, 339] on td "Número del perfil" at bounding box center [250, 328] width 268 height 26
radio input "false"
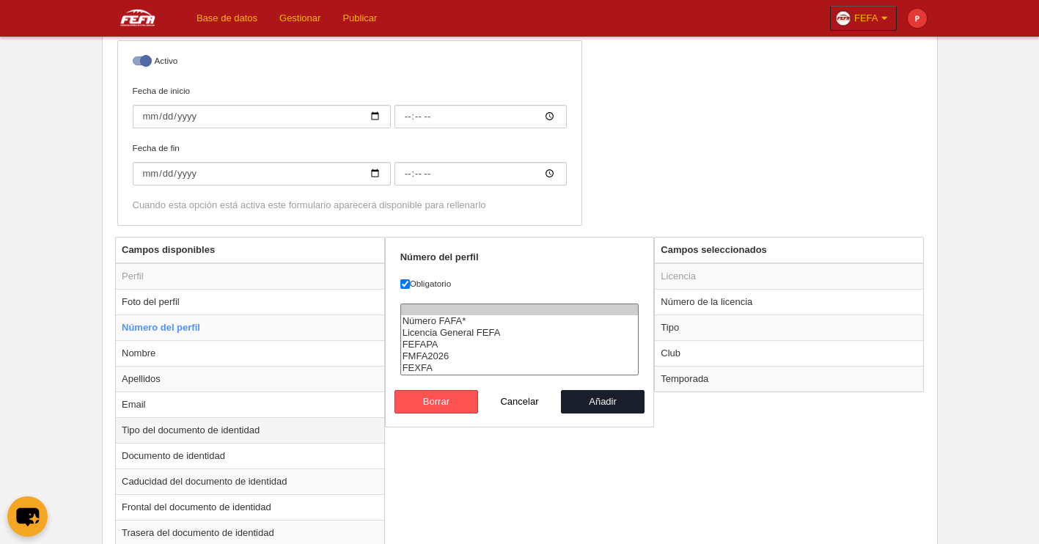
click at [164, 433] on td "Tipo del documento de identidad" at bounding box center [250, 430] width 268 height 26
radio input "false"
radio input "true"
select select
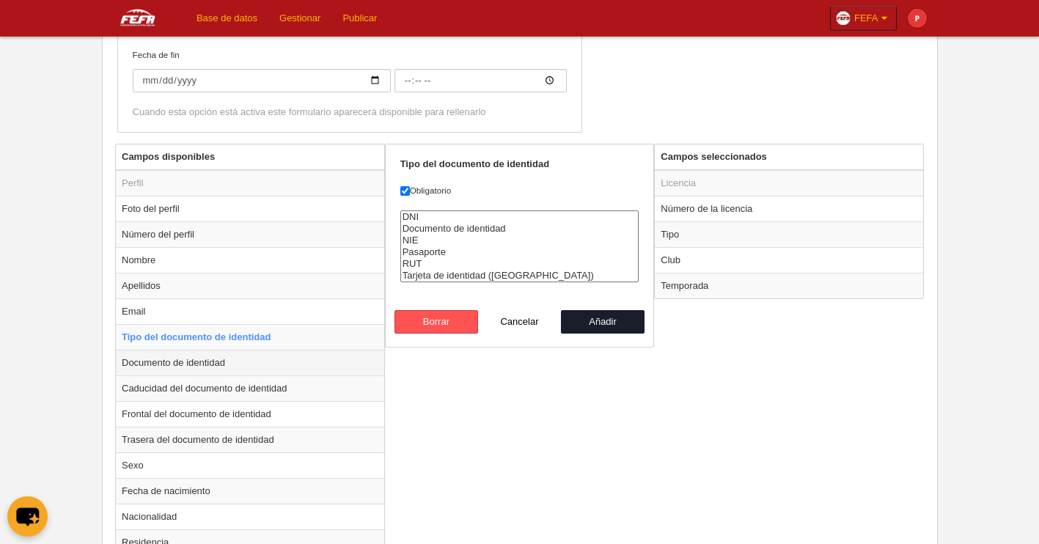
scroll to position [466, 0]
click at [212, 367] on td "Documento de identidad" at bounding box center [250, 362] width 268 height 26
radio input "false"
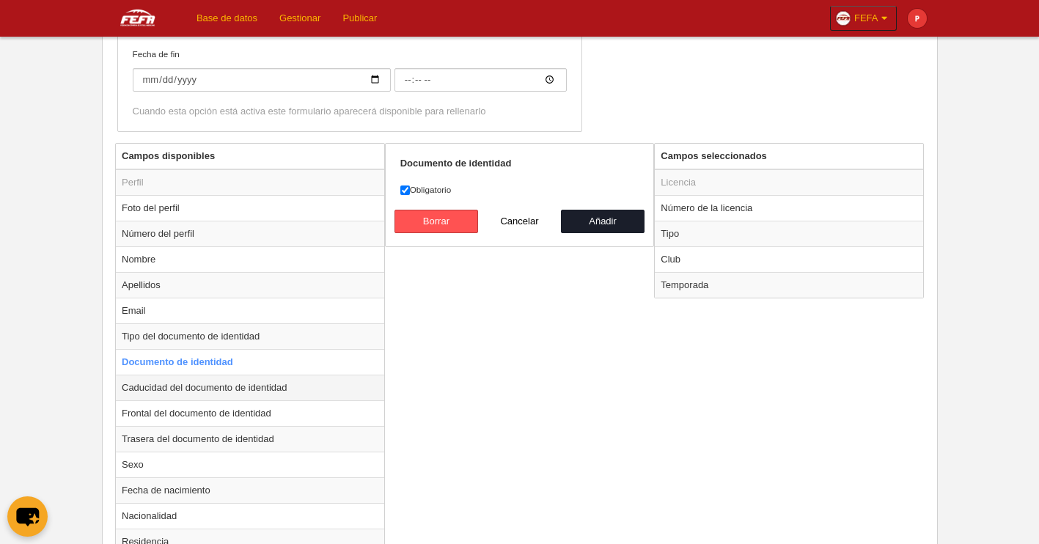
click at [204, 394] on td "Caducidad del documento de identidad" at bounding box center [250, 388] width 268 height 26
radio input "false"
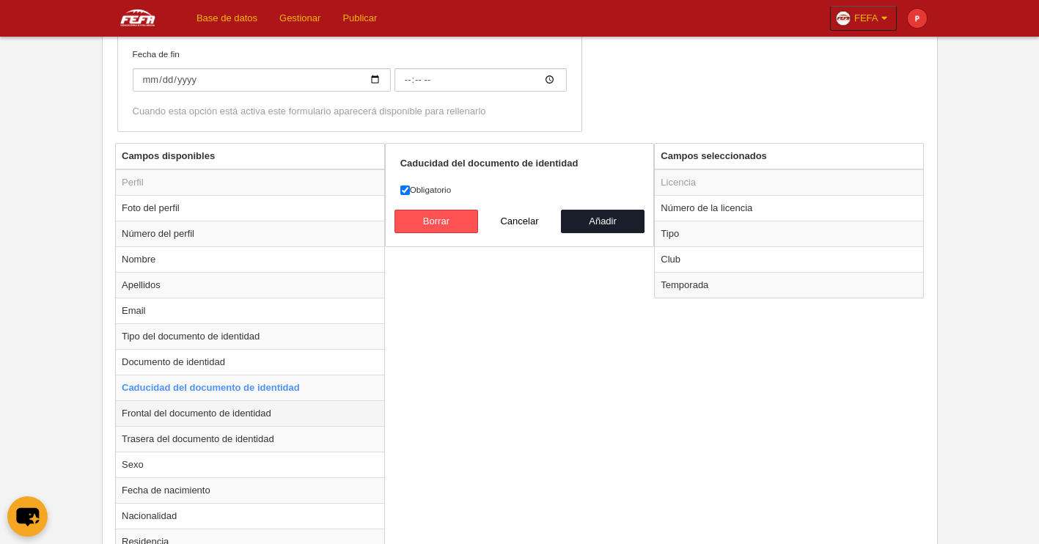
click at [255, 415] on td "Frontal del documento de identidad" at bounding box center [250, 413] width 268 height 26
radio input "false"
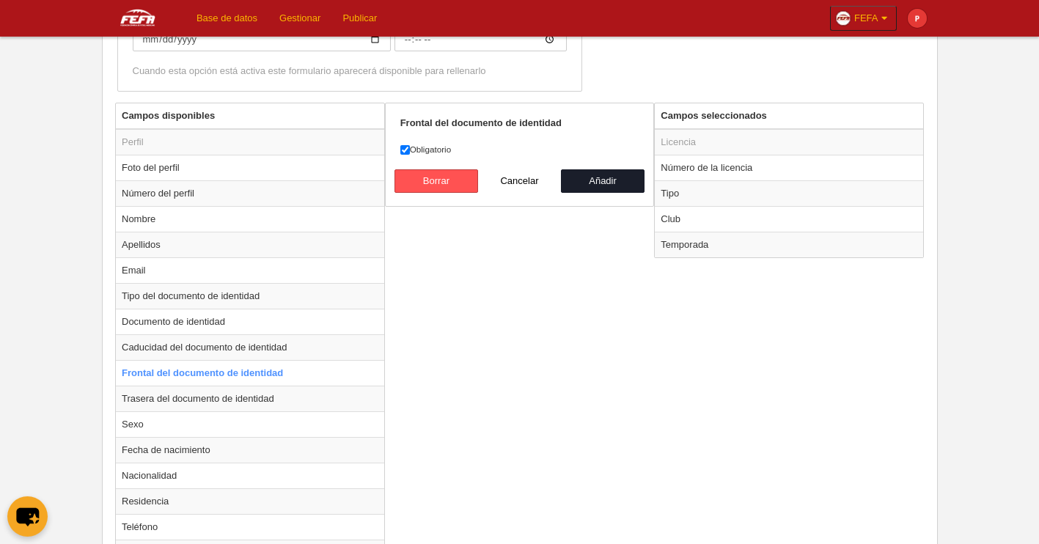
scroll to position [537, 0]
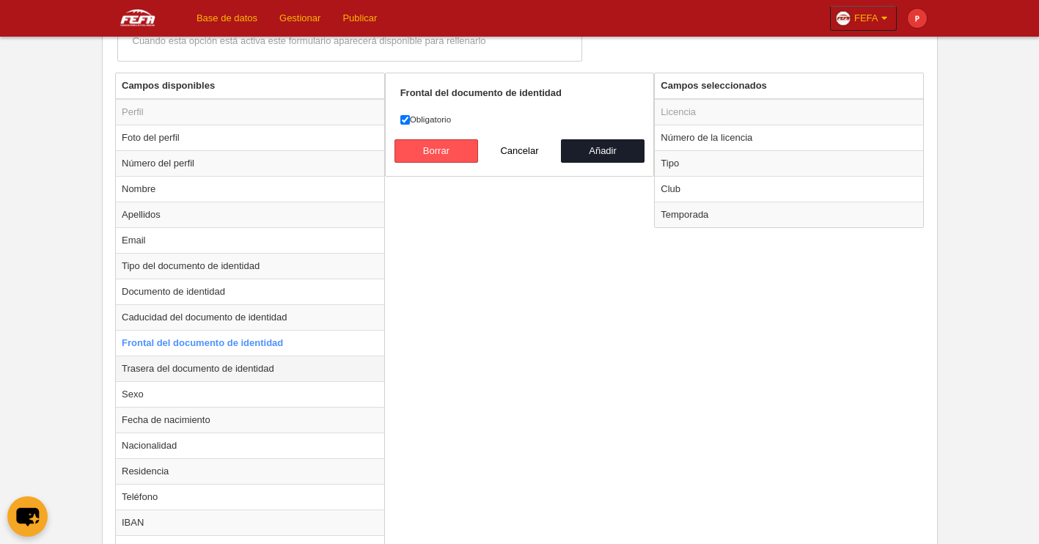
click at [218, 374] on td "Trasera del documento de identidad" at bounding box center [250, 369] width 268 height 26
radio input "false"
radio input "true"
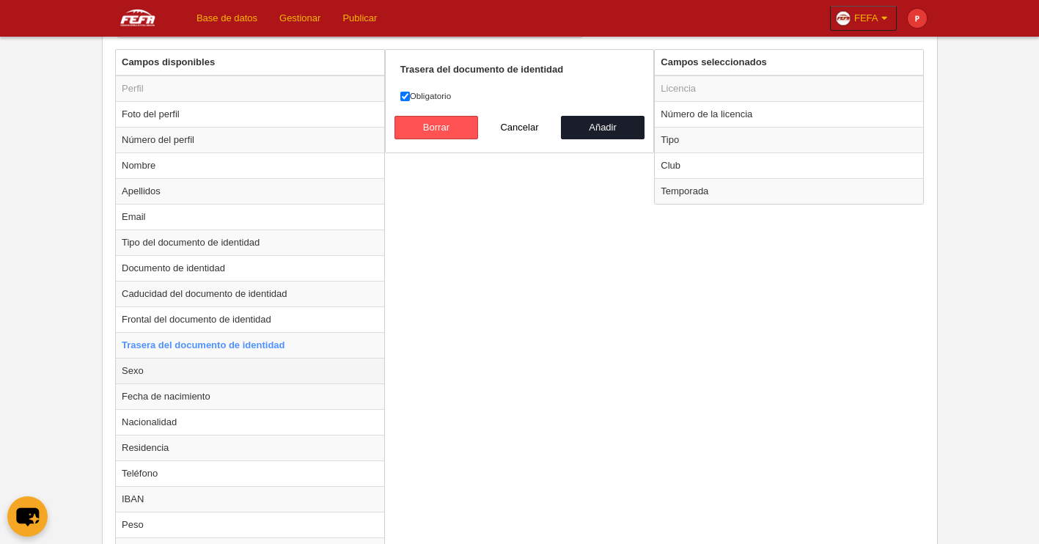
click at [153, 365] on td "Sexo" at bounding box center [250, 371] width 268 height 26
select select
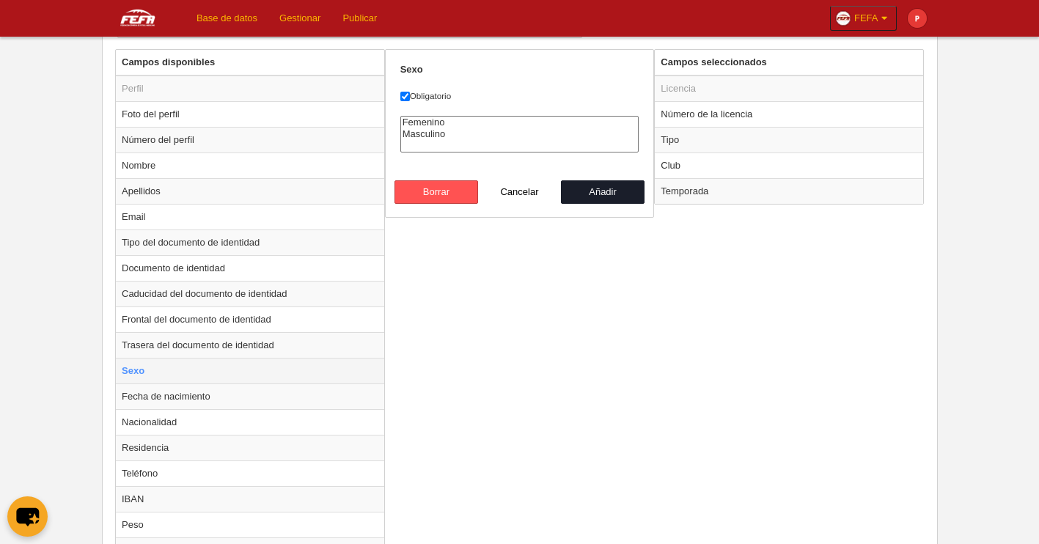
radio input "false"
click at [177, 398] on td "Fecha de nacimiento" at bounding box center [250, 397] width 268 height 26
radio input "false"
radio input "true"
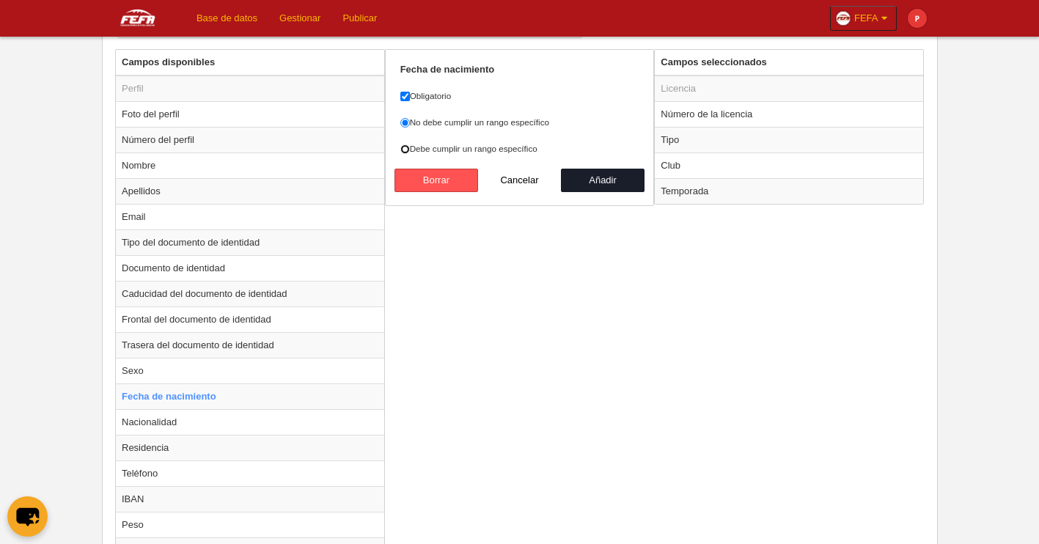
click at [403, 150] on input "Debe cumplir un rango específico" at bounding box center [405, 149] width 10 height 10
radio input "true"
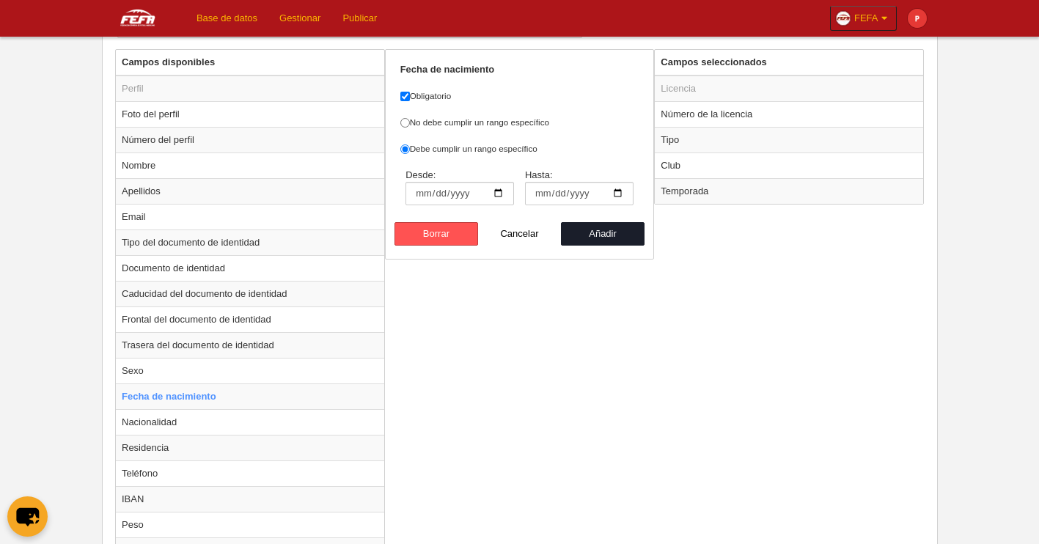
click at [407, 131] on div "No debe cumplir un rango específico Debe cumplir un rango específico Desde: Has…" at bounding box center [519, 136] width 239 height 40
click at [408, 125] on input "No debe cumplir un rango específico" at bounding box center [405, 123] width 10 height 10
radio input "true"
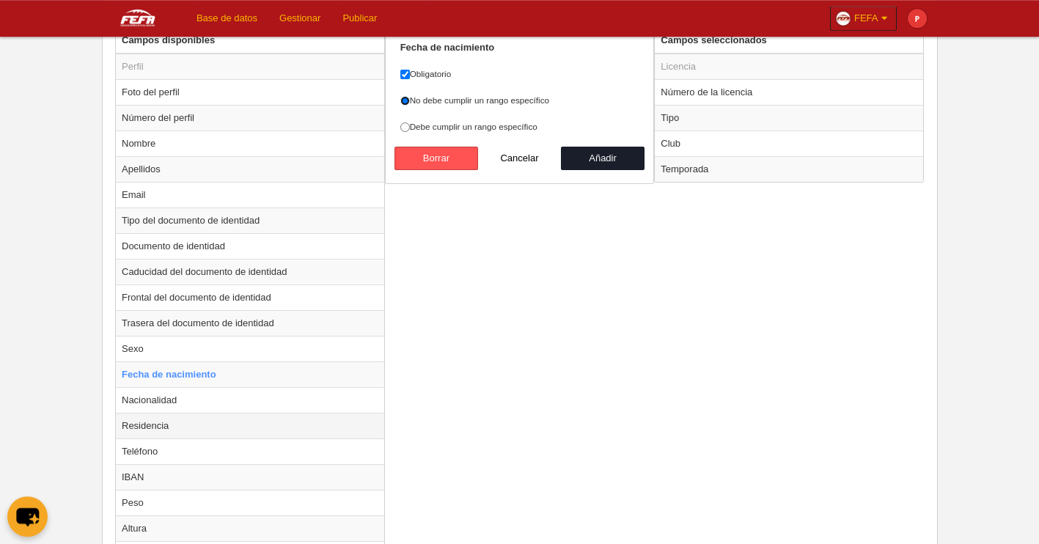
scroll to position [619, 0]
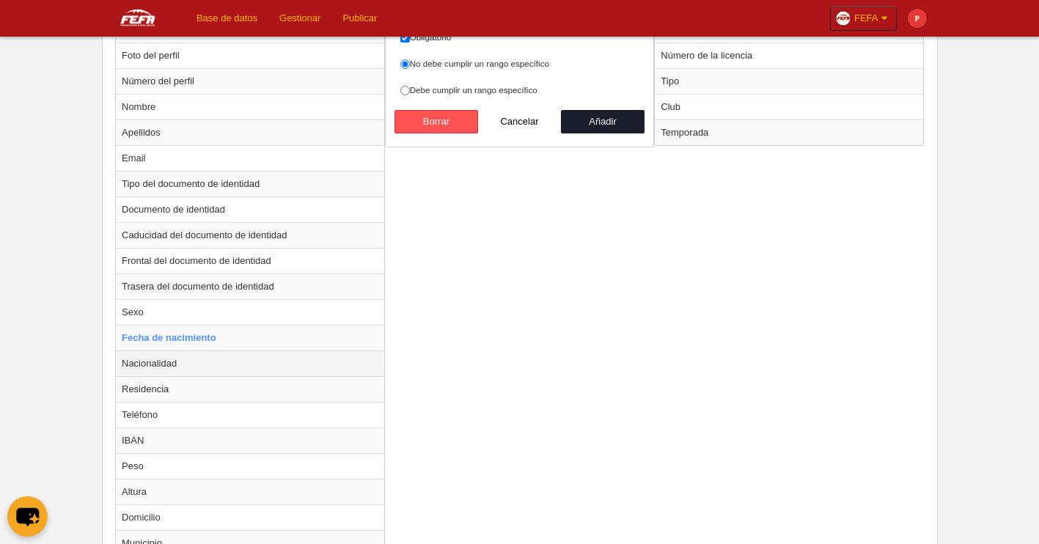
click at [208, 371] on td "Nacionalidad" at bounding box center [250, 364] width 268 height 26
radio input "false"
radio input "true"
select select
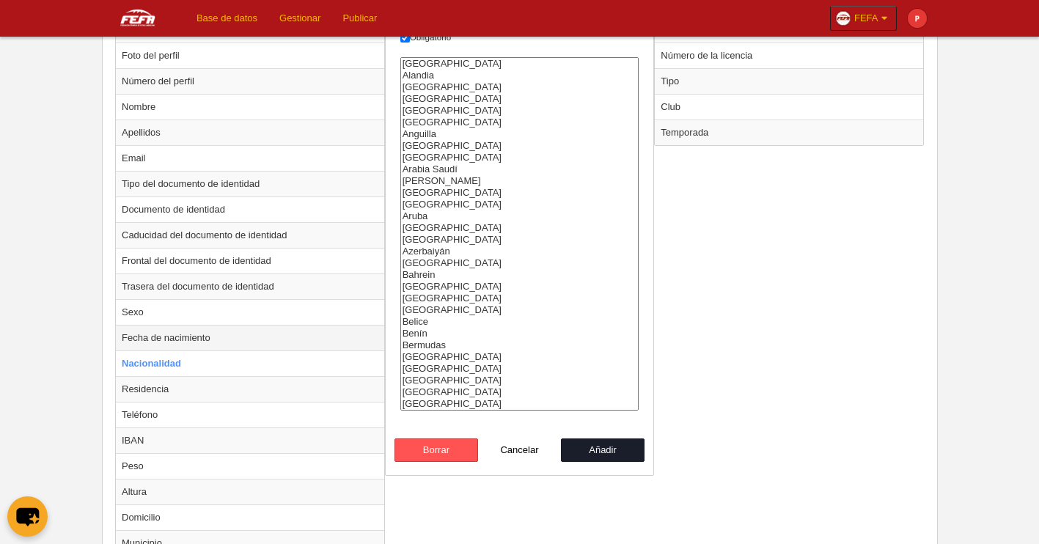
click at [205, 342] on td "Fecha de nacimiento" at bounding box center [250, 338] width 268 height 26
radio input "true"
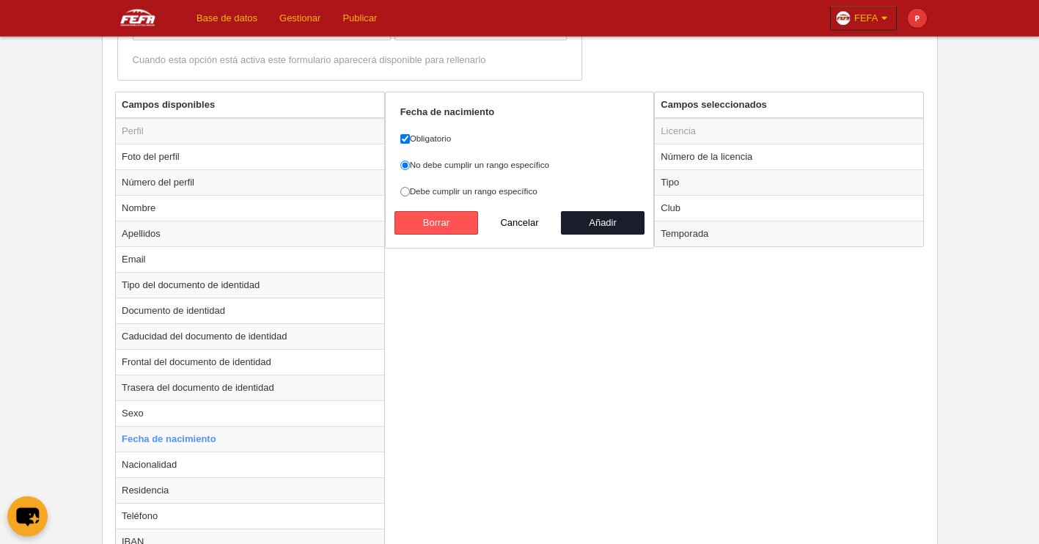
scroll to position [502, 0]
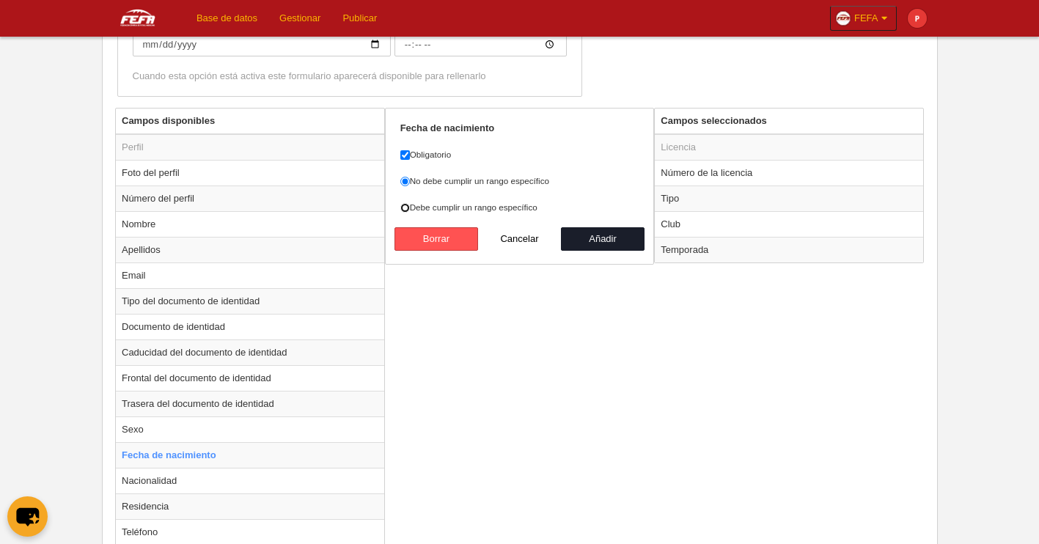
click at [409, 212] on input "Debe cumplir un rango específico" at bounding box center [405, 208] width 10 height 10
radio input "true"
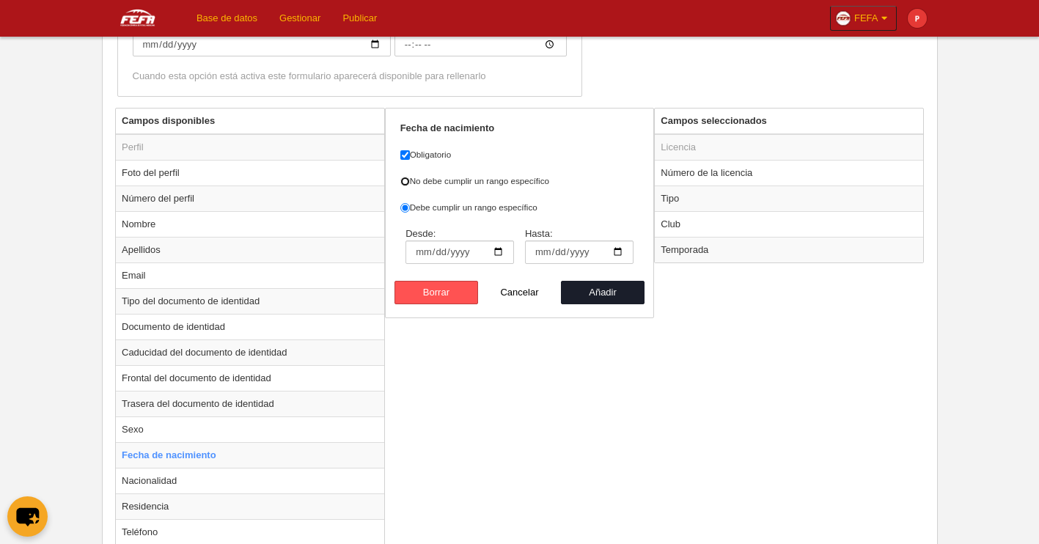
click at [403, 183] on input "No debe cumplir un rango específico" at bounding box center [405, 182] width 10 height 10
radio input "true"
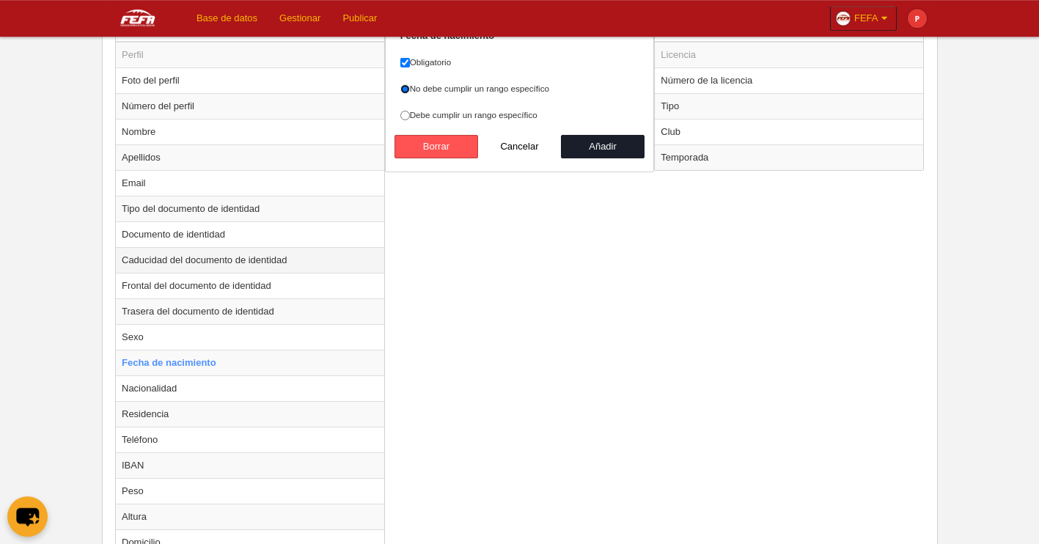
scroll to position [607, 0]
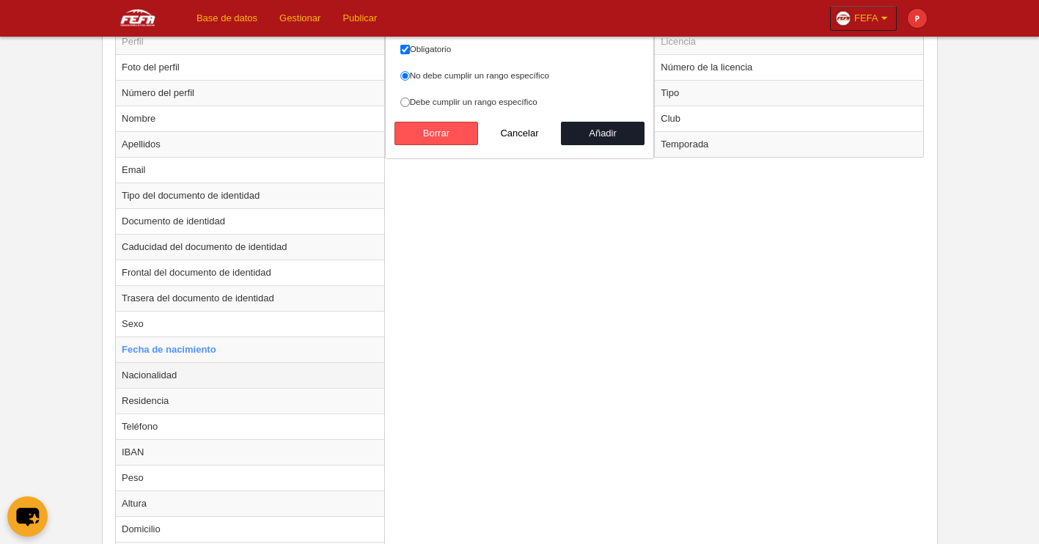
click at [235, 378] on td "Nacionalidad" at bounding box center [250, 375] width 268 height 26
select select
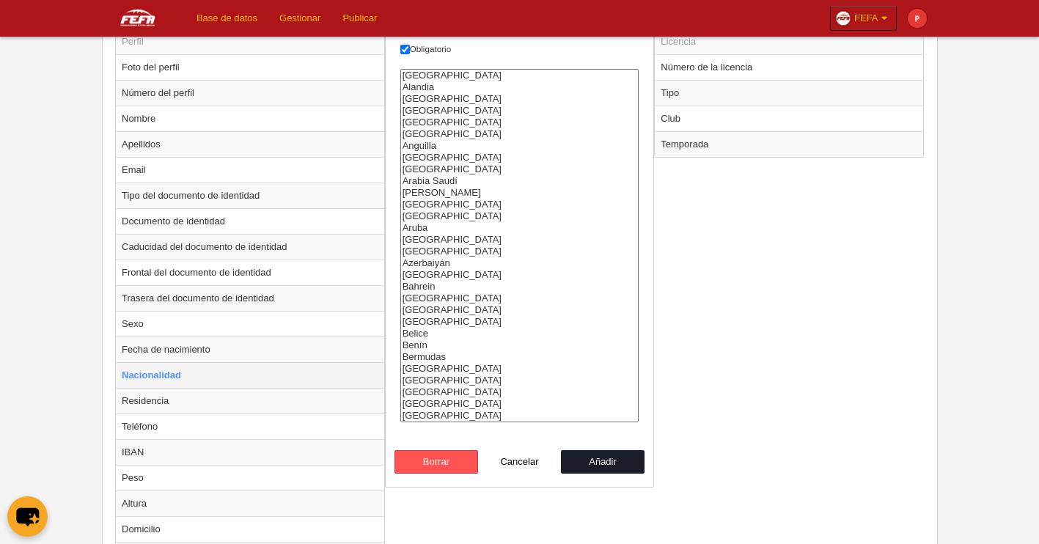
radio input "false"
click at [194, 415] on td "Teléfono" at bounding box center [250, 427] width 268 height 26
radio input "false"
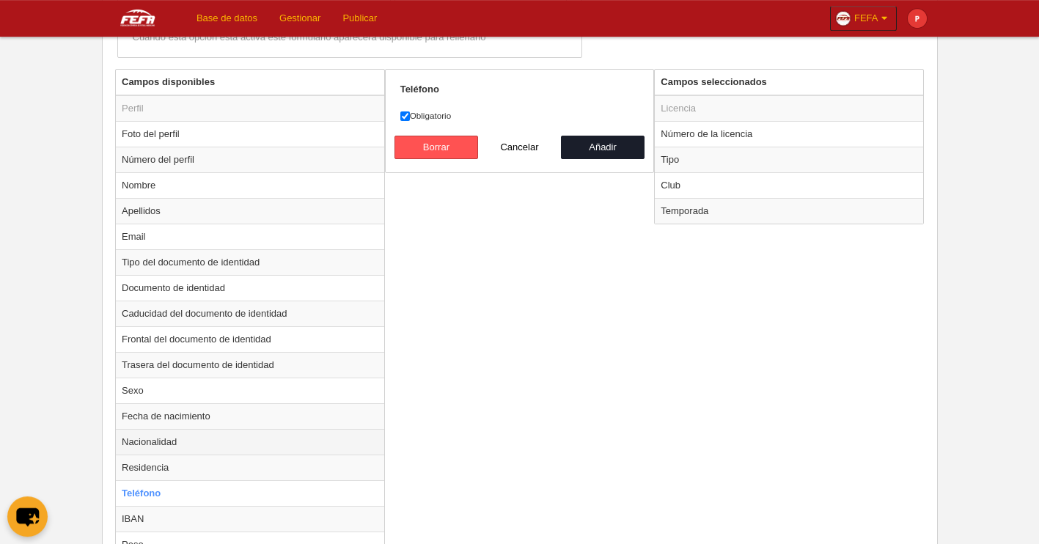
scroll to position [560, 0]
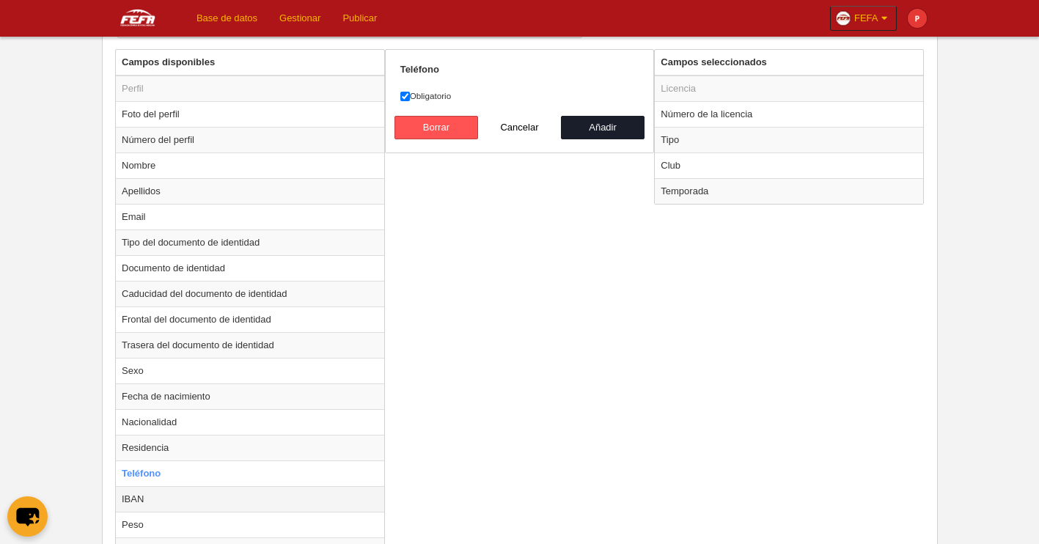
click at [148, 499] on td "IBAN" at bounding box center [250, 499] width 268 height 26
radio input "false"
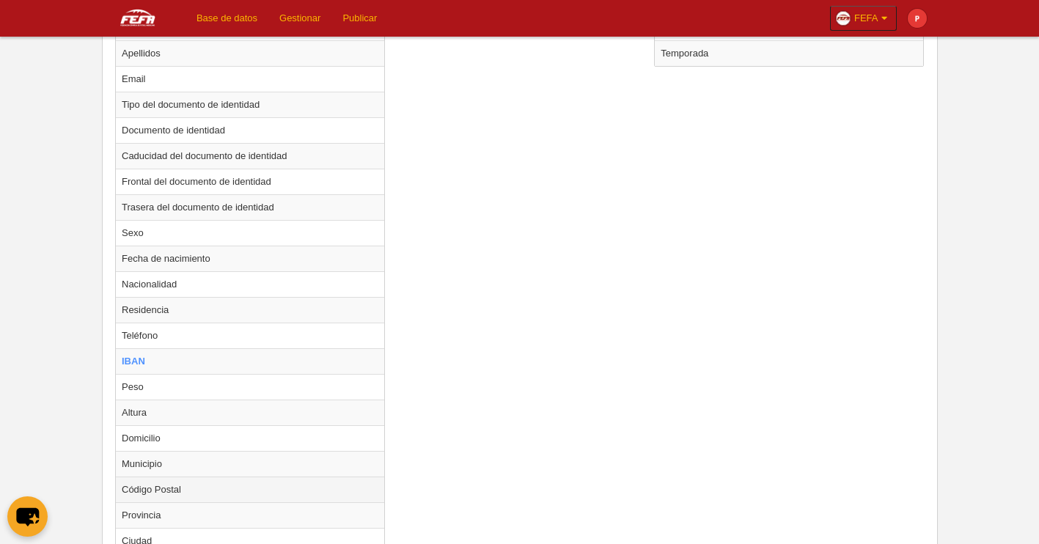
scroll to position [701, 0]
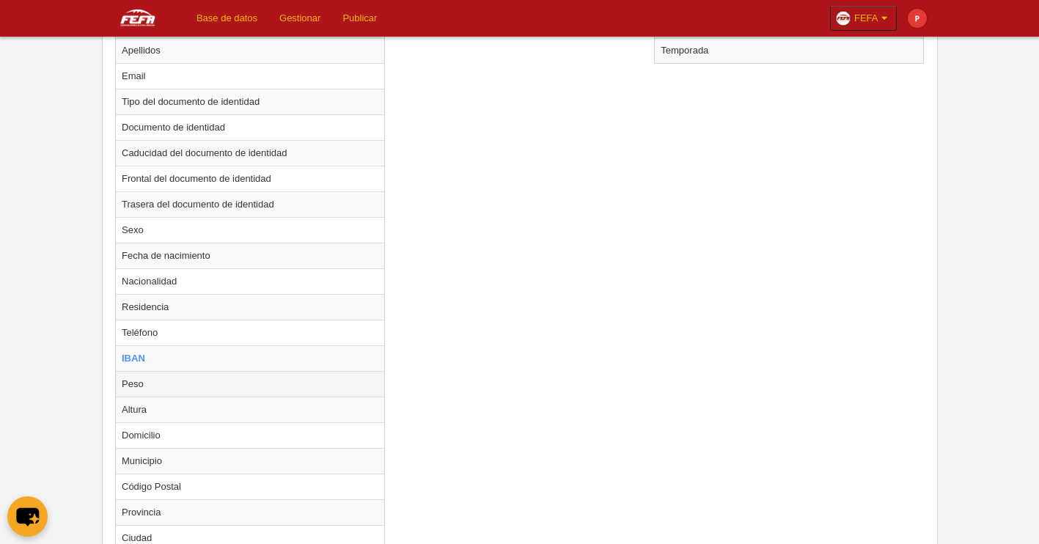
click at [147, 386] on td "Peso" at bounding box center [250, 384] width 268 height 26
radio input "false"
click at [162, 415] on td "Altura" at bounding box center [250, 410] width 268 height 26
radio input "false"
radio input "true"
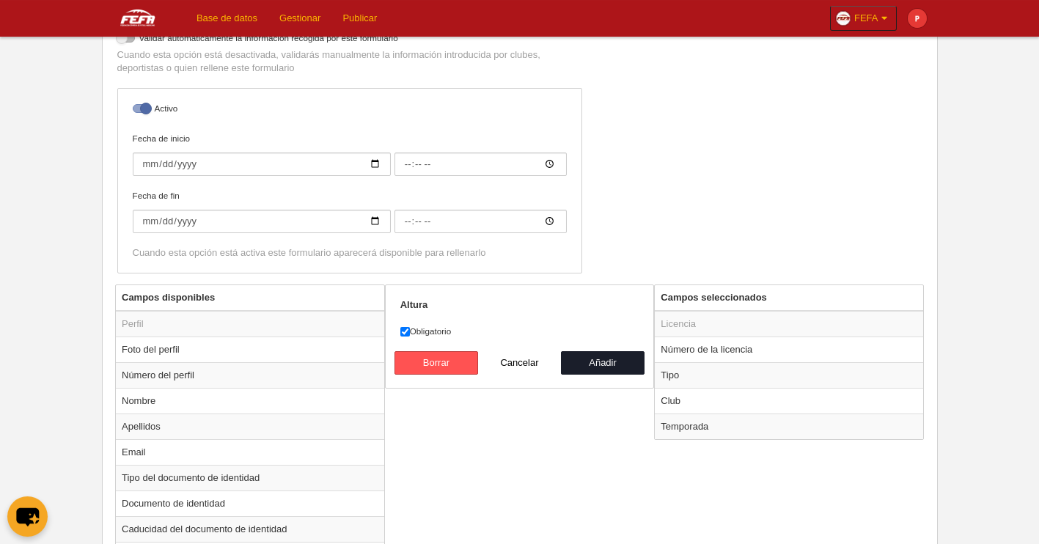
scroll to position [290, 0]
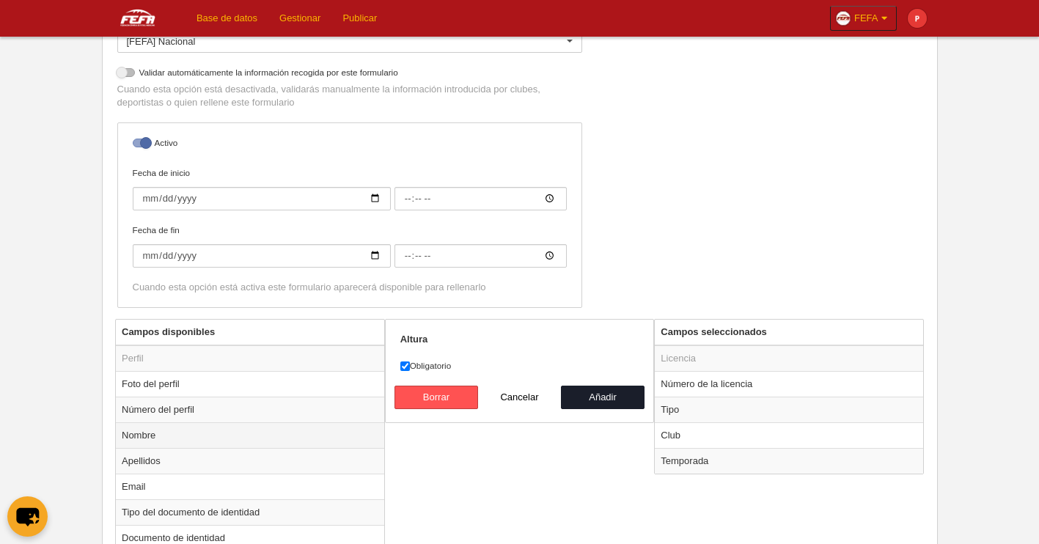
click at [139, 430] on td "Nombre" at bounding box center [250, 435] width 268 height 26
radio input "true"
click at [165, 400] on td "Número del perfil" at bounding box center [250, 410] width 268 height 26
radio input "true"
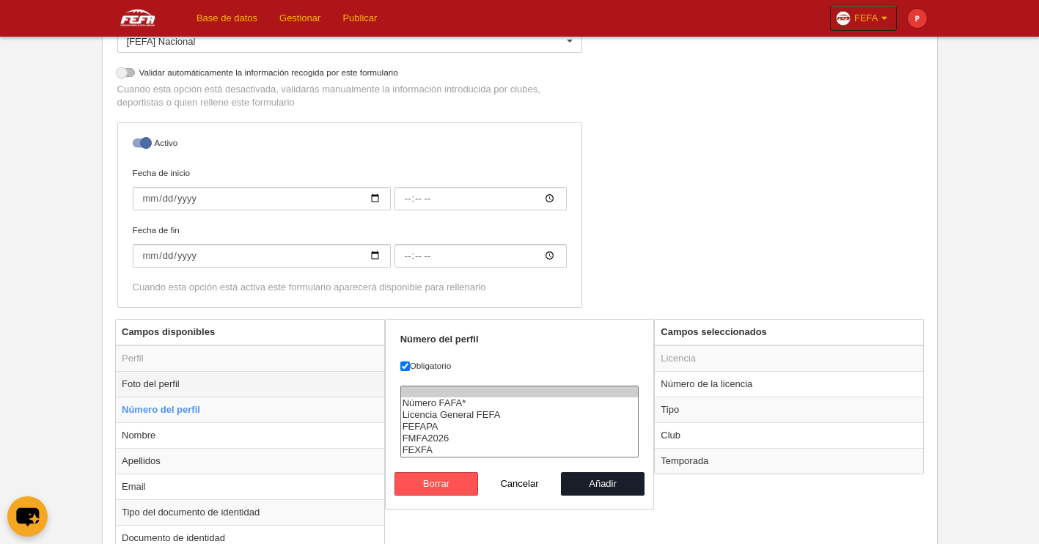
click at [167, 392] on td "Foto del perfil" at bounding box center [250, 384] width 268 height 26
radio input "true"
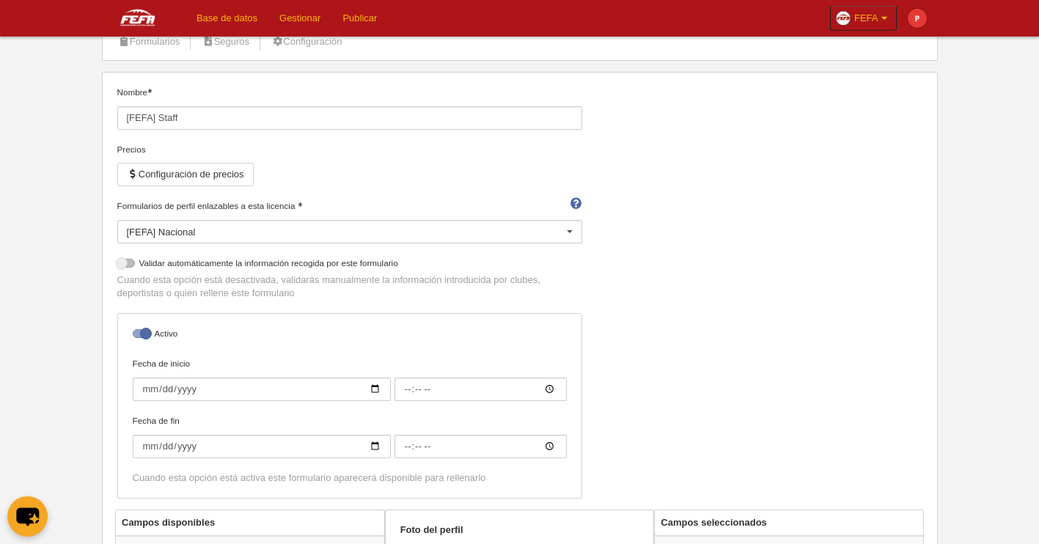
scroll to position [23, 0]
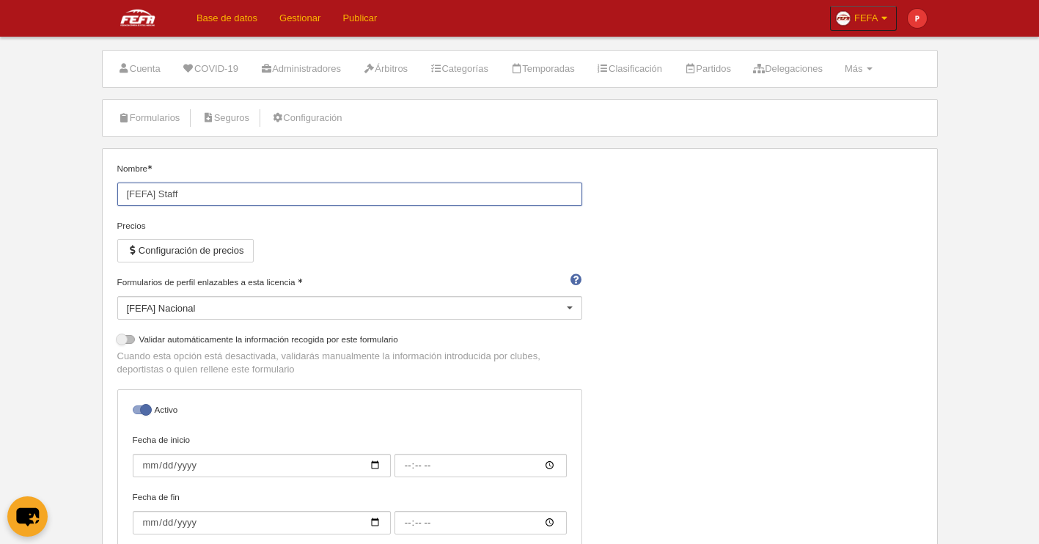
click at [306, 199] on input "[FEFA] Staff" at bounding box center [349, 194] width 465 height 23
drag, startPoint x: 328, startPoint y: 278, endPoint x: 364, endPoint y: 263, distance: 39.5
click at [327, 278] on label "Formularios de perfil enlazables a esta licencia" at bounding box center [349, 282] width 465 height 13
click at [127, 318] on input "Formularios de perfil enlazables a esta licencia" at bounding box center [127, 324] width 0 height 13
click at [365, 239] on div "Precios Configuración de precios" at bounding box center [349, 247] width 465 height 56
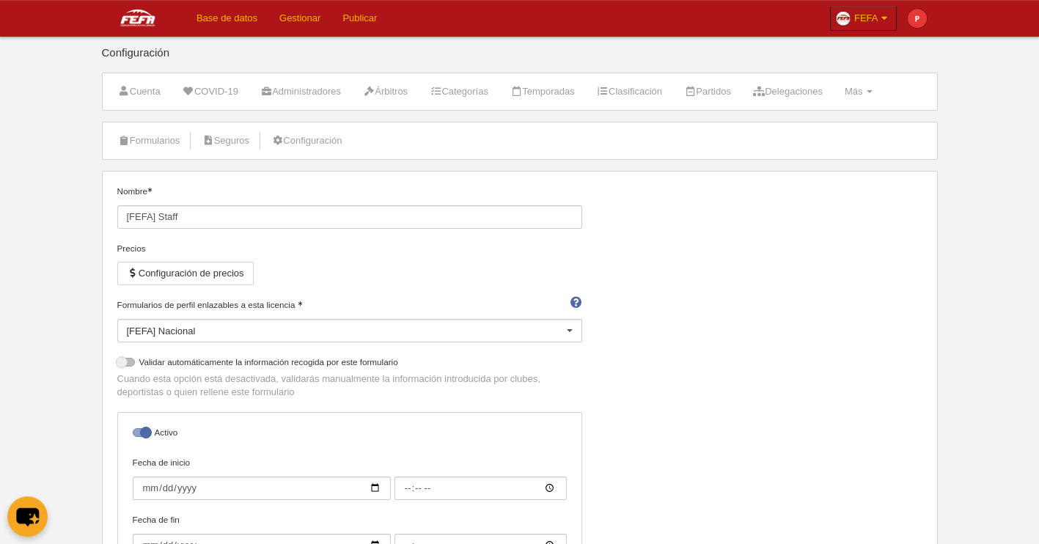
scroll to position [0, 0]
click at [188, 139] on link "Formularios" at bounding box center [149, 142] width 78 height 22
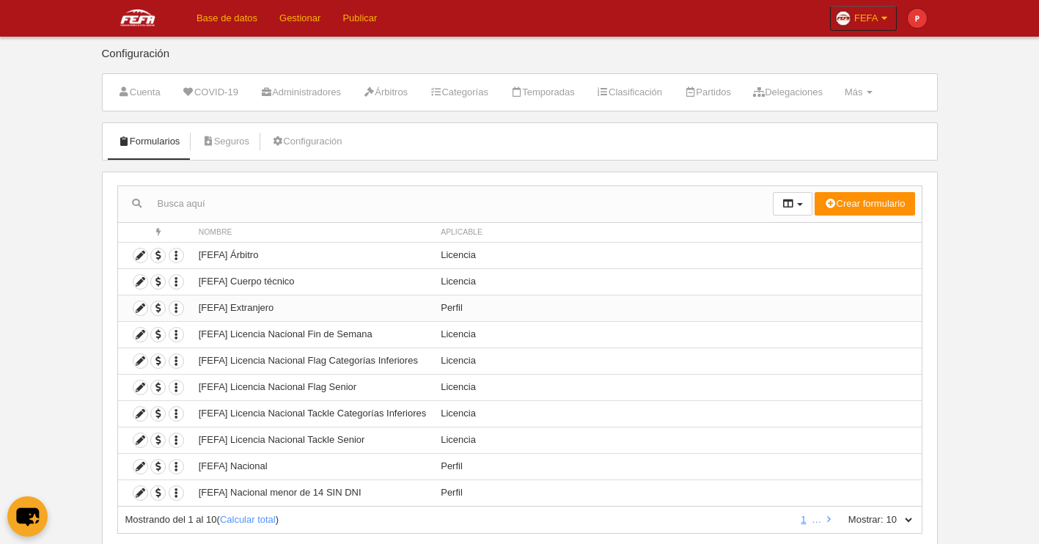
scroll to position [41, 0]
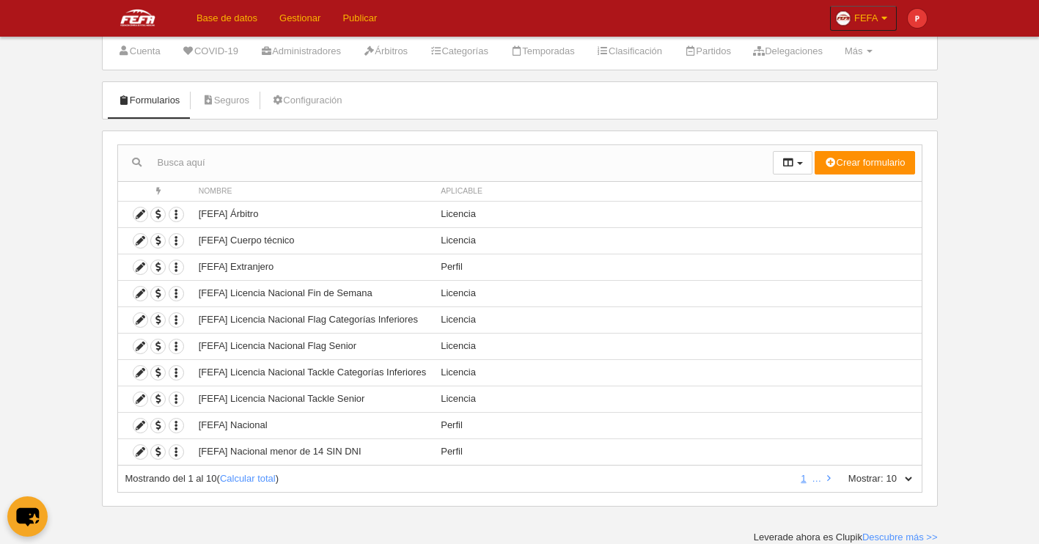
click at [884, 472] on select "10 25 50 100 500" at bounding box center [899, 478] width 31 height 13
select select "100"
click option "100" at bounding box center [0, 0] width 0 height 0
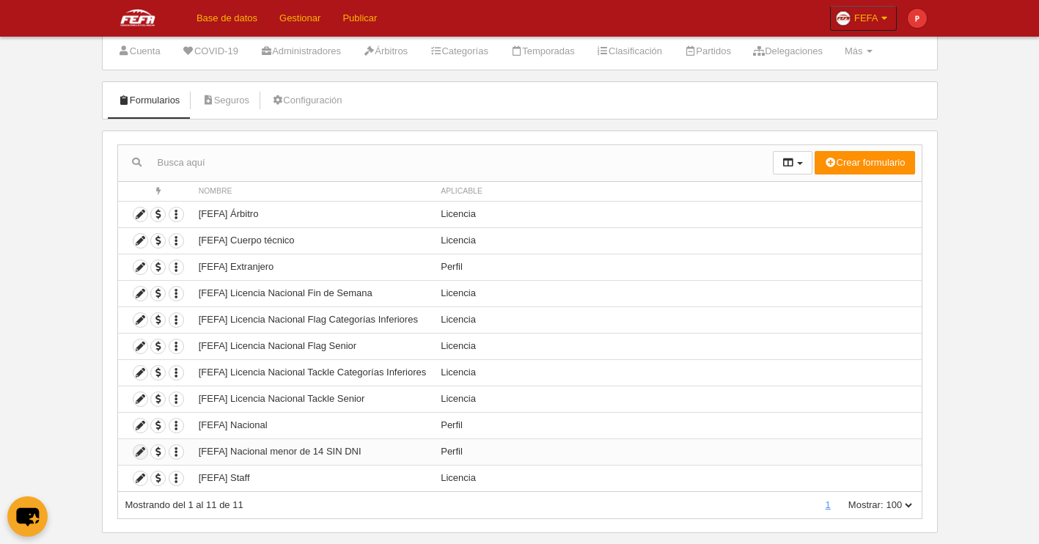
click at [144, 456] on icon at bounding box center [140, 452] width 14 height 14
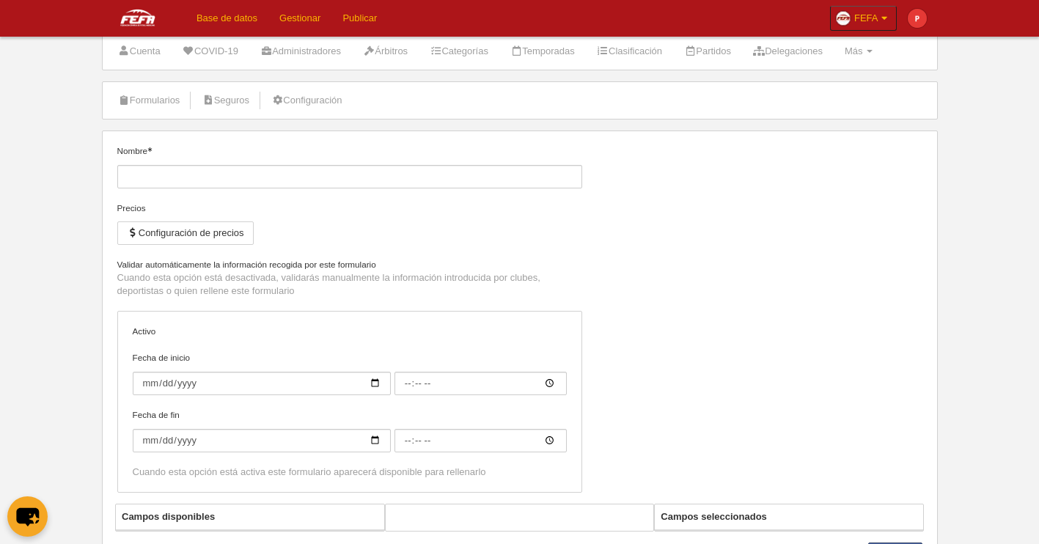
type input "[FEFA] Nacional menor de 14 SIN DNI"
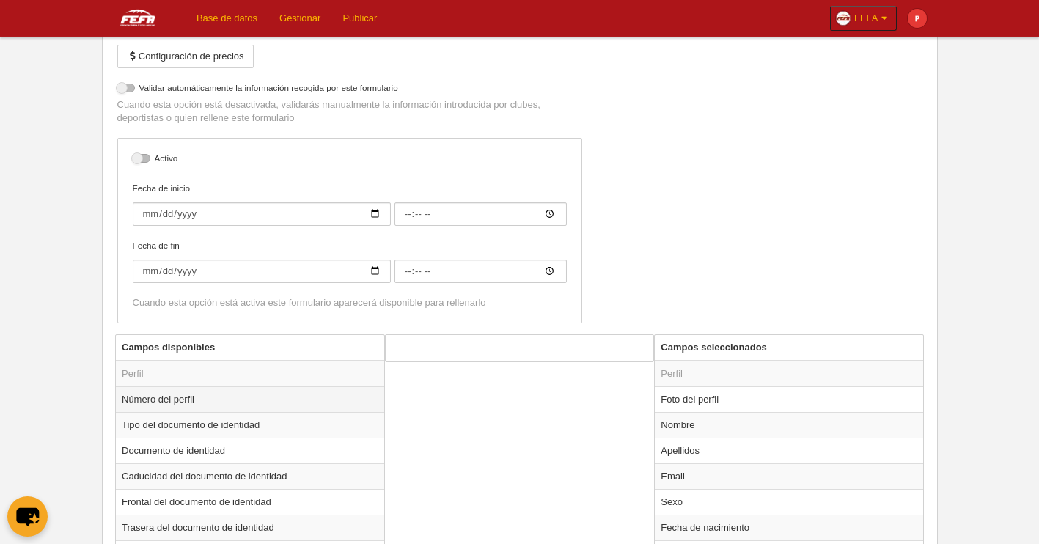
scroll to position [229, 0]
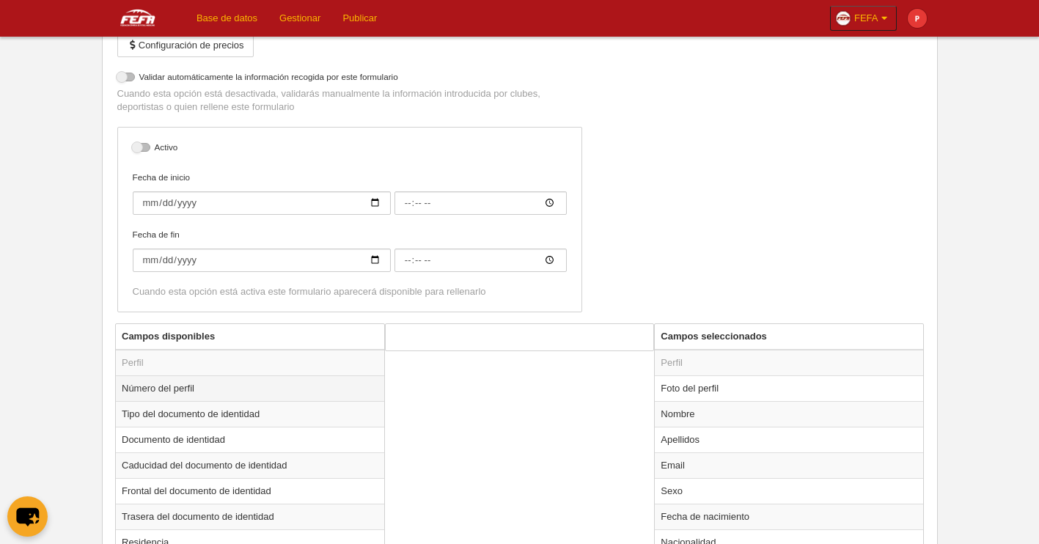
click at [176, 384] on td "Número del perfil" at bounding box center [250, 388] width 268 height 26
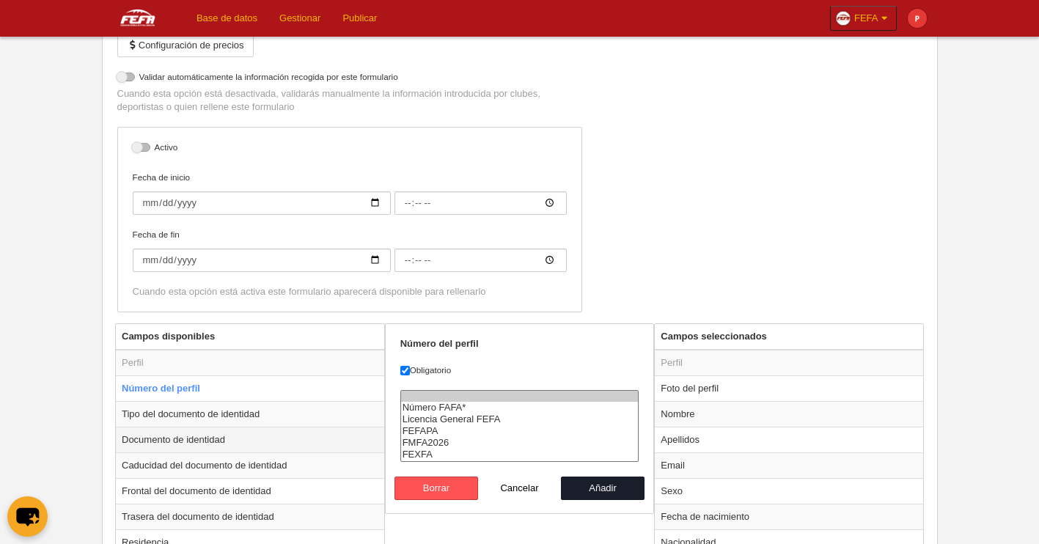
click at [188, 441] on td "Documento de identidad" at bounding box center [250, 440] width 268 height 26
radio input "false"
radio input "true"
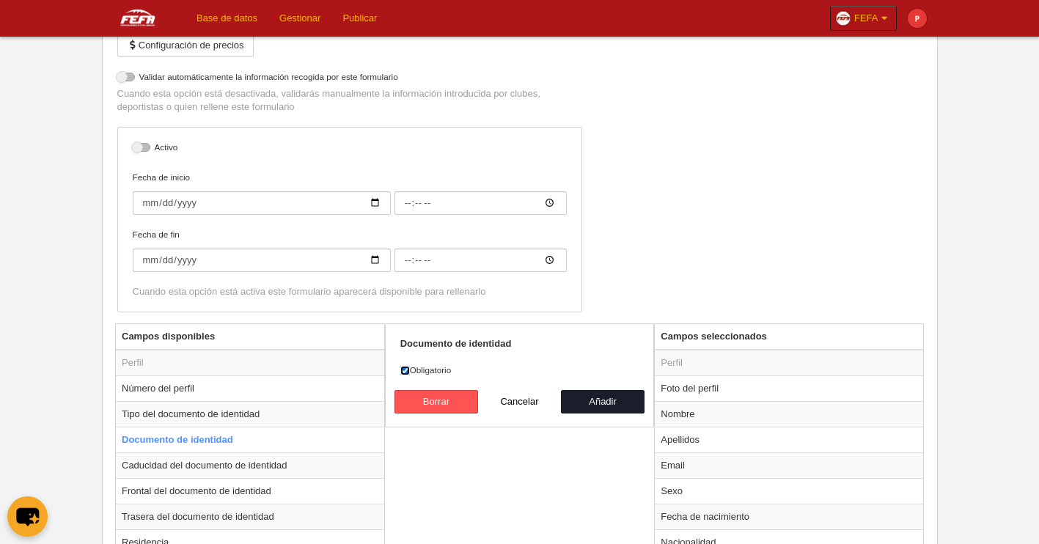
click at [403, 367] on input "Obligatorio" at bounding box center [405, 371] width 10 height 10
checkbox input "false"
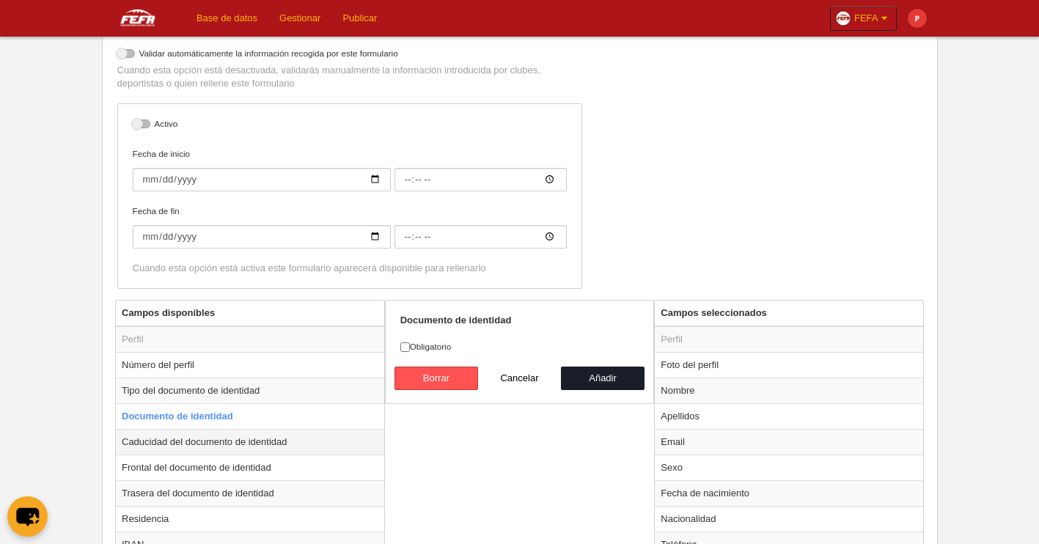
click at [215, 450] on td "Caducidad del documento de identidad" at bounding box center [250, 442] width 268 height 26
radio input "false"
radio input "true"
click at [424, 348] on label "Obligatorio" at bounding box center [519, 346] width 239 height 13
click at [410, 348] on input "Obligatorio" at bounding box center [405, 347] width 10 height 10
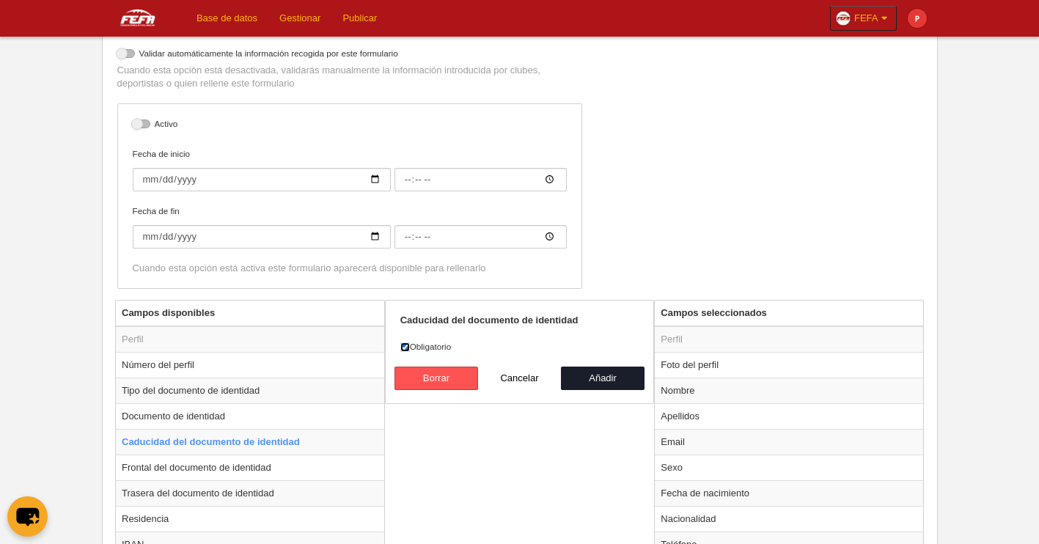
checkbox input "false"
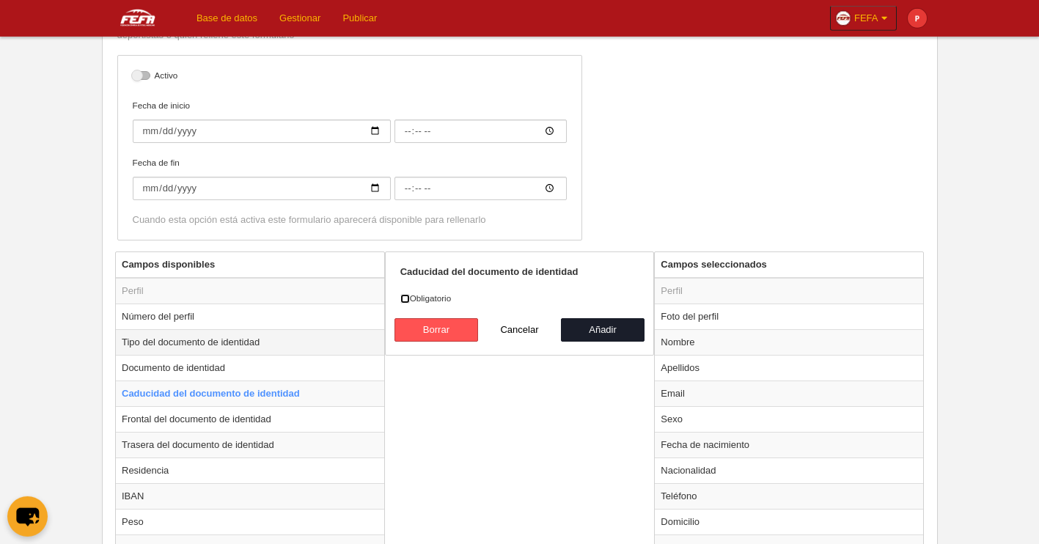
scroll to position [381, 0]
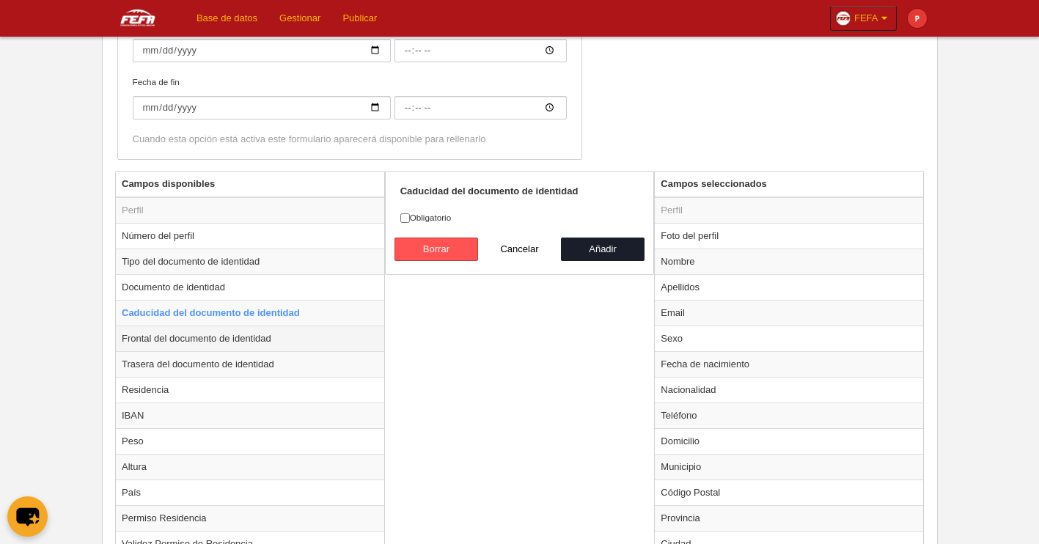
click at [238, 336] on td "Frontal del documento de identidad" at bounding box center [250, 339] width 268 height 26
radio input "false"
radio input "true"
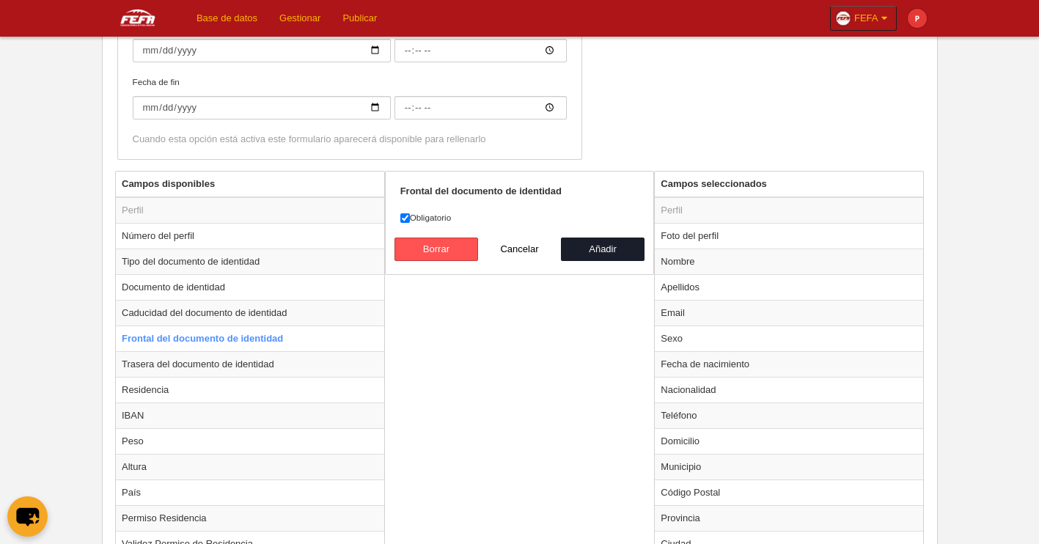
click at [417, 212] on label "Obligatorio" at bounding box center [519, 217] width 239 height 13
click at [410, 213] on input "Obligatorio" at bounding box center [405, 218] width 10 height 10
checkbox input "false"
click at [184, 370] on td "Trasera del documento de identidad" at bounding box center [250, 364] width 268 height 26
radio input "false"
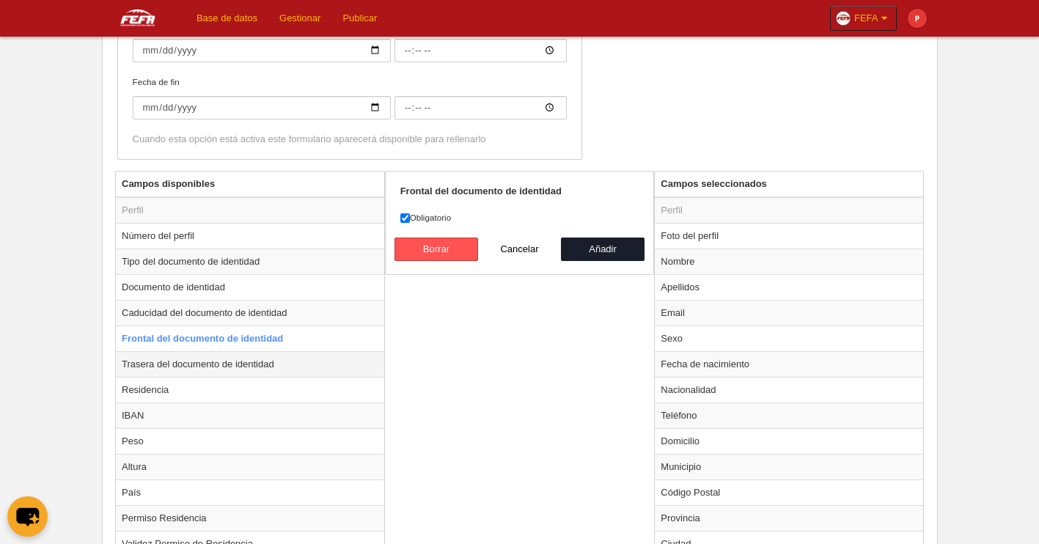
radio input "true"
click at [406, 218] on input "Obligatorio" at bounding box center [405, 218] width 10 height 10
checkbox input "false"
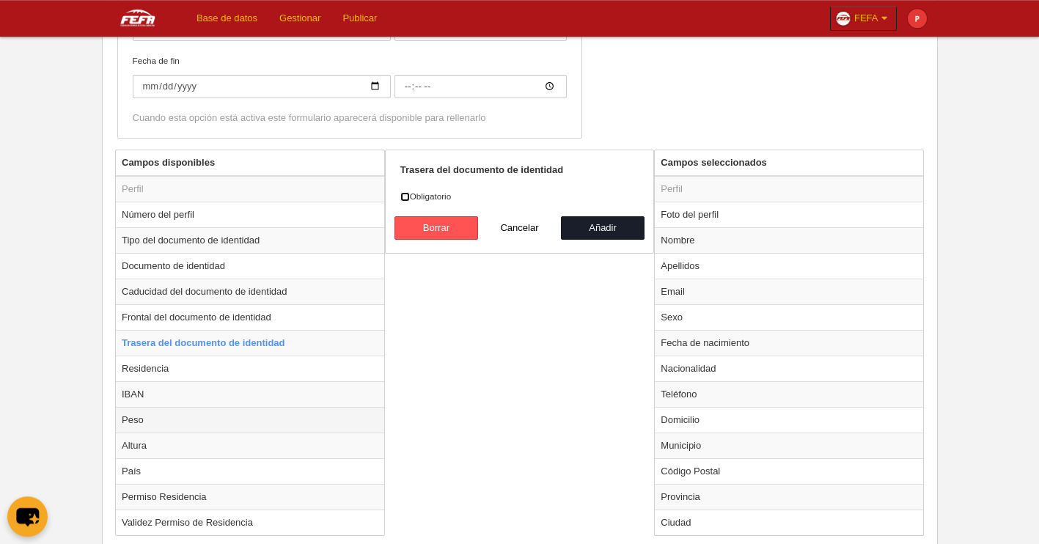
scroll to position [440, 0]
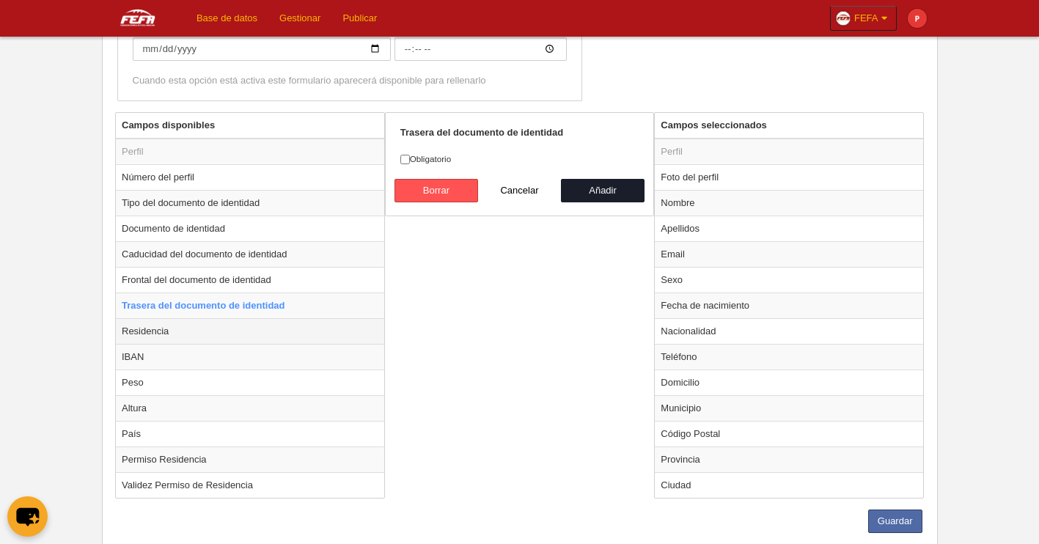
click at [174, 321] on td "Residencia" at bounding box center [250, 331] width 268 height 26
radio input "false"
radio input "true"
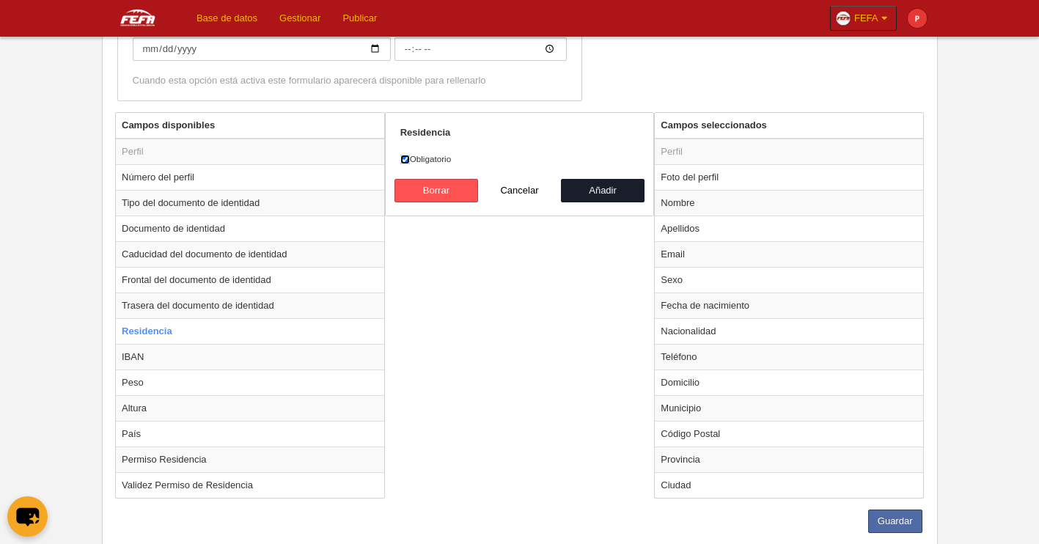
click at [403, 162] on input "Obligatorio" at bounding box center [405, 160] width 10 height 10
checkbox input "false"
click at [189, 359] on td "IBAN" at bounding box center [250, 357] width 268 height 26
radio input "false"
radio input "true"
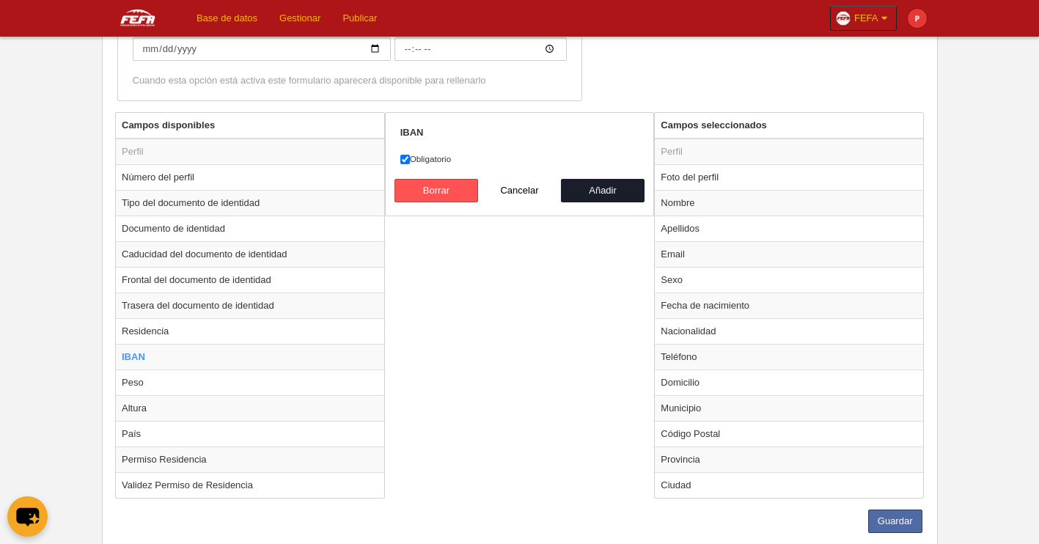
click at [419, 158] on label "Obligatorio" at bounding box center [519, 159] width 239 height 13
click at [410, 158] on input "Obligatorio" at bounding box center [405, 160] width 10 height 10
checkbox input "false"
click at [164, 382] on td "Peso" at bounding box center [250, 383] width 268 height 26
radio input "false"
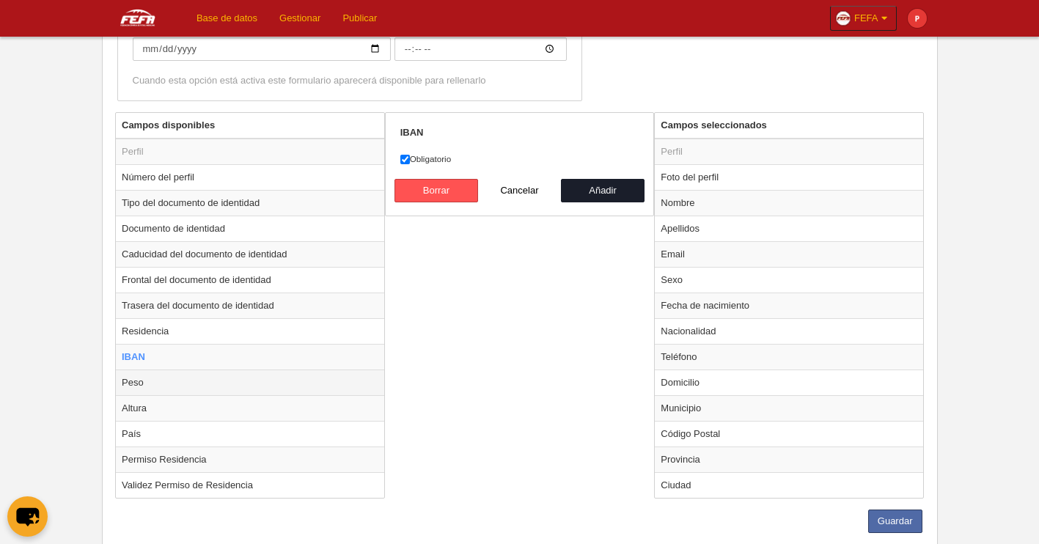
radio input "true"
checkbox input "true"
click at [158, 419] on td "Altura" at bounding box center [250, 408] width 268 height 26
radio input "false"
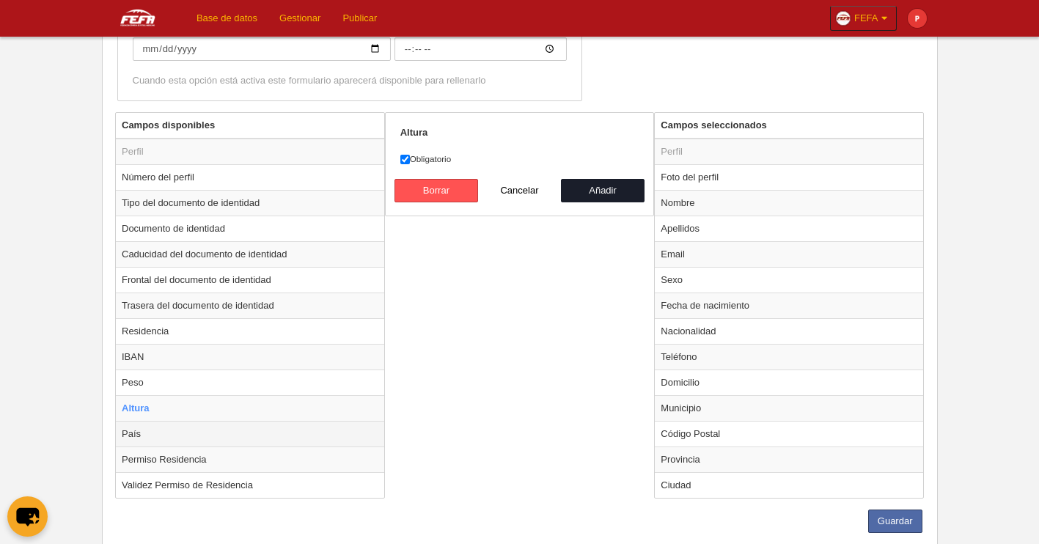
click at [157, 437] on td "País" at bounding box center [250, 434] width 268 height 26
radio input "false"
radio input "true"
click at [414, 156] on label "Obligatorio" at bounding box center [519, 159] width 239 height 13
drag, startPoint x: 411, startPoint y: 158, endPoint x: 419, endPoint y: 157, distance: 8.1
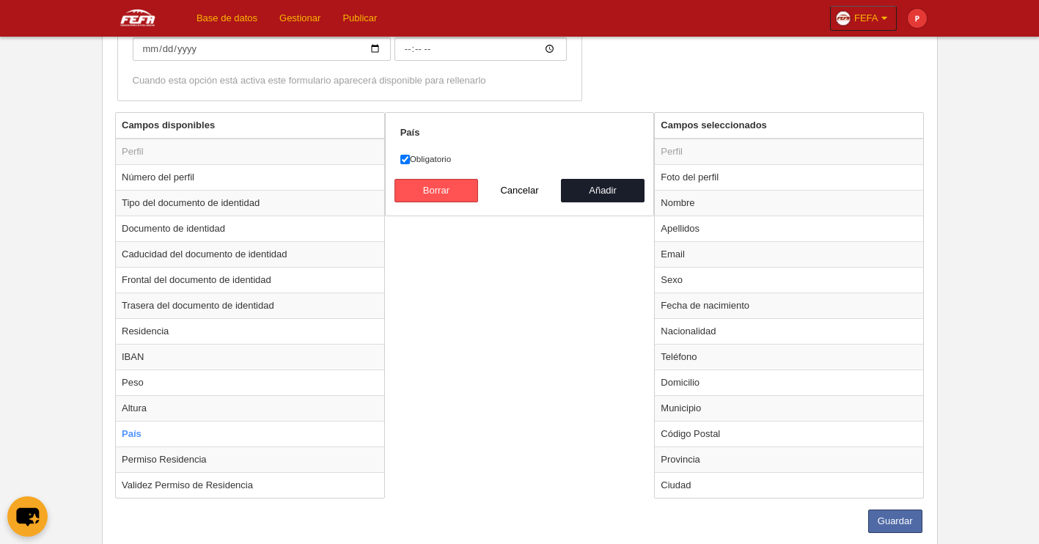
click at [411, 158] on label "Obligatorio" at bounding box center [519, 159] width 239 height 13
click at [410, 158] on input "Obligatorio" at bounding box center [405, 160] width 10 height 10
checkbox input "false"
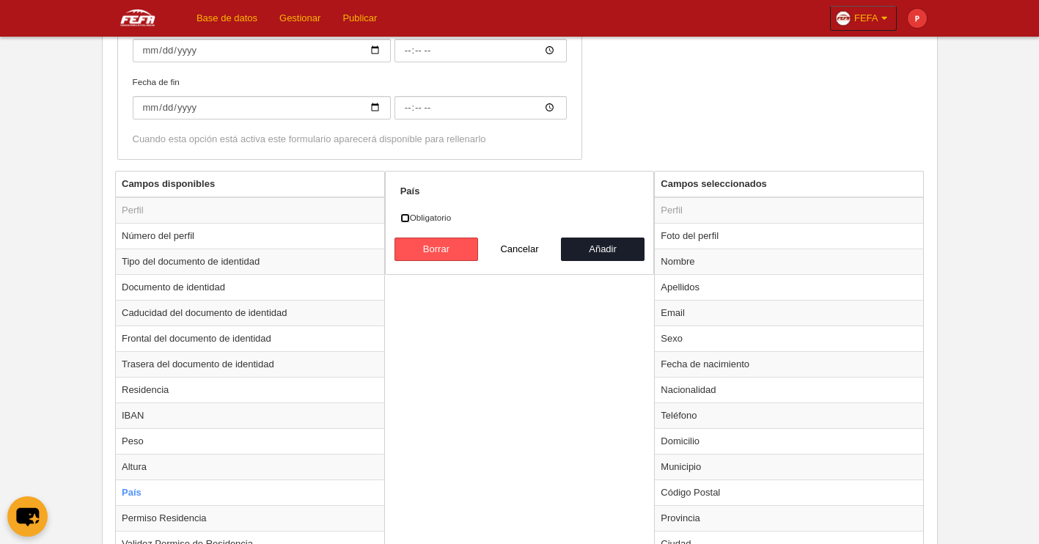
scroll to position [405, 0]
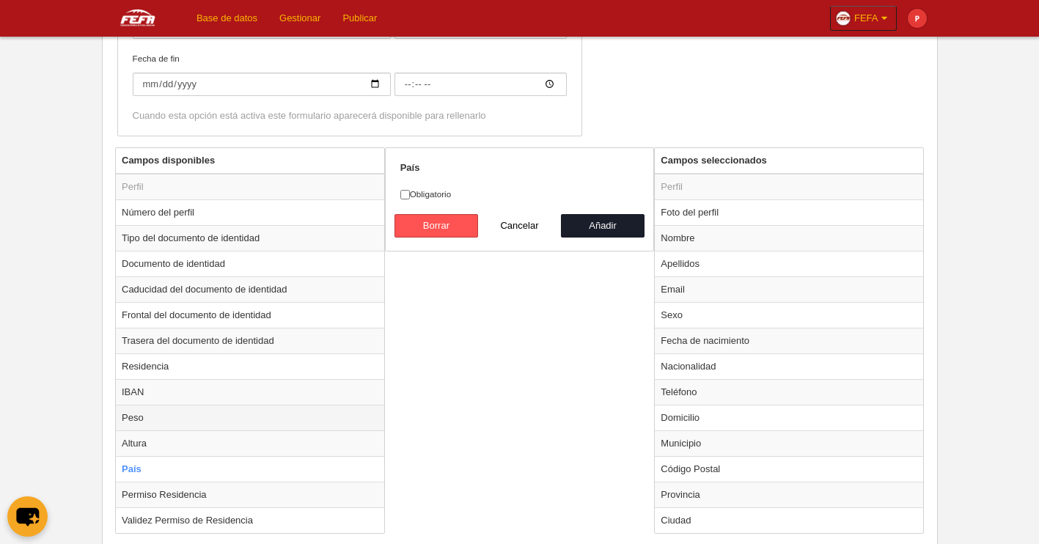
click at [138, 430] on td "Peso" at bounding box center [250, 418] width 268 height 26
radio input "true"
click at [399, 194] on div "Peso Obligatorio [GEOGRAPHIC_DATA] Cancelar Añadir" at bounding box center [520, 199] width 270 height 104
click at [401, 193] on input "Obligatorio" at bounding box center [405, 195] width 10 height 10
checkbox input "false"
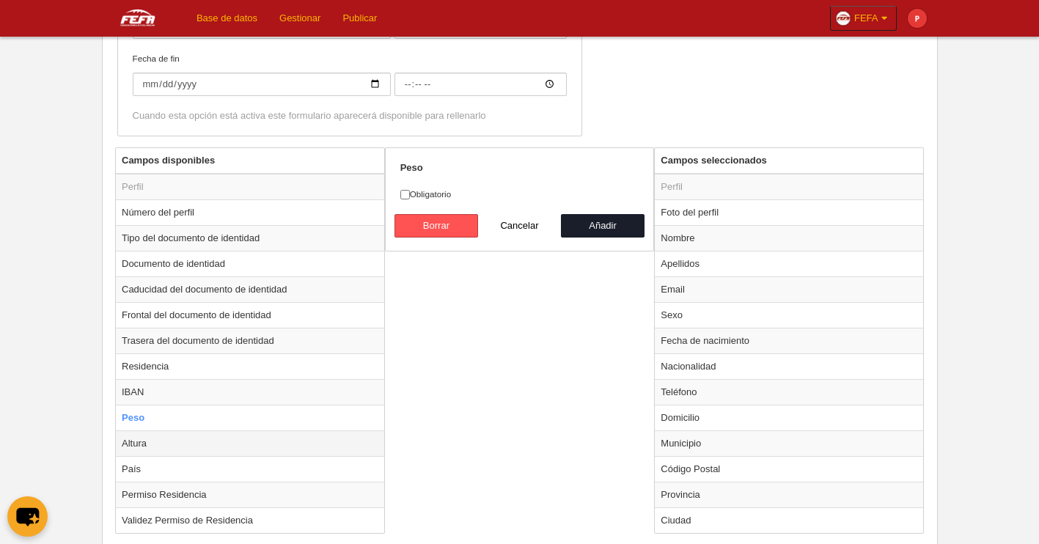
click at [139, 450] on td "Altura" at bounding box center [250, 443] width 268 height 26
radio input "false"
radio input "true"
click at [421, 196] on label "Obligatorio" at bounding box center [519, 194] width 239 height 13
click at [410, 196] on input "Obligatorio" at bounding box center [405, 195] width 10 height 10
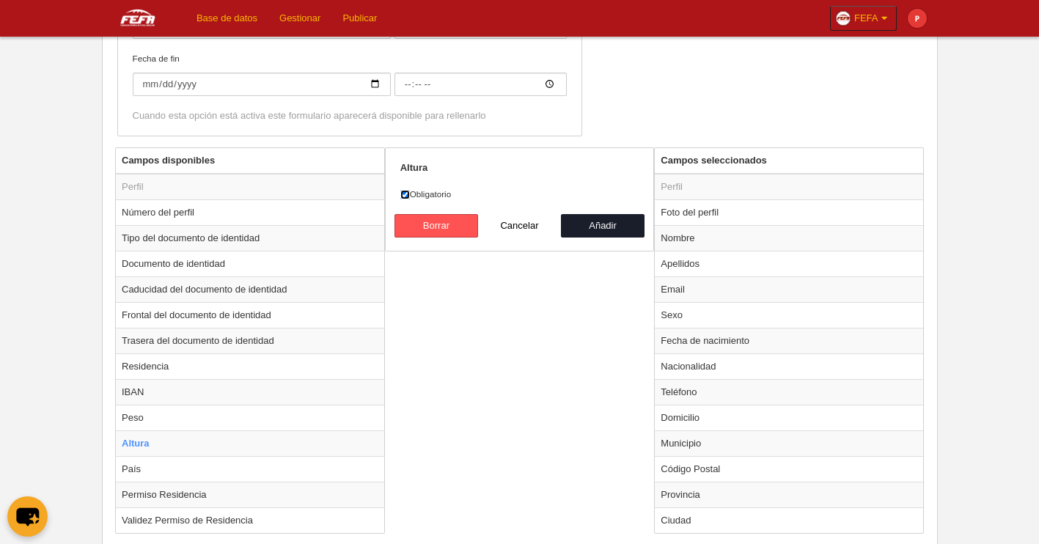
checkbox input "false"
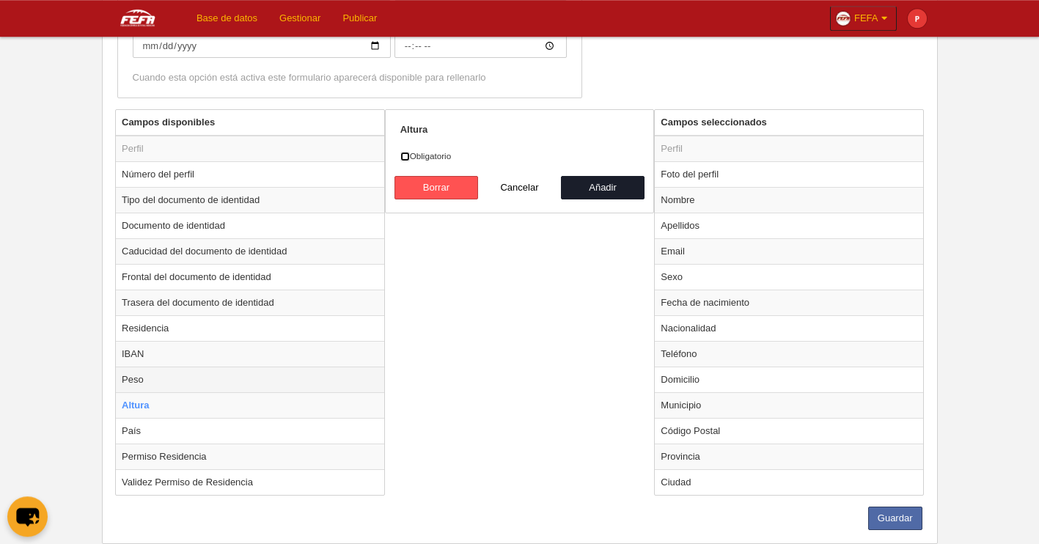
scroll to position [480, 0]
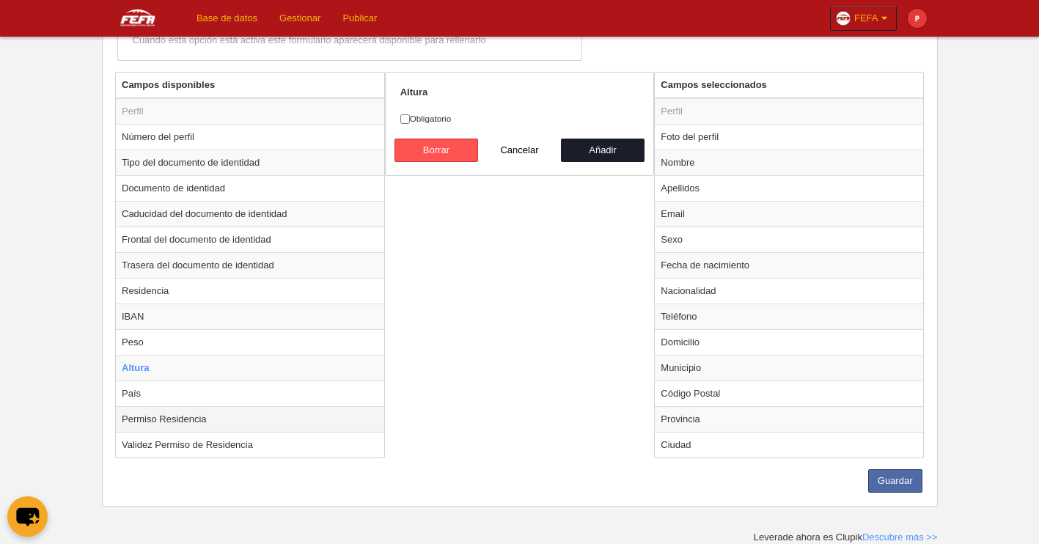
click at [216, 425] on td "Permiso Residencia" at bounding box center [250, 419] width 268 height 26
radio input "false"
radio input "true"
click at [433, 114] on label "Obligatorio" at bounding box center [519, 118] width 239 height 13
click at [410, 114] on input "Obligatorio" at bounding box center [405, 119] width 10 height 10
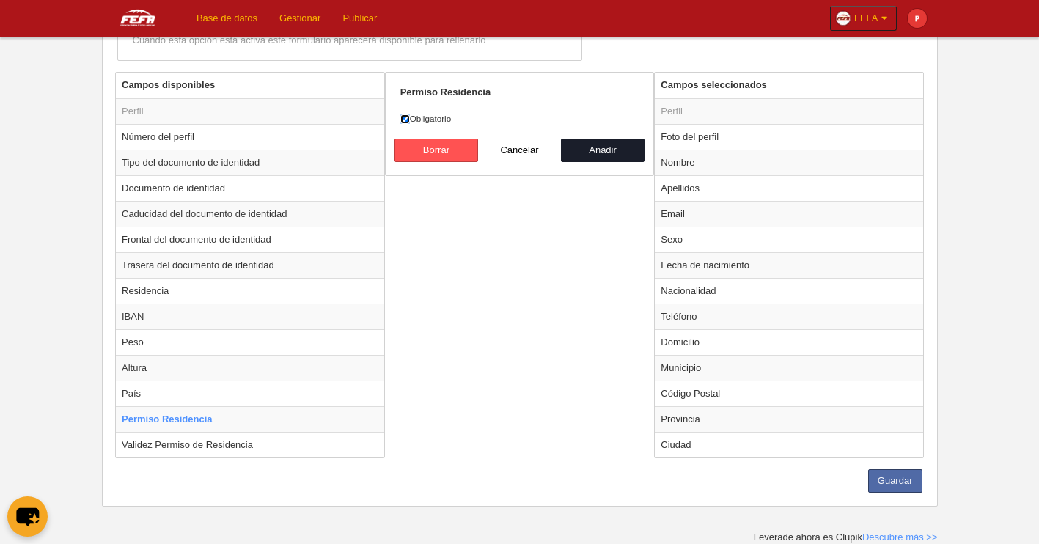
checkbox input "false"
click at [152, 450] on td "Validez Permiso de Residencia" at bounding box center [250, 445] width 268 height 26
radio input "false"
radio input "true"
click at [403, 113] on label "Obligatorio" at bounding box center [519, 118] width 239 height 13
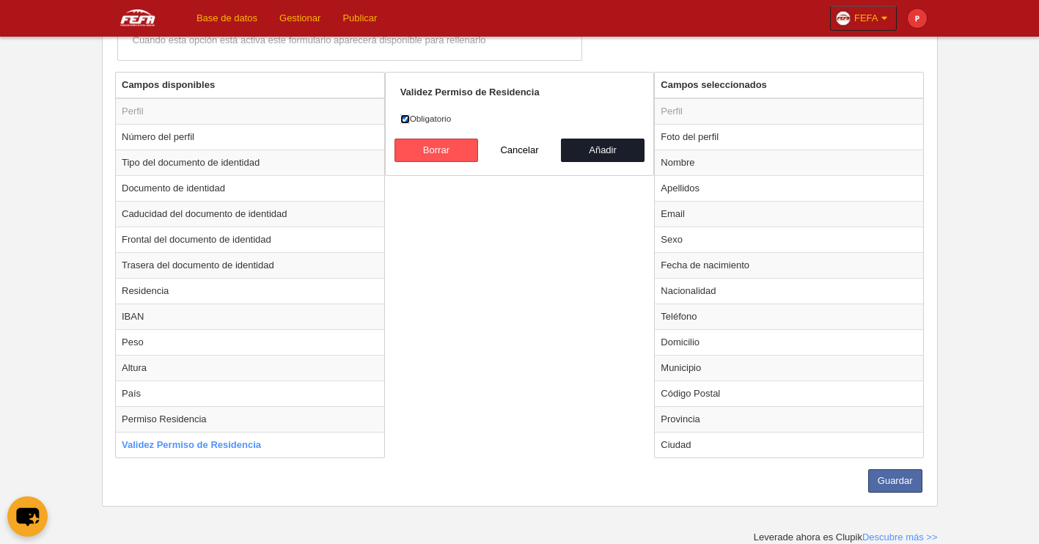
click at [403, 114] on input "Obligatorio" at bounding box center [405, 119] width 10 height 10
click at [405, 115] on input "Obligatorio" at bounding box center [405, 119] width 10 height 10
checkbox input "false"
click at [908, 485] on button "Guardar" at bounding box center [895, 480] width 54 height 23
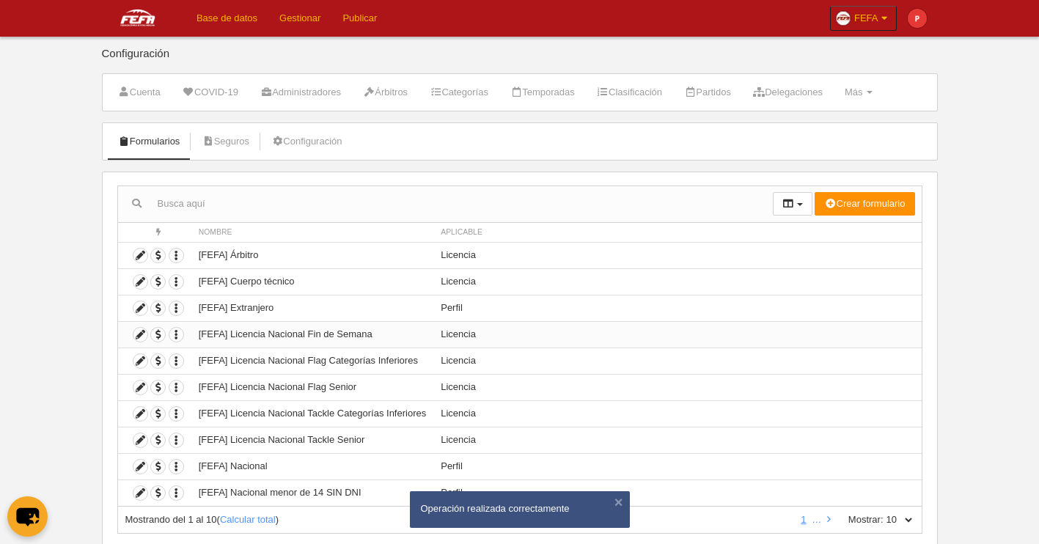
scroll to position [41, 0]
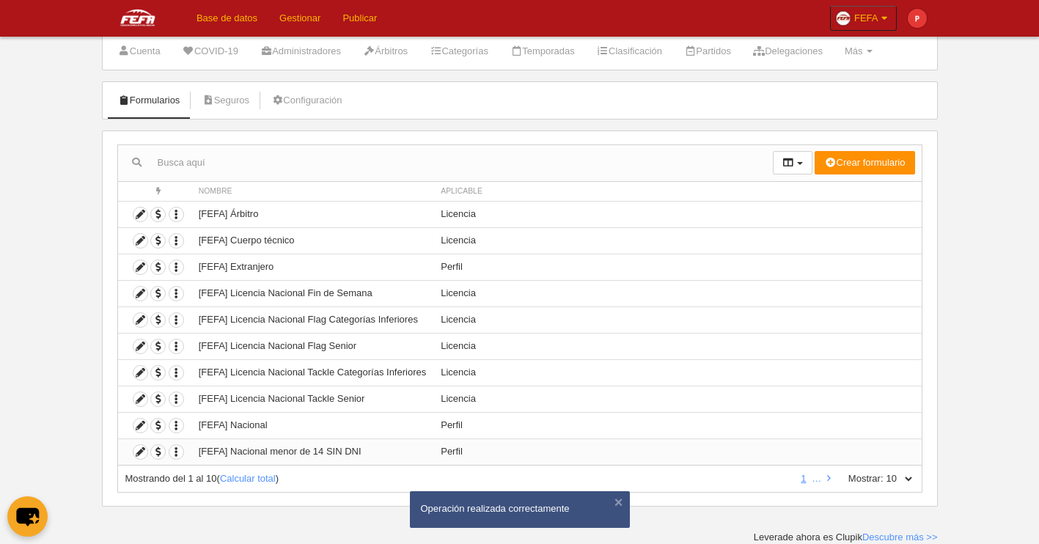
click at [314, 455] on td "[FEFA] Nacional menor de 14 SIN DNI" at bounding box center [312, 452] width 242 height 26
click at [177, 452] on icon "button" at bounding box center [176, 452] width 14 height 14
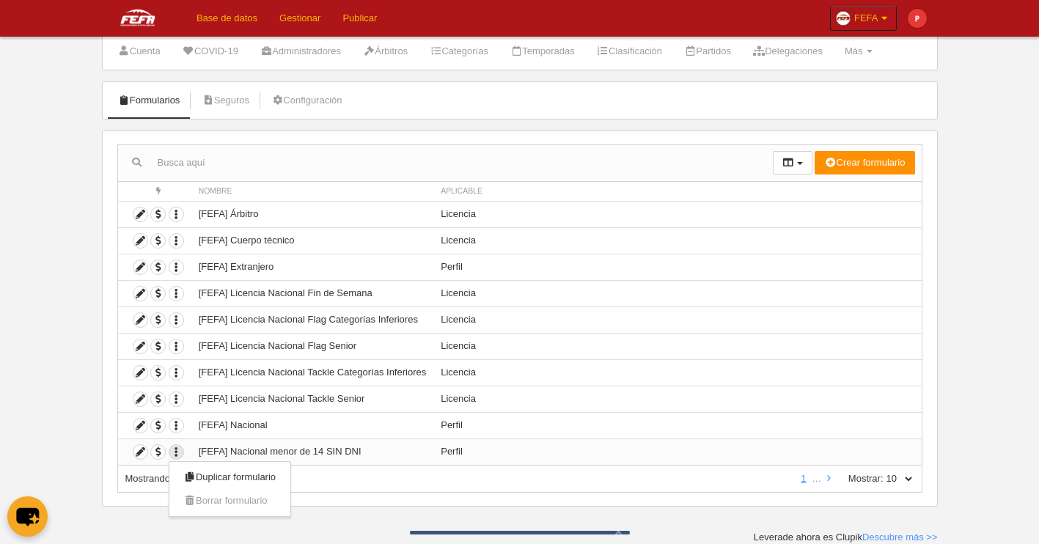
click at [141, 460] on td at bounding box center [154, 452] width 73 height 26
click at [141, 455] on icon at bounding box center [140, 452] width 14 height 14
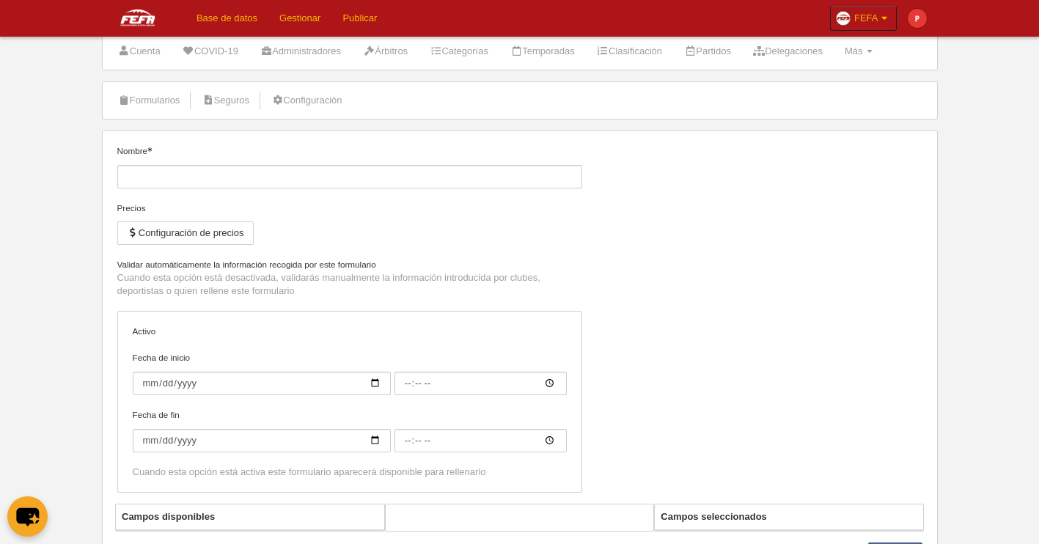
type input "[FEFA] Nacional menor de 14 SIN DNI"
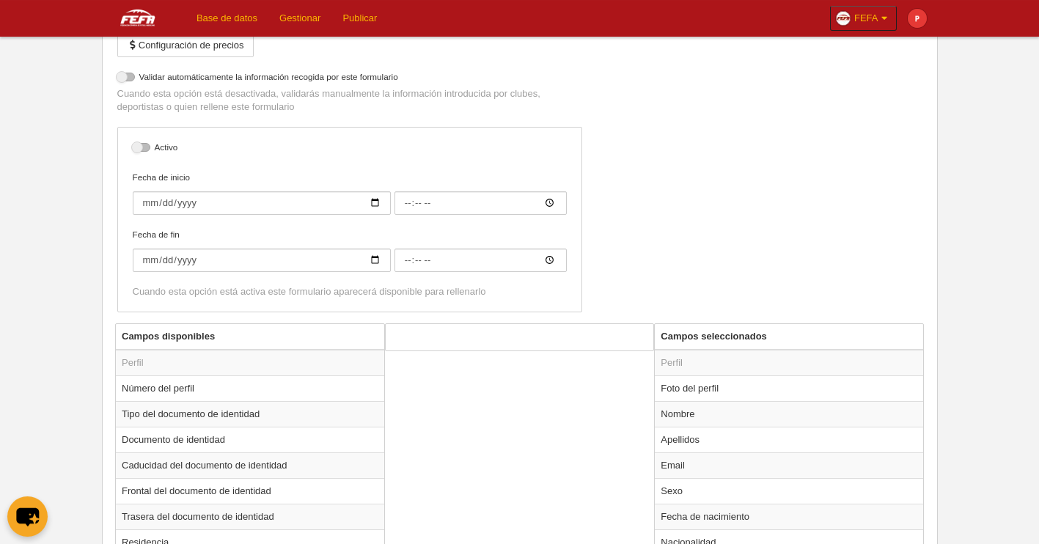
scroll to position [311, 0]
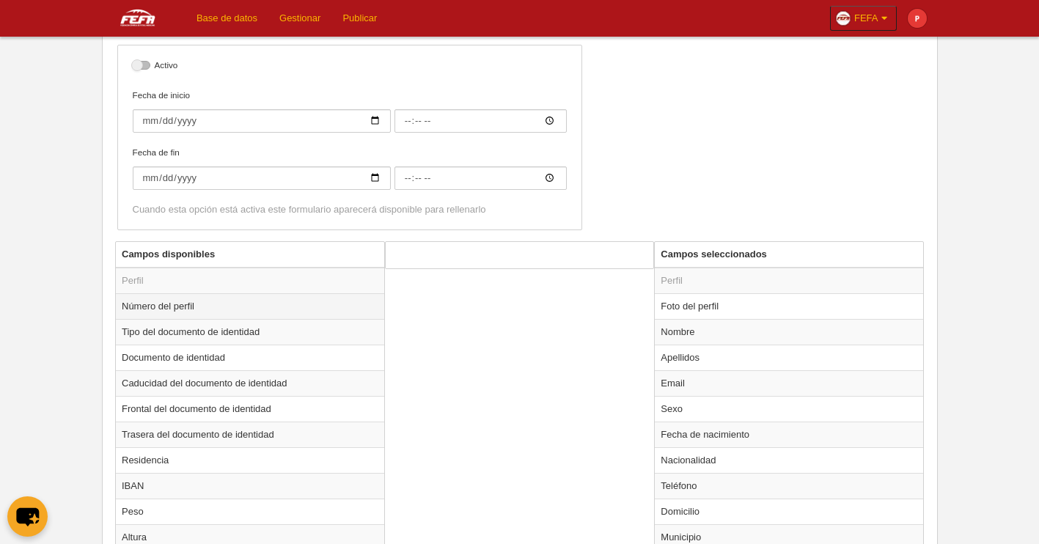
click at [207, 308] on td "Número del perfil" at bounding box center [250, 306] width 268 height 26
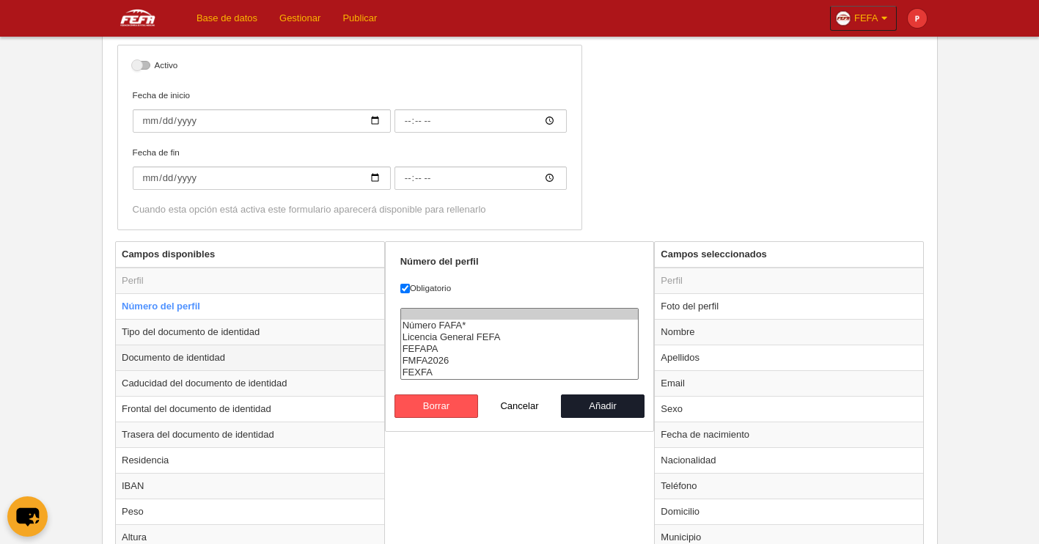
click at [213, 347] on td "Documento de identidad" at bounding box center [250, 358] width 268 height 26
radio input "false"
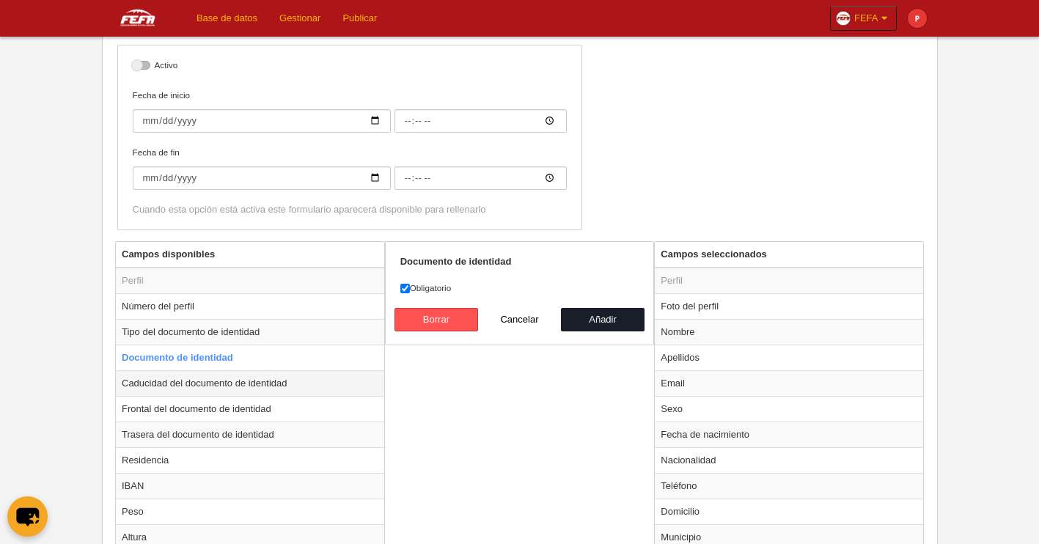
click at [208, 391] on td "Caducidad del documento de identidad" at bounding box center [250, 383] width 268 height 26
radio input "false"
radio input "true"
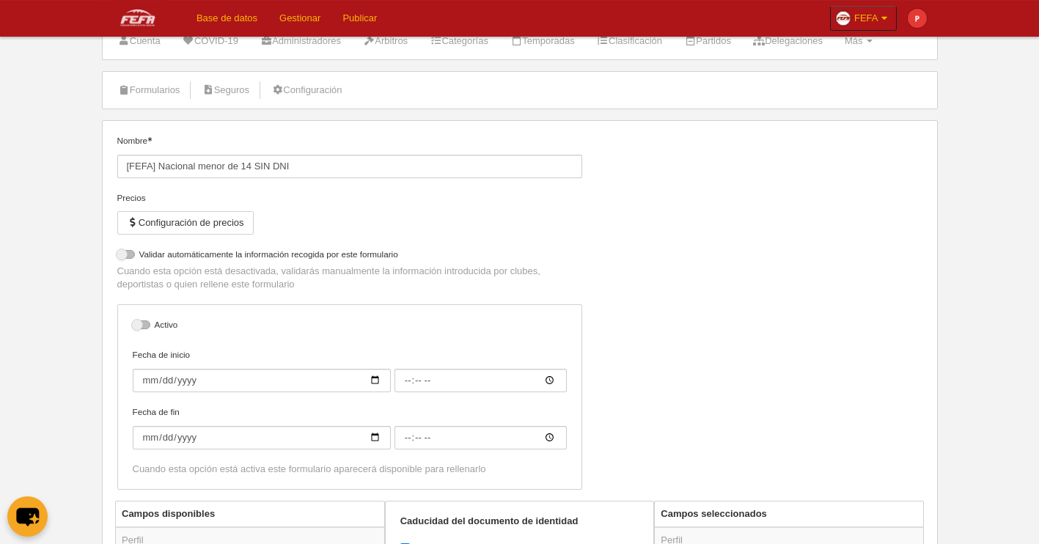
scroll to position [18, 0]
